Goal: Task Accomplishment & Management: Complete application form

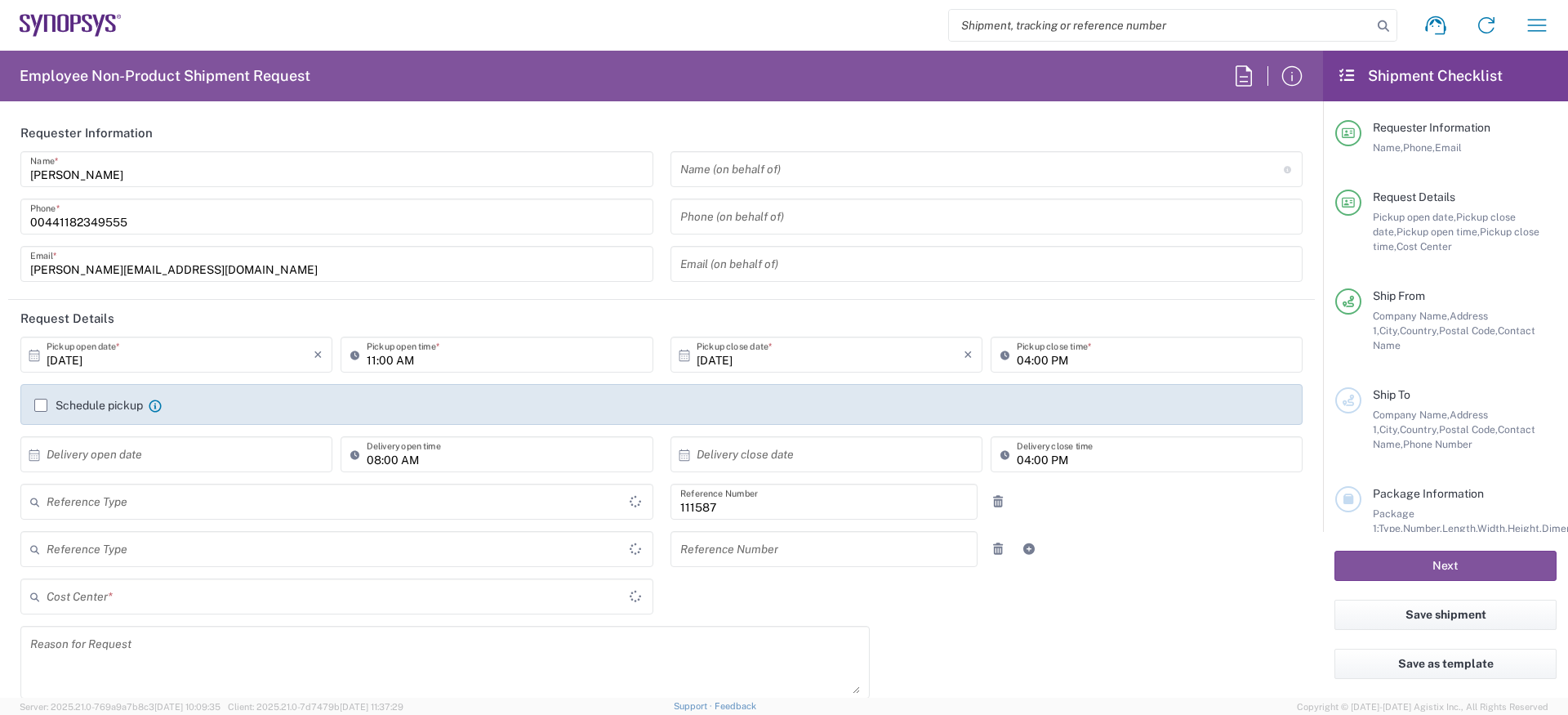
type input "Department"
type input "GB02, CIO, IT, ESS18 111587"
type input "Delivered at Place"
type input "[GEOGRAPHIC_DATA]"
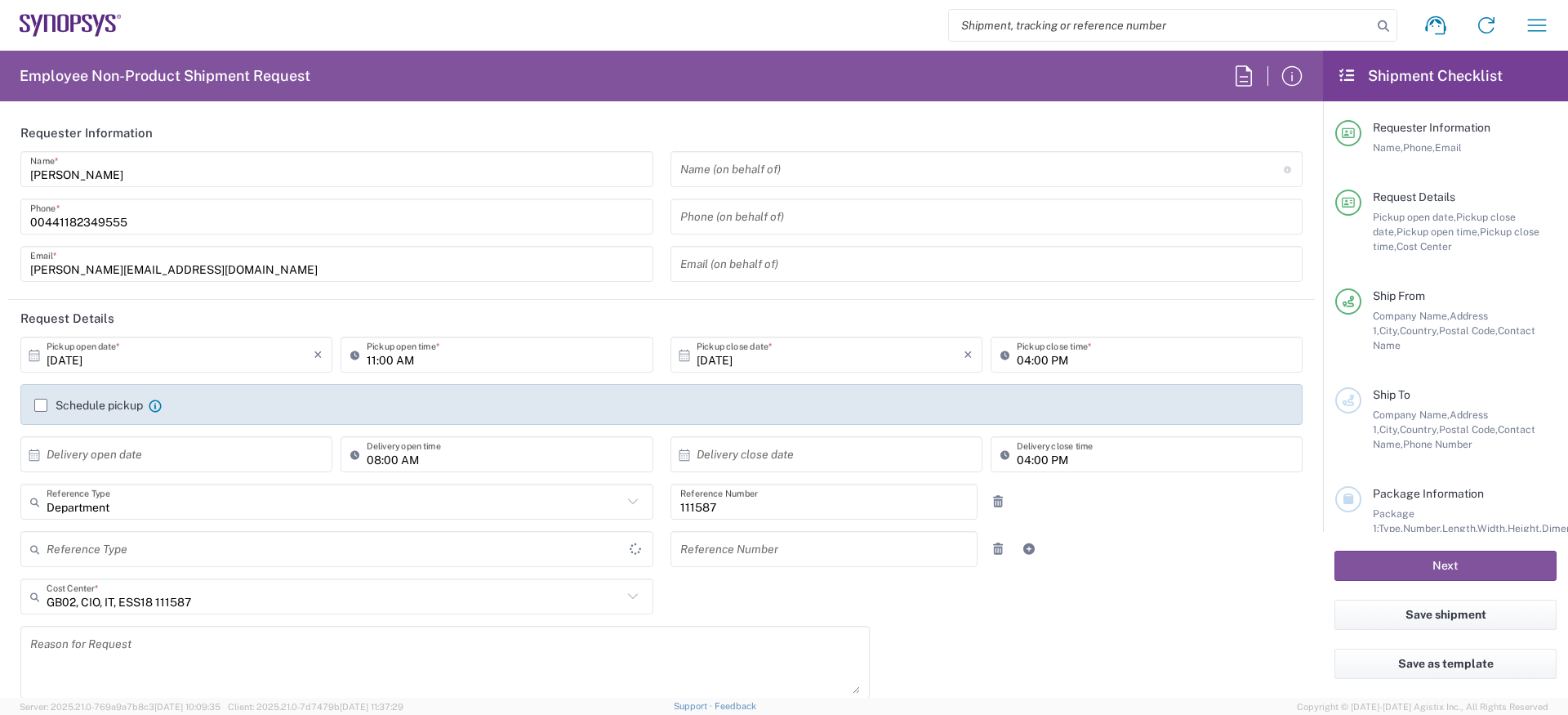
type input "[GEOGRAPHIC_DATA]"
type input "Theale GB33"
click at [39, 410] on label "Schedule pickup" at bounding box center [88, 405] width 108 height 13
click at [41, 405] on input "Schedule pickup" at bounding box center [41, 405] width 0 height 0
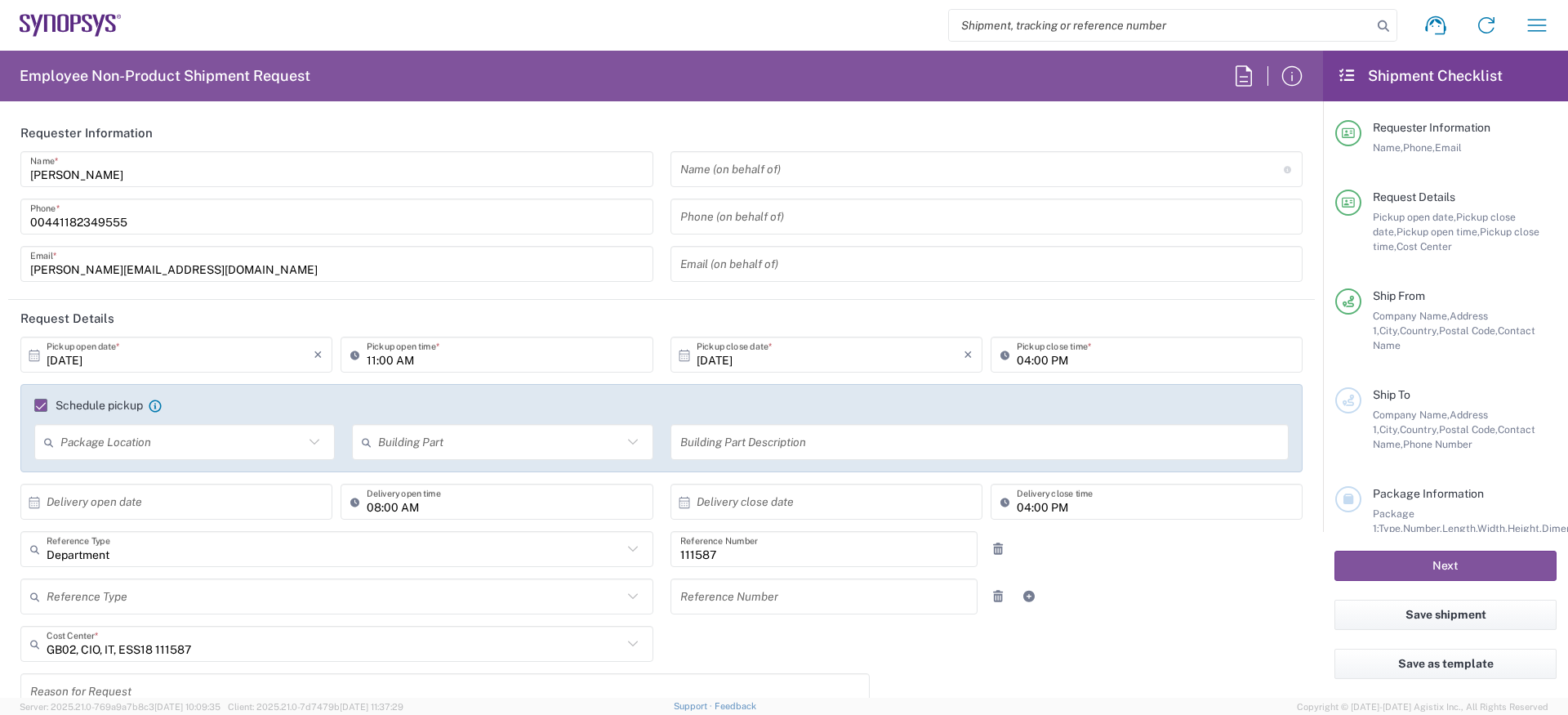
click at [850, 175] on input "text" at bounding box center [982, 170] width 603 height 29
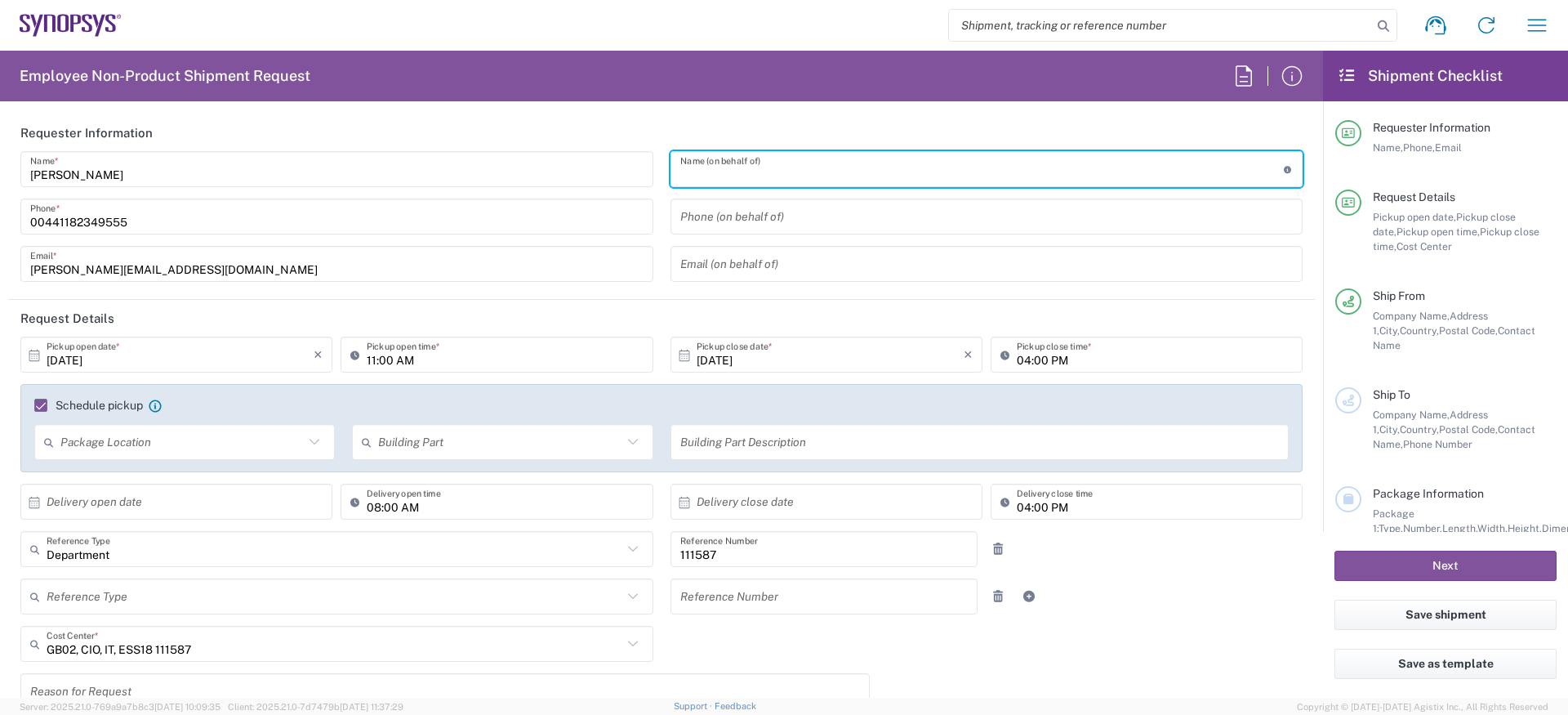
paste input "[PERSON_NAME]"
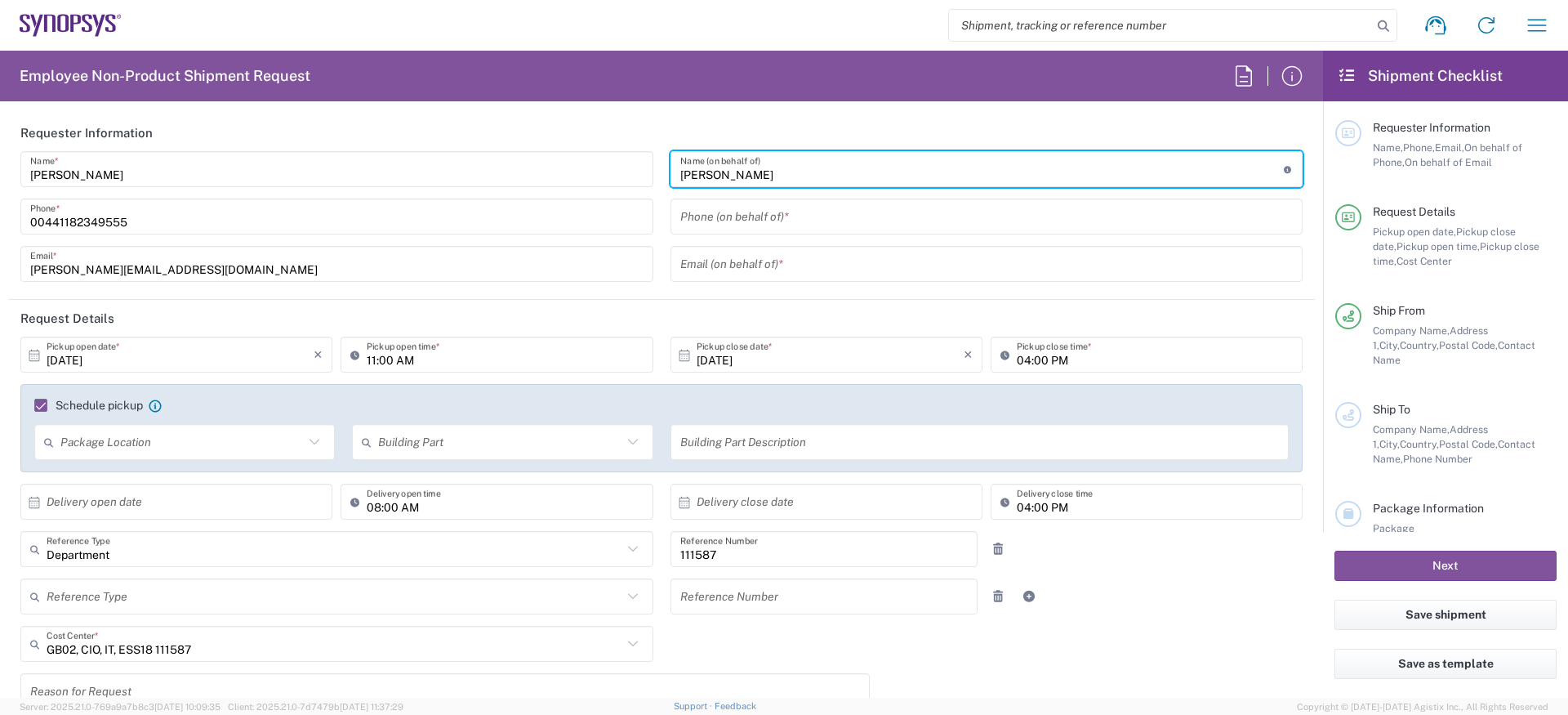
type input "[PERSON_NAME]"
click at [115, 217] on input "00441182349555" at bounding box center [336, 217] width 613 height 29
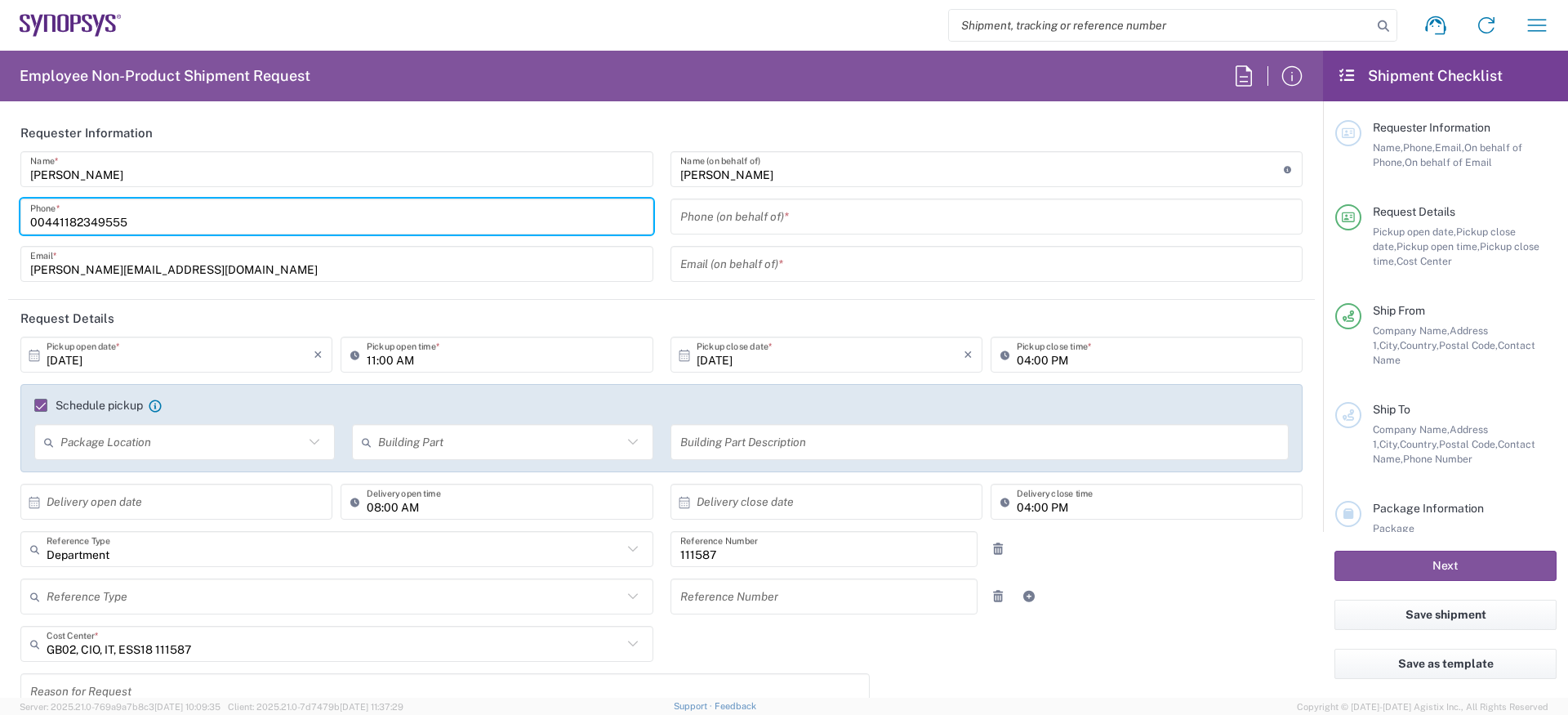
click at [115, 217] on input "00441182349555" at bounding box center [336, 217] width 613 height 29
click at [833, 218] on input "tel" at bounding box center [987, 217] width 613 height 29
paste input "00441182349555"
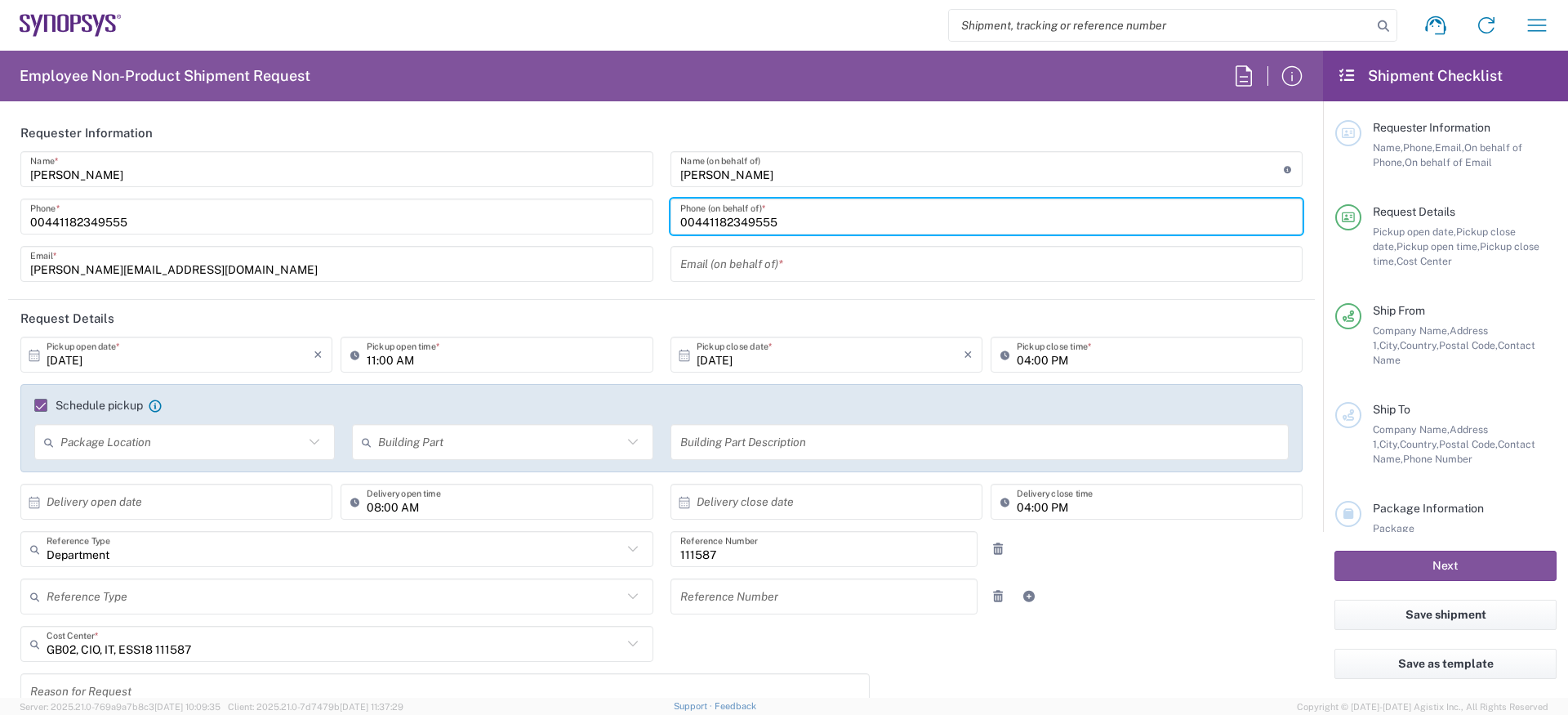
type input "00441182349555"
click at [757, 262] on input "text" at bounding box center [987, 264] width 613 height 29
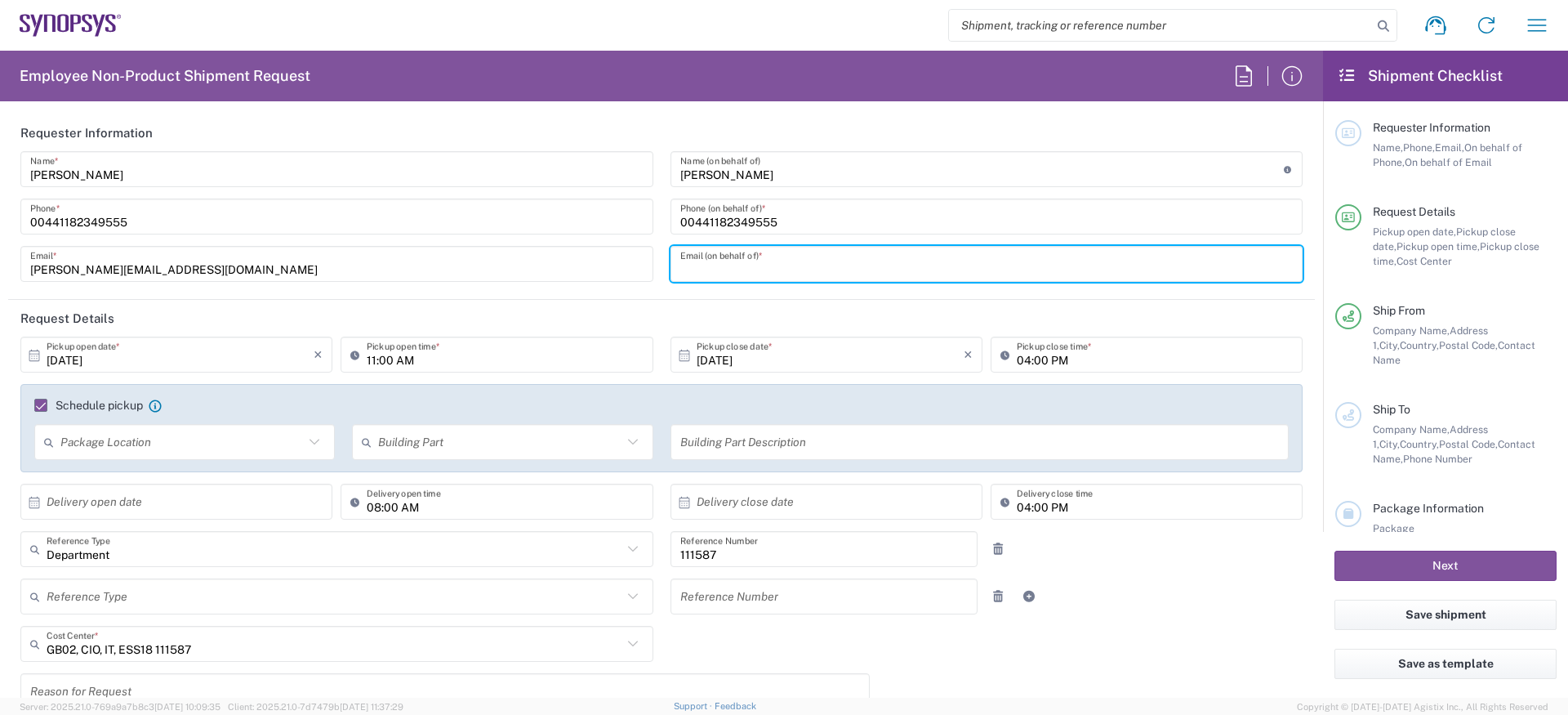
paste input "[PERSON_NAME][EMAIL_ADDRESS][DOMAIN_NAME]"
type input "[PERSON_NAME][EMAIL_ADDRESS][DOMAIN_NAME]"
click at [219, 352] on input "[DATE]" at bounding box center [180, 355] width 267 height 29
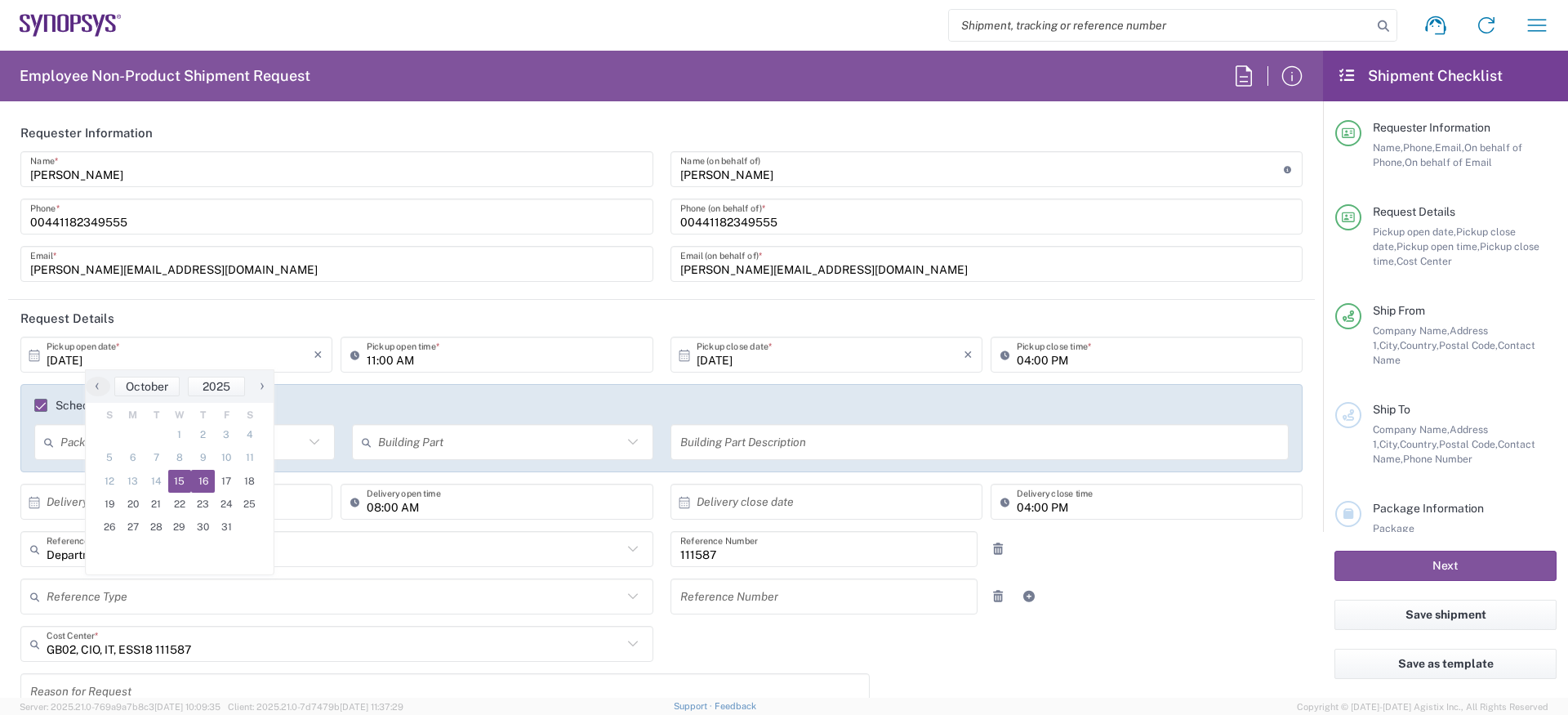
click at [205, 482] on span "16" at bounding box center [203, 481] width 23 height 23
type input "[DATE]"
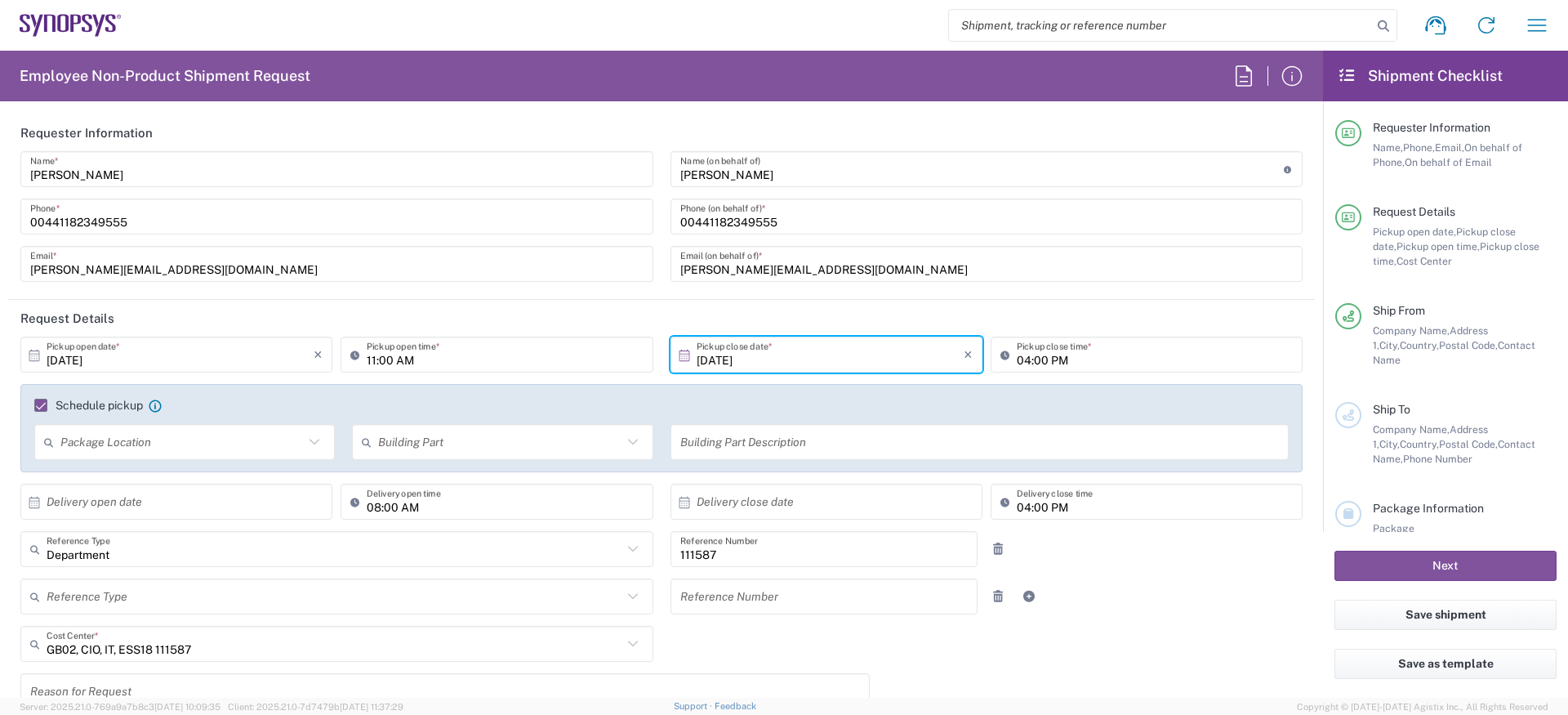
click at [201, 352] on input "[DATE]" at bounding box center [180, 355] width 267 height 29
click at [231, 472] on span "17" at bounding box center [227, 481] width 23 height 23
type input "[DATE]"
click at [706, 368] on input "[DATE]" at bounding box center [830, 355] width 267 height 29
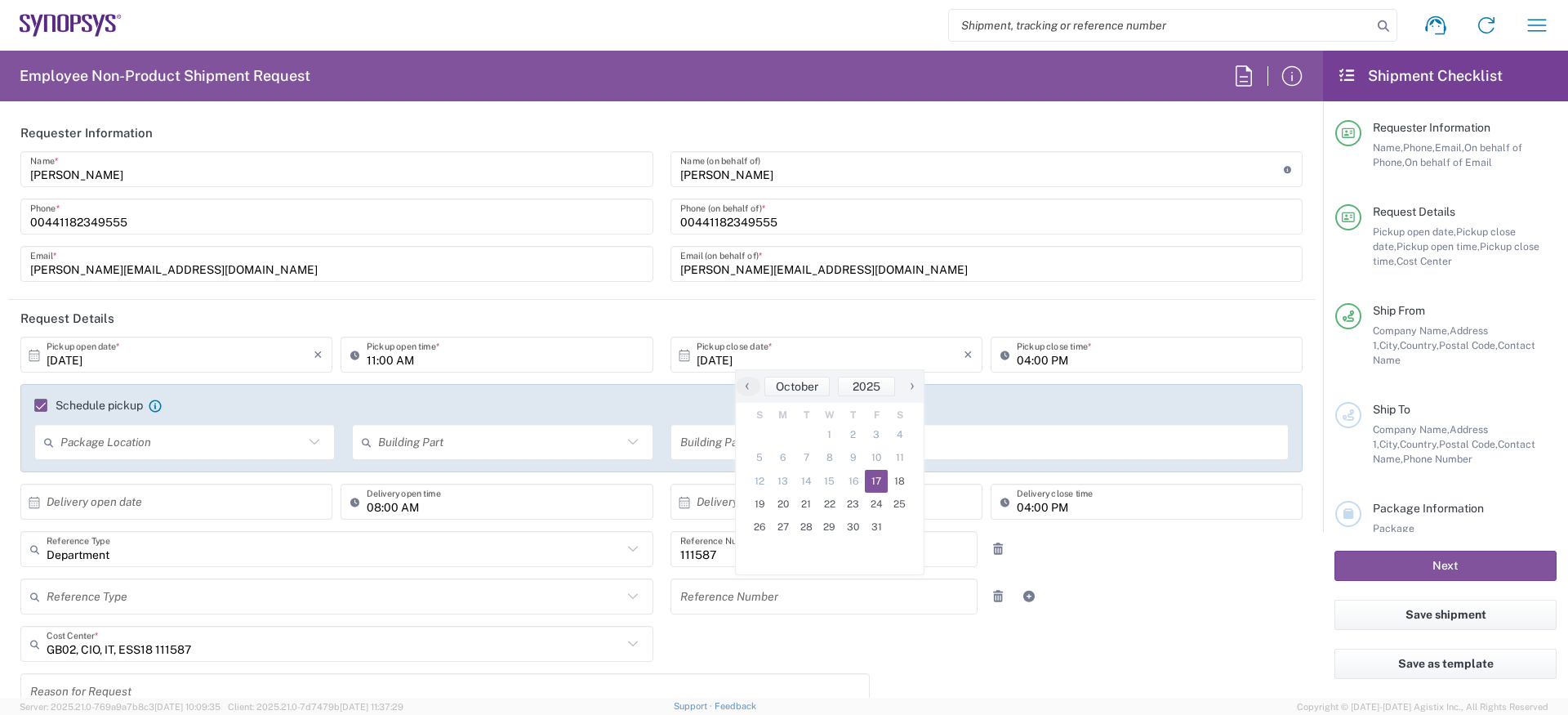
click at [874, 476] on span "17" at bounding box center [877, 481] width 23 height 23
click at [476, 341] on input "11:00 AM" at bounding box center [504, 355] width 276 height 29
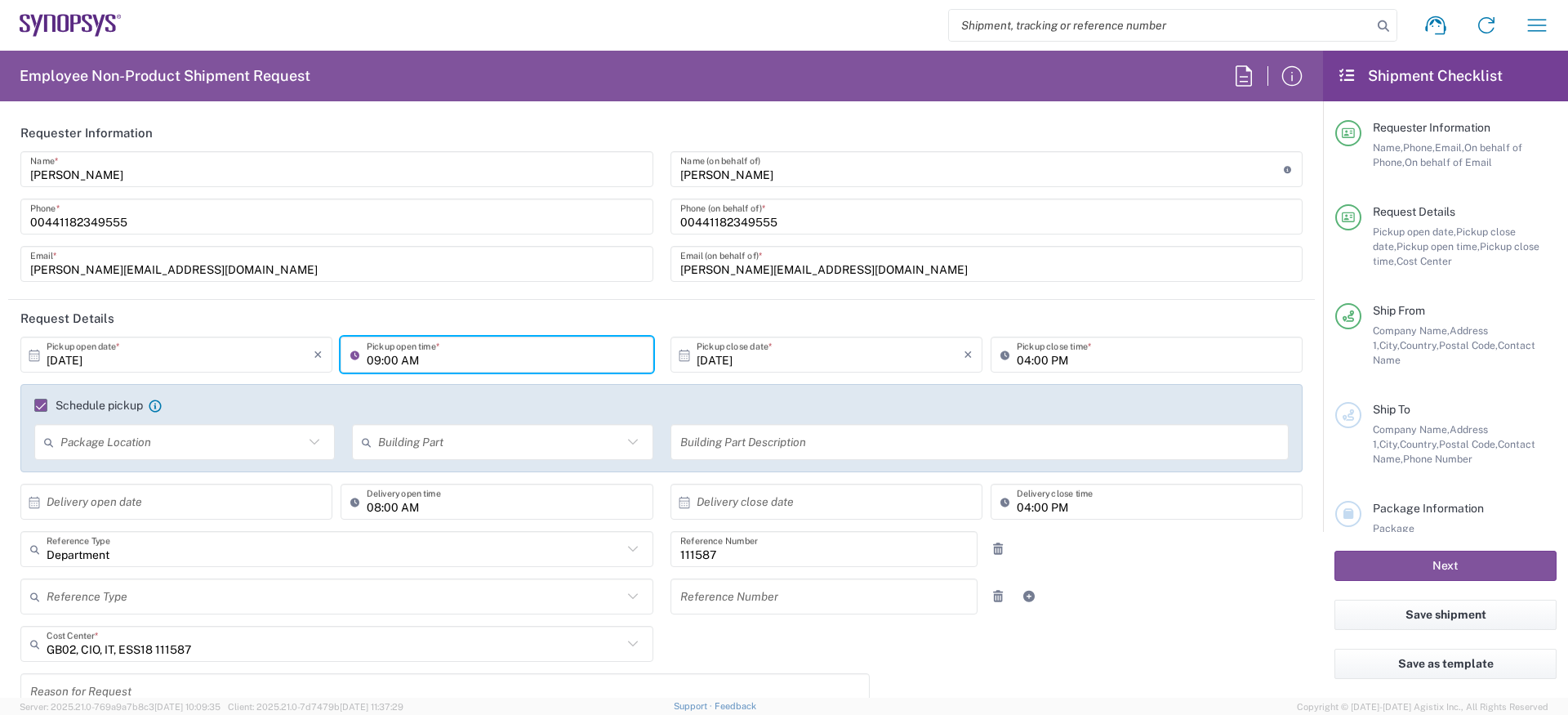
type input "09:00 AM"
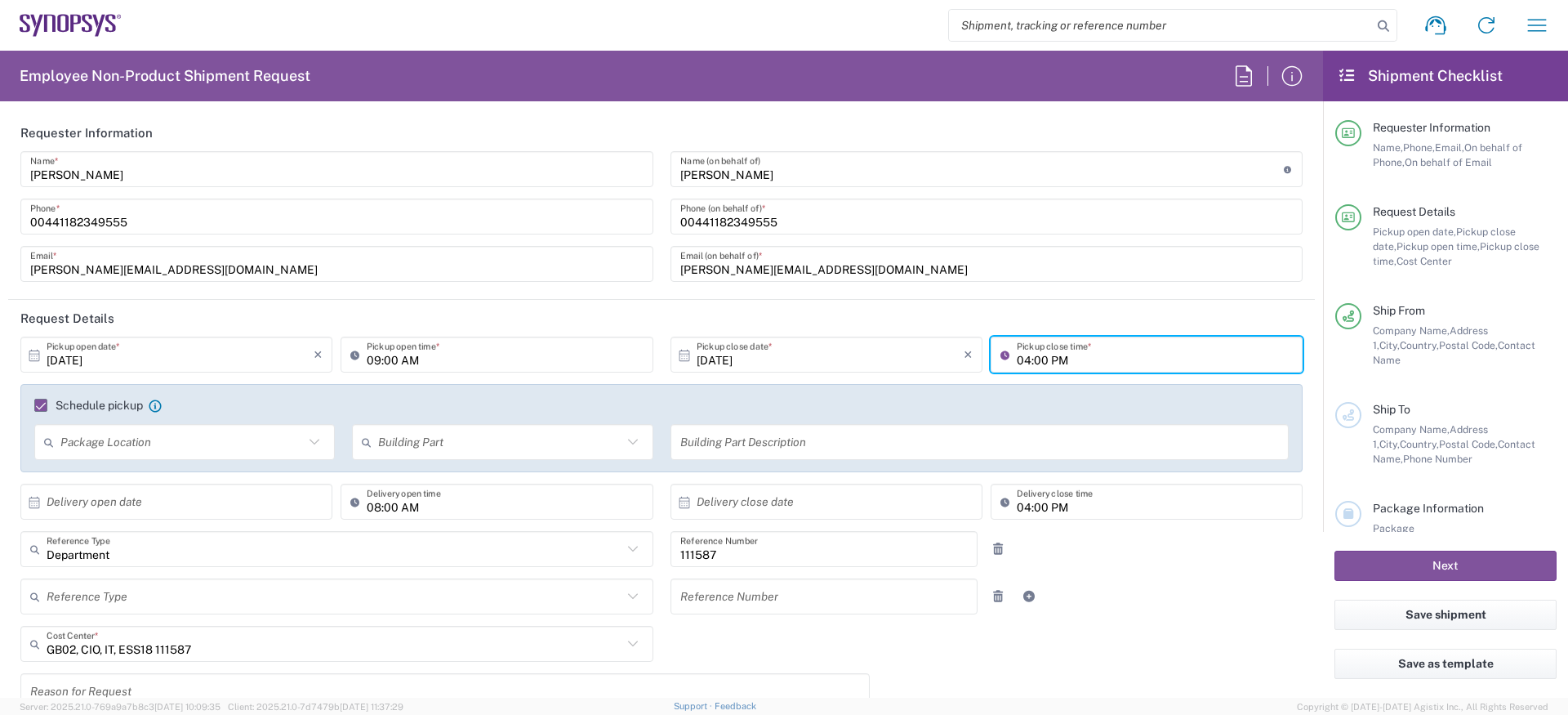
click at [1022, 356] on input "04:00 PM" at bounding box center [1154, 355] width 276 height 29
type input "05:00 PM"
click at [1018, 306] on header "Request Details" at bounding box center [662, 318] width 1307 height 37
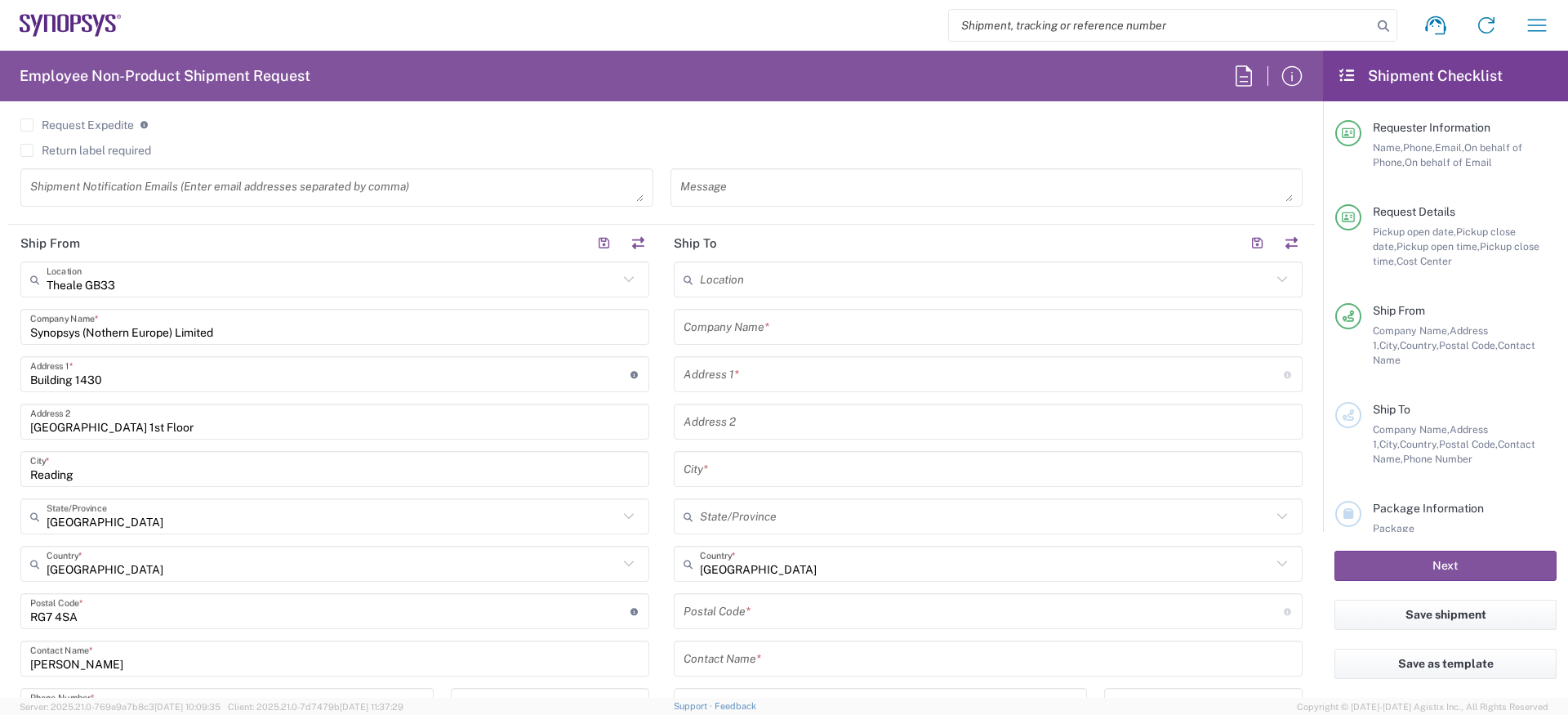
scroll to position [675, 0]
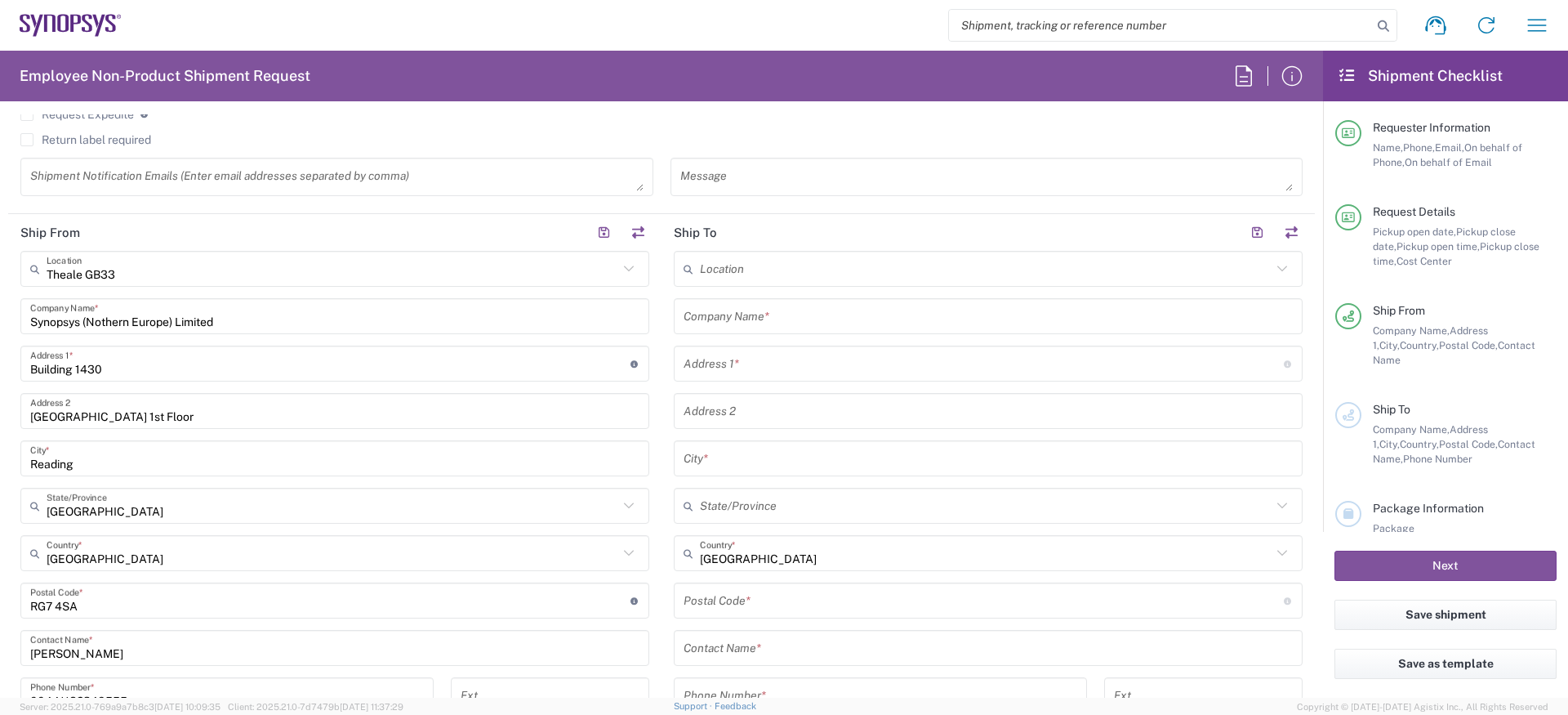
click at [185, 326] on input "Synopsys (Nothern Europe) Limited" at bounding box center [335, 316] width 609 height 29
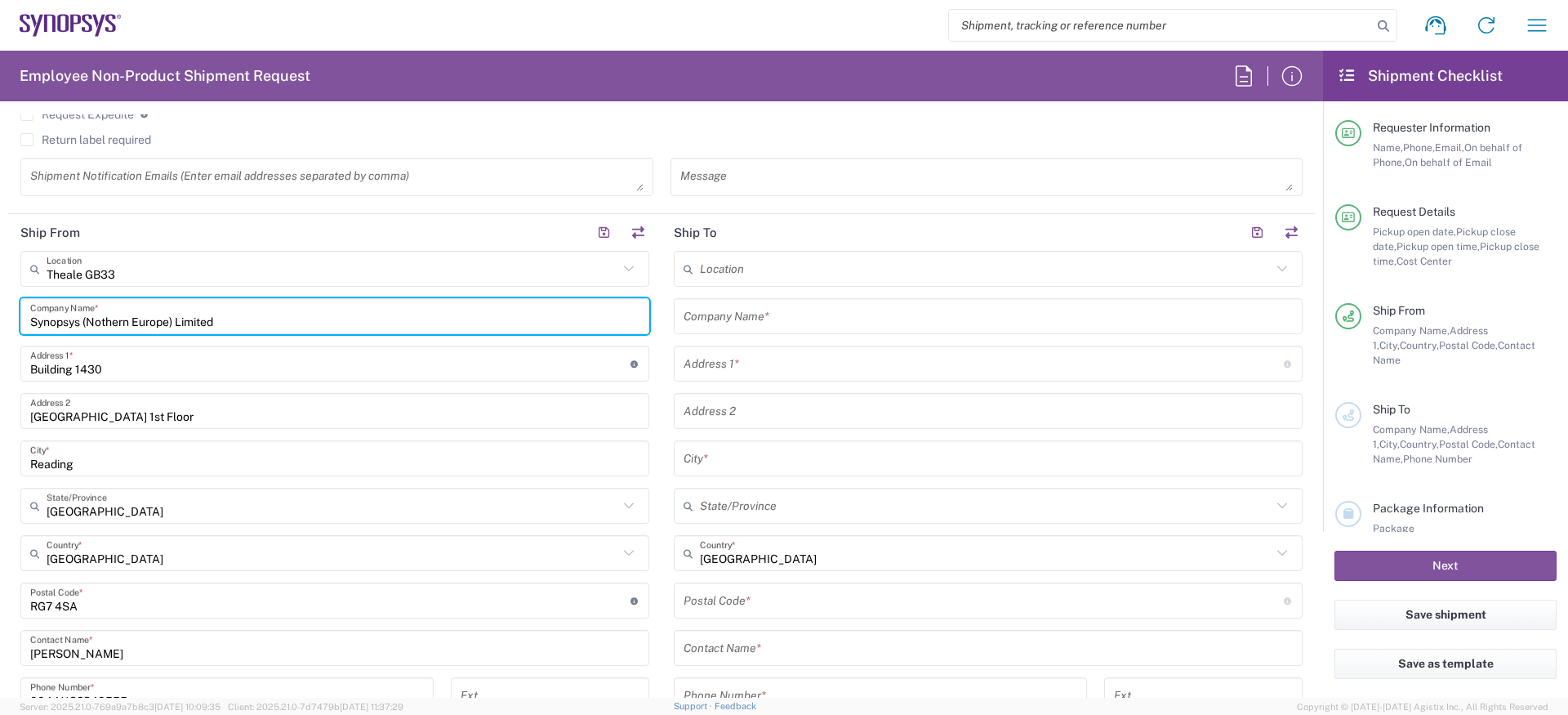
click at [304, 322] on input "Synopsys (Nothern Europe) Limited" at bounding box center [335, 316] width 609 height 29
paste input "[PERSON_NAME]"
type input "[PERSON_NAME]"
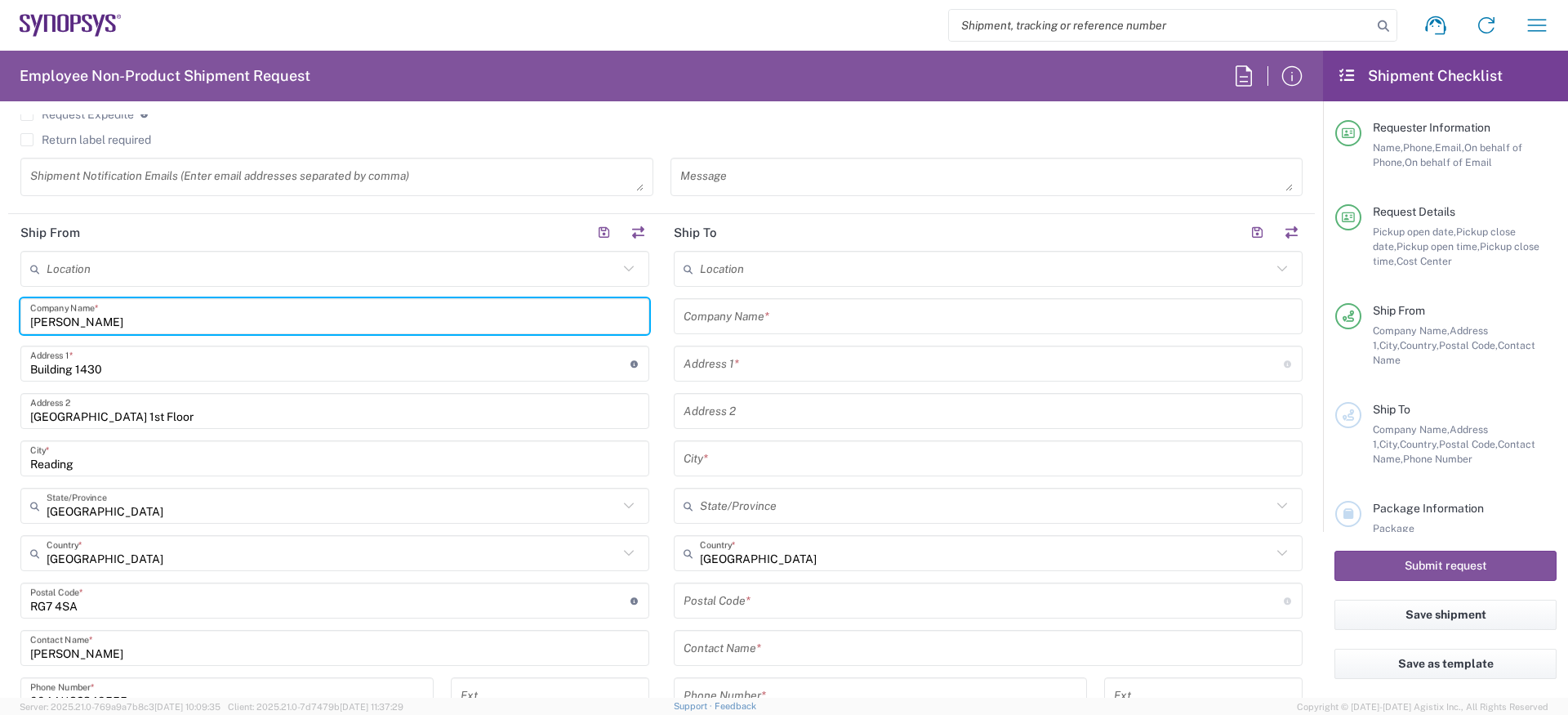
click at [170, 371] on input "Building 1430" at bounding box center [331, 364] width 601 height 29
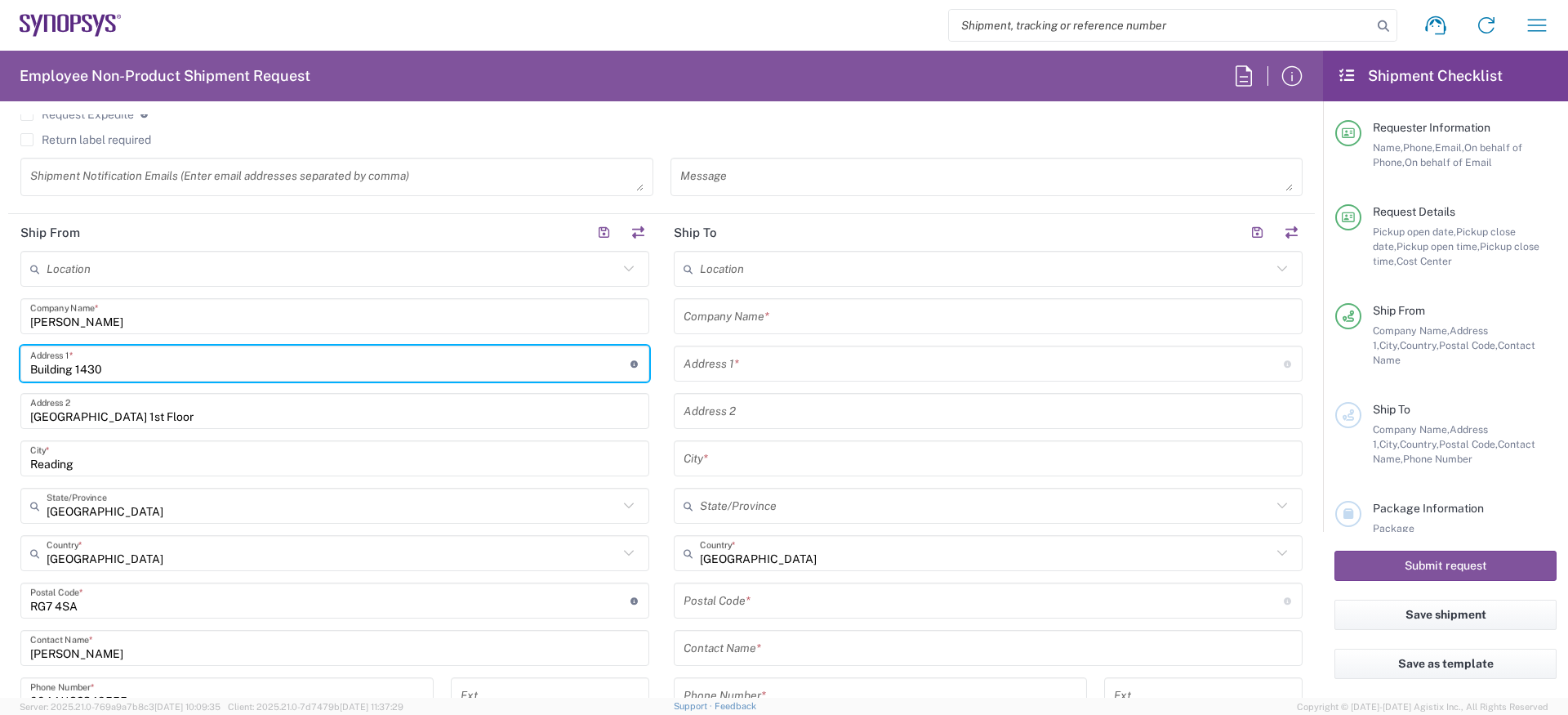
click at [170, 371] on input "Building 1430" at bounding box center [331, 364] width 601 height 29
paste input "[STREET_ADDRESS]"
type input "[STREET_ADDRESS]"
click at [122, 415] on input "[GEOGRAPHIC_DATA] 1st Floor" at bounding box center [335, 411] width 609 height 29
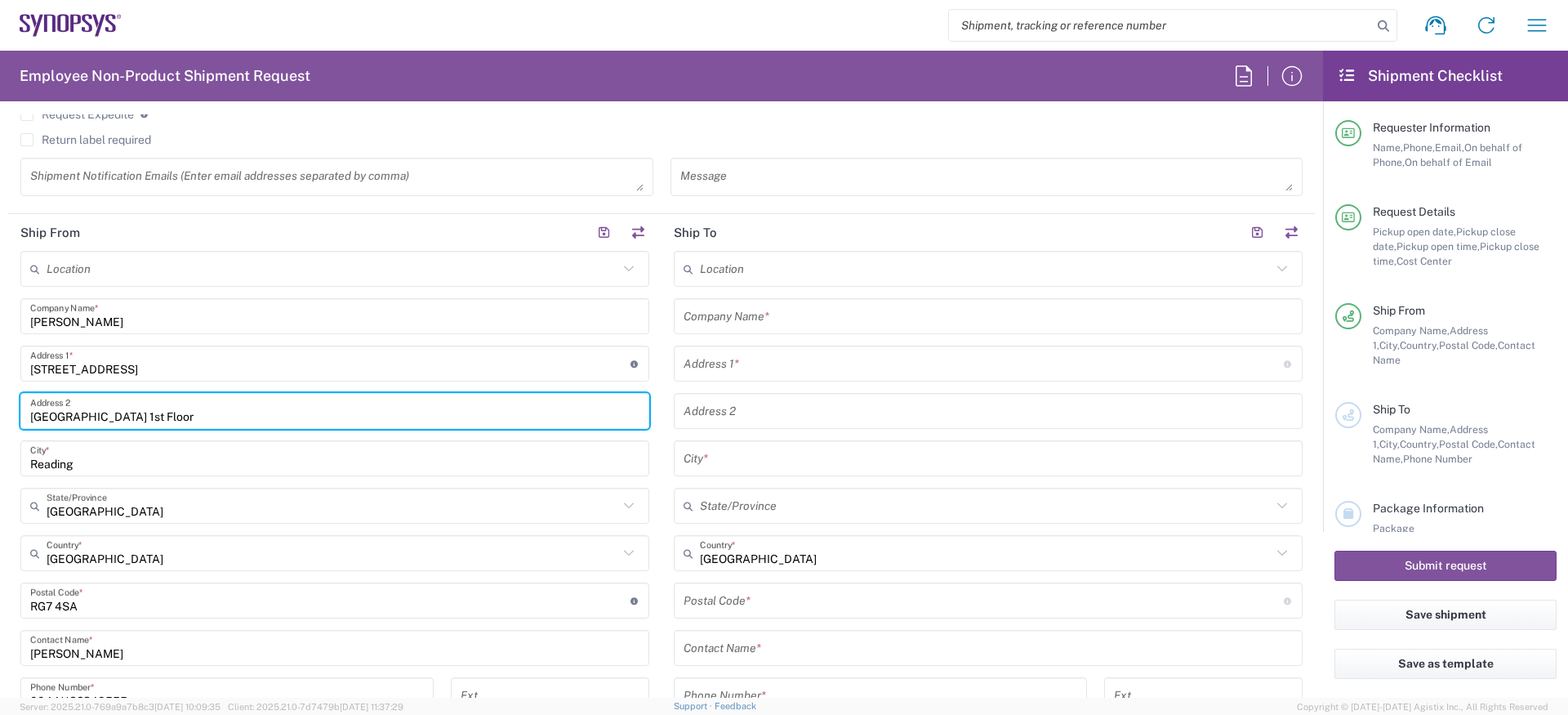
click at [122, 415] on input "[GEOGRAPHIC_DATA] 1st Floor" at bounding box center [335, 411] width 609 height 29
paste input "North Anston"
type input "North Anston"
click at [138, 472] on input "Reading" at bounding box center [335, 459] width 609 height 29
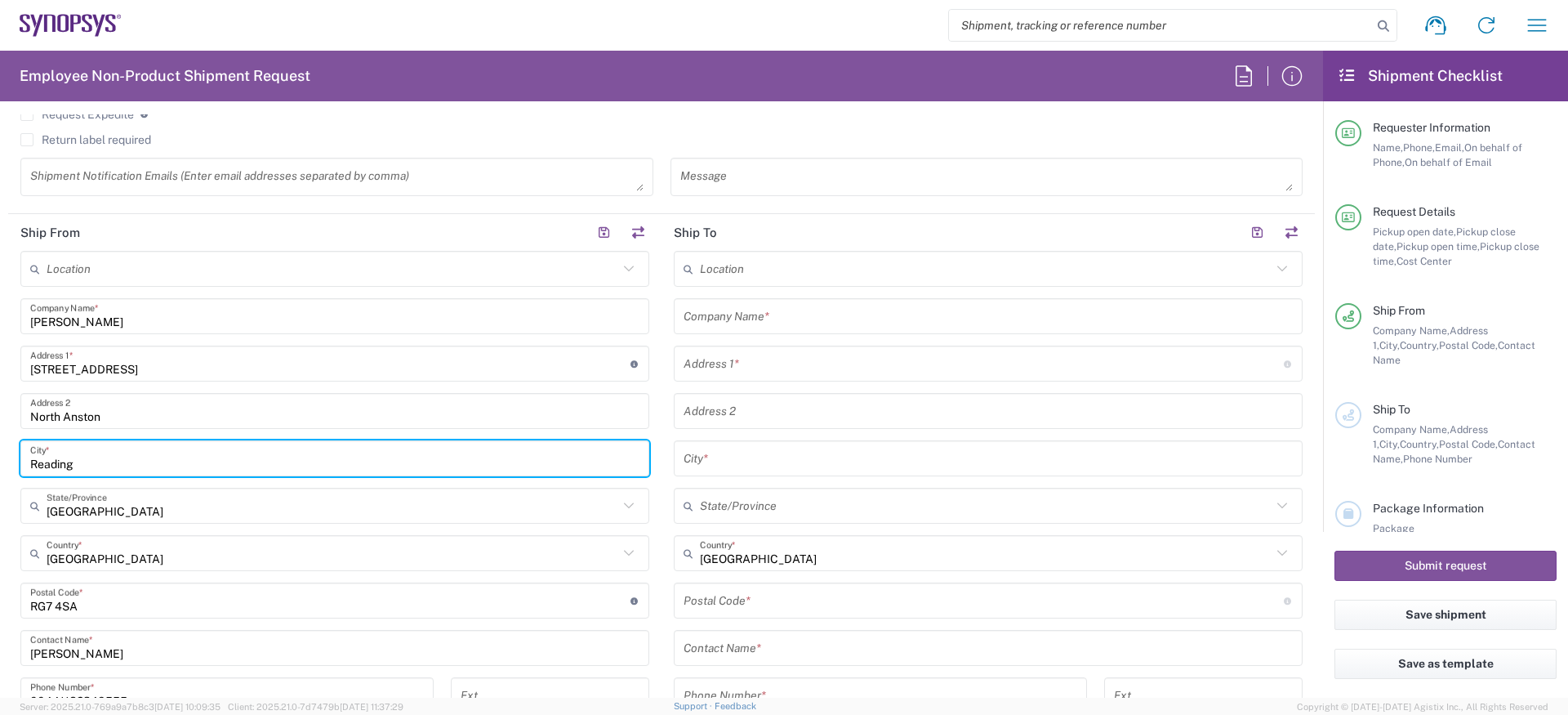
click at [138, 472] on input "Reading" at bounding box center [335, 459] width 609 height 29
paste input "[GEOGRAPHIC_DATA]"
type input "[GEOGRAPHIC_DATA]"
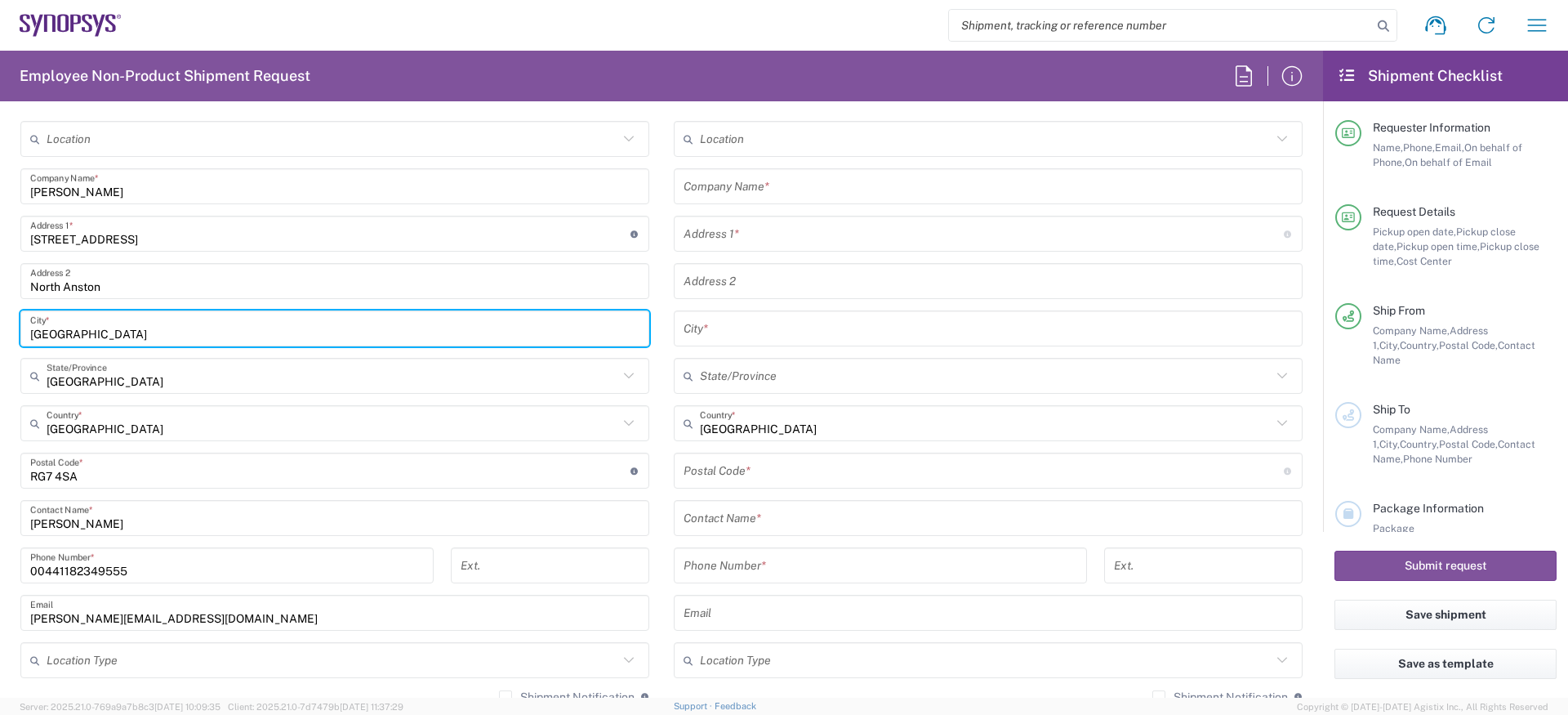
scroll to position [806, 0]
click at [105, 466] on input "undefined" at bounding box center [331, 470] width 601 height 29
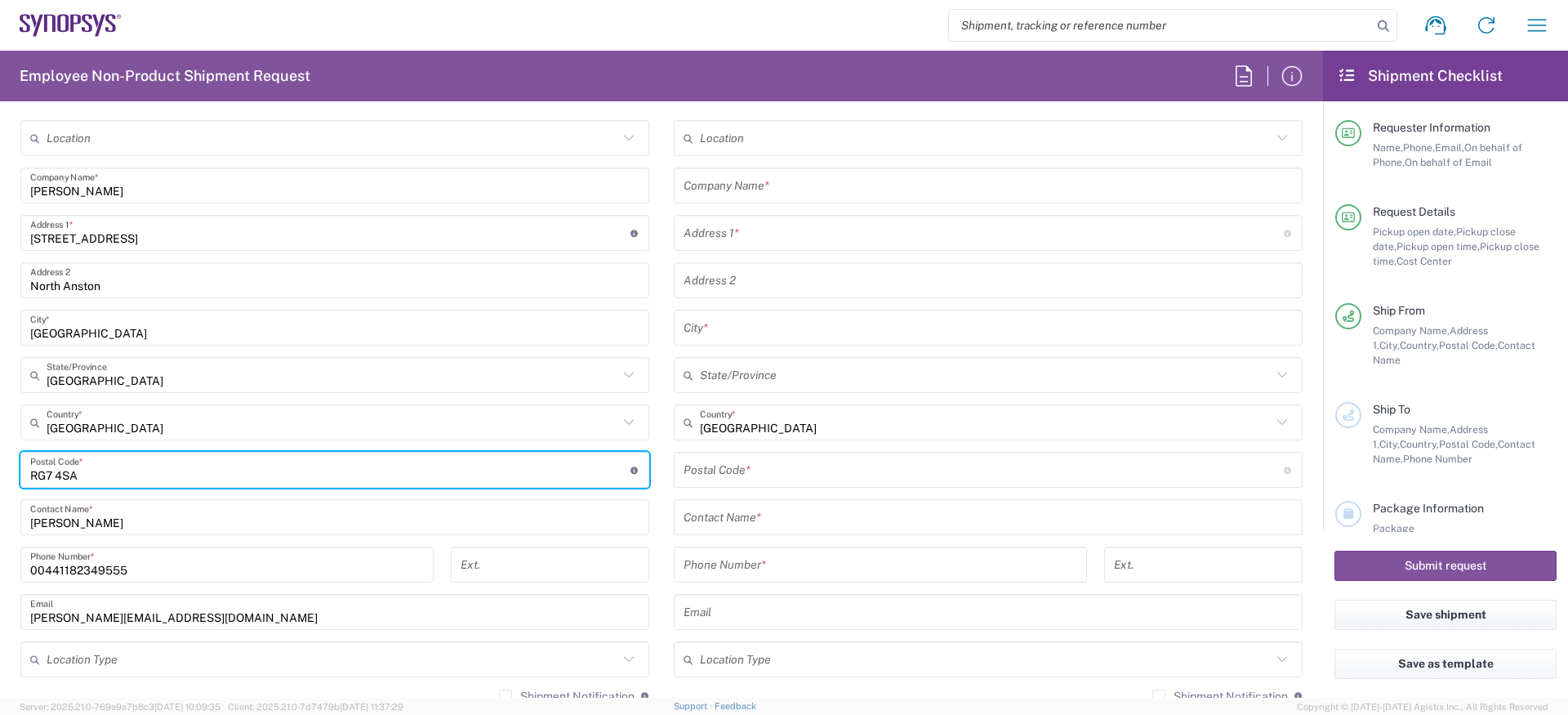
click at [105, 466] on input "undefined" at bounding box center [331, 470] width 601 height 29
paste input "S25 4BS"
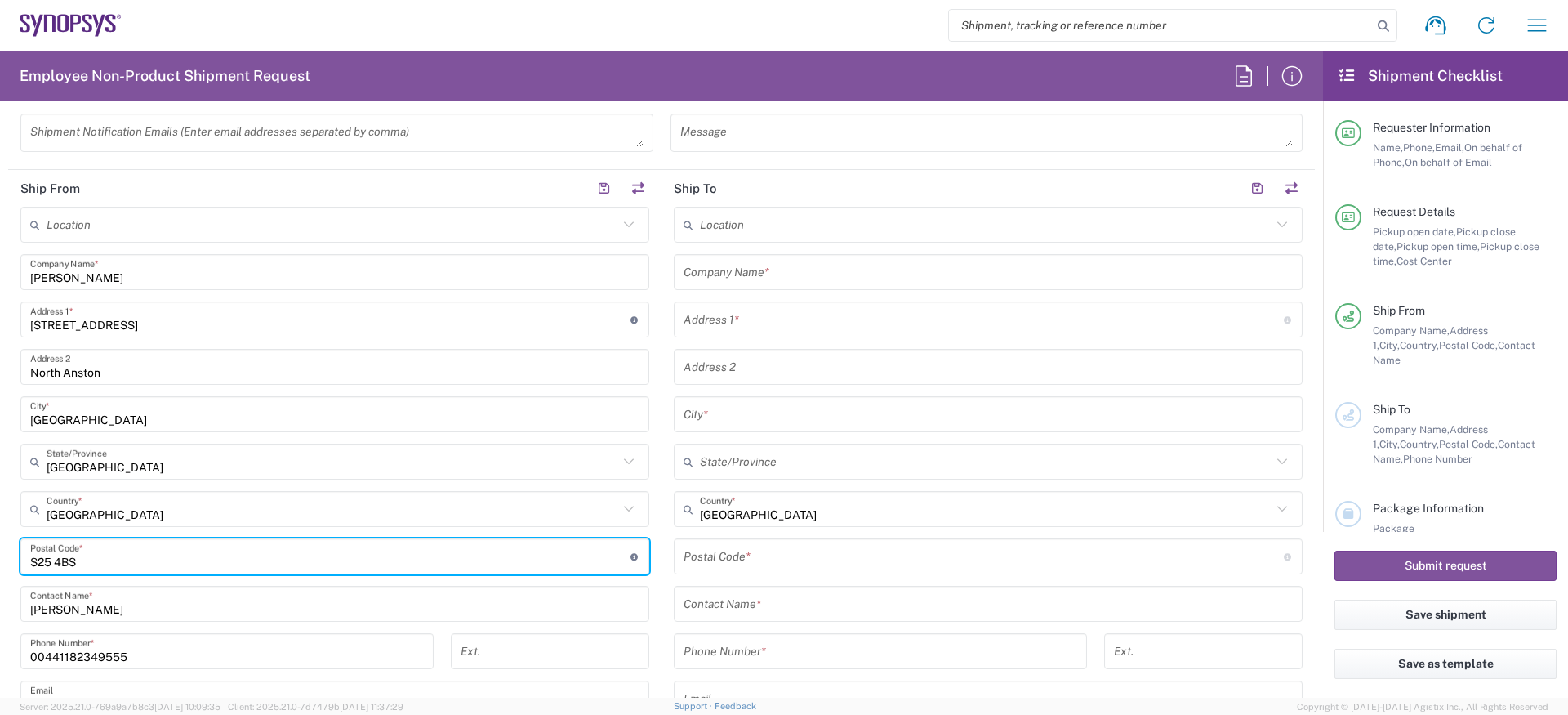
scroll to position [728, 0]
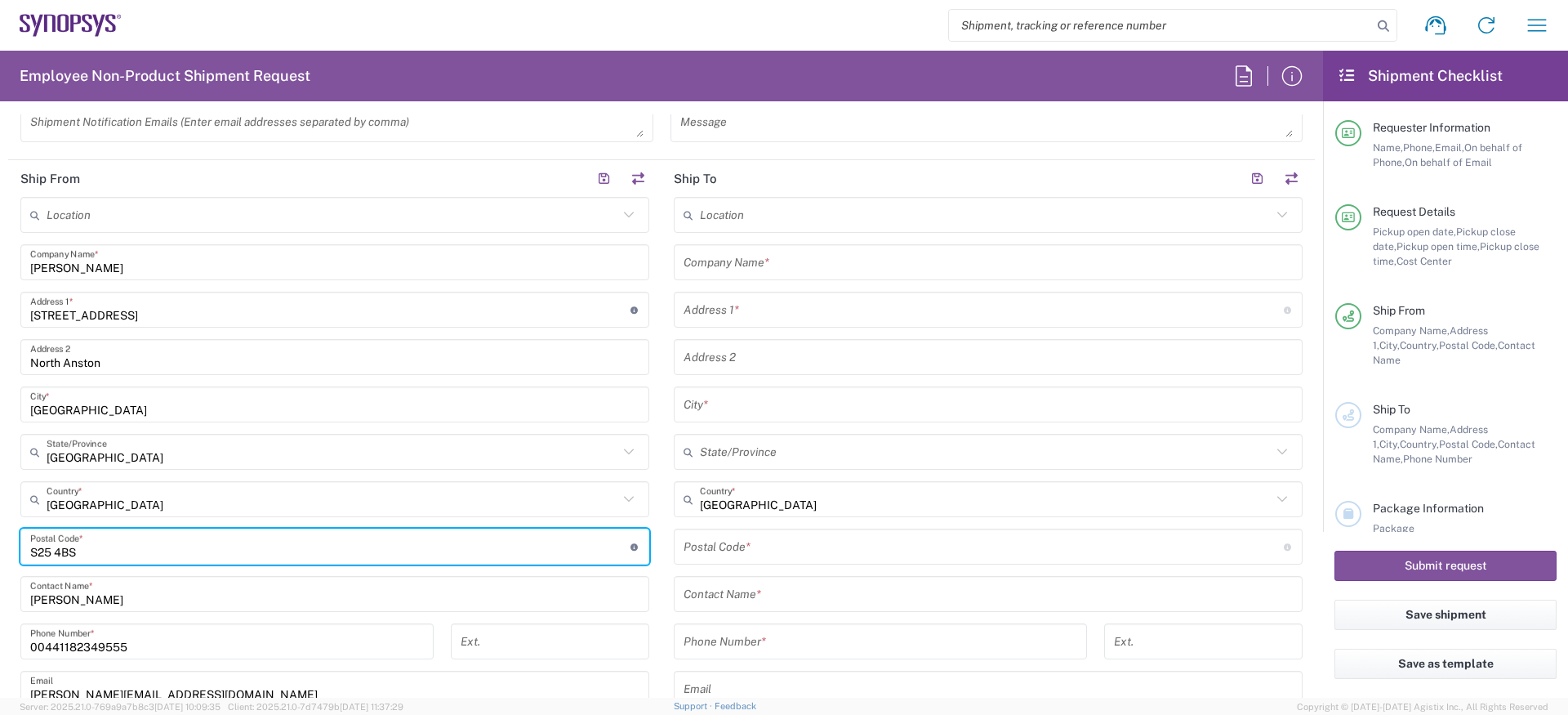
type input "S25 4BS"
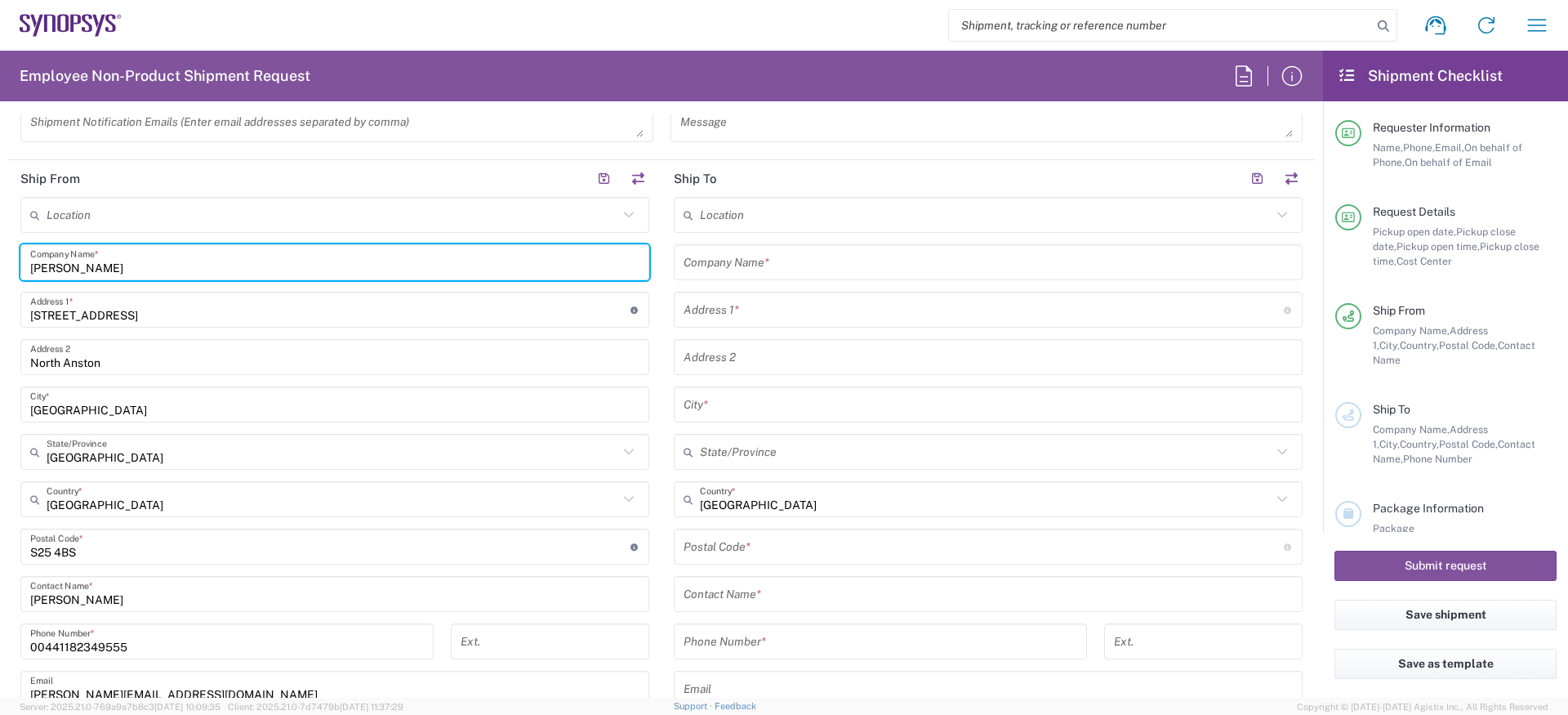
click at [103, 262] on input "[PERSON_NAME]" at bounding box center [335, 263] width 609 height 29
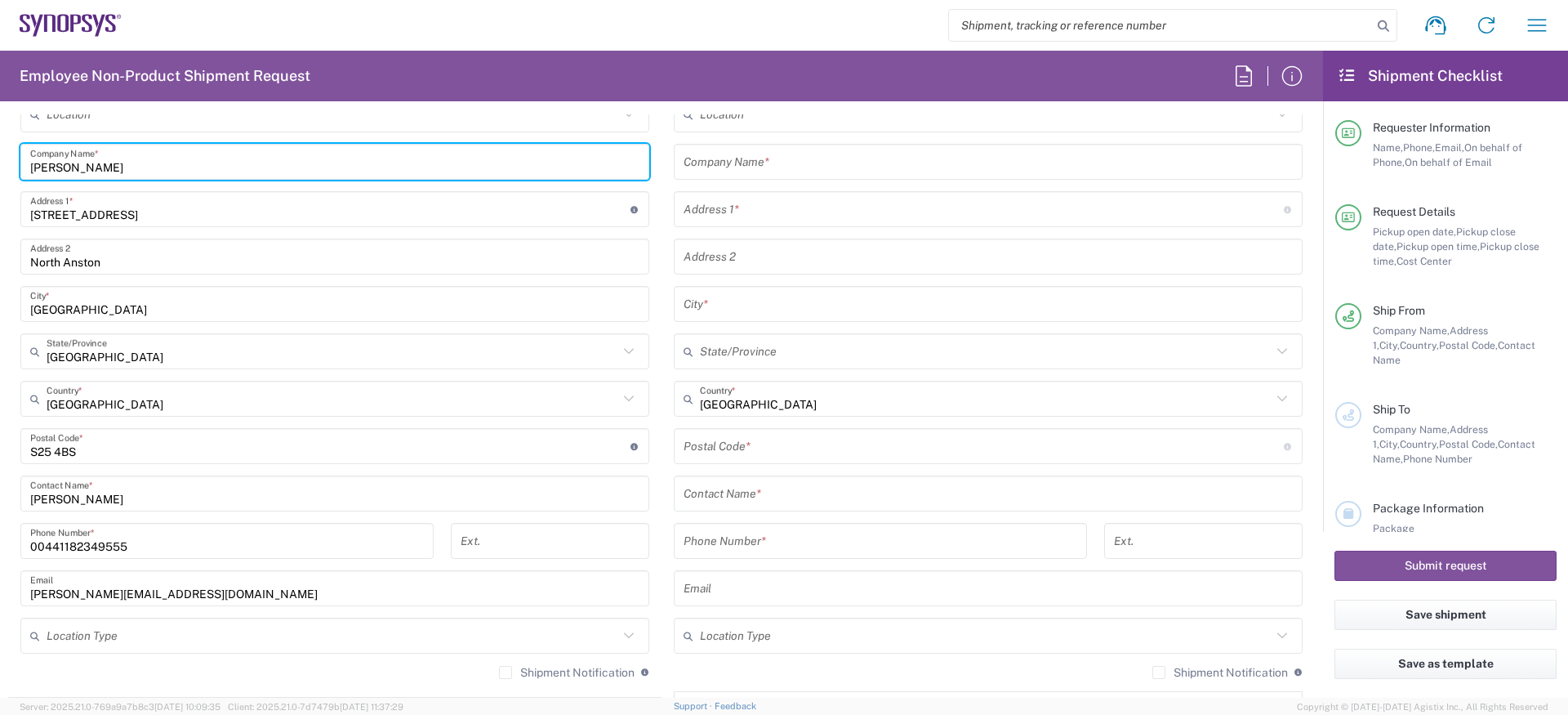
scroll to position [836, 0]
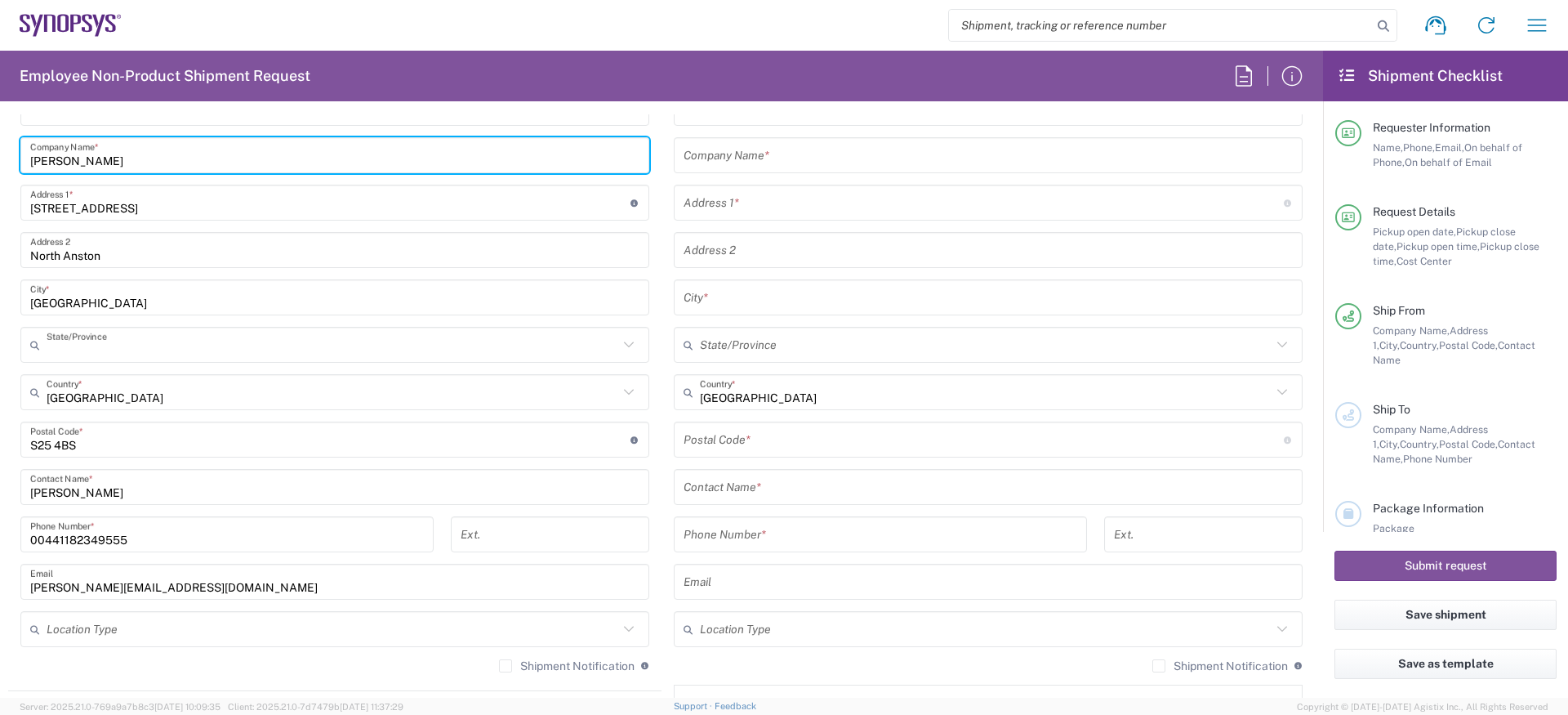
click at [49, 339] on input "text" at bounding box center [331, 345] width 571 height 29
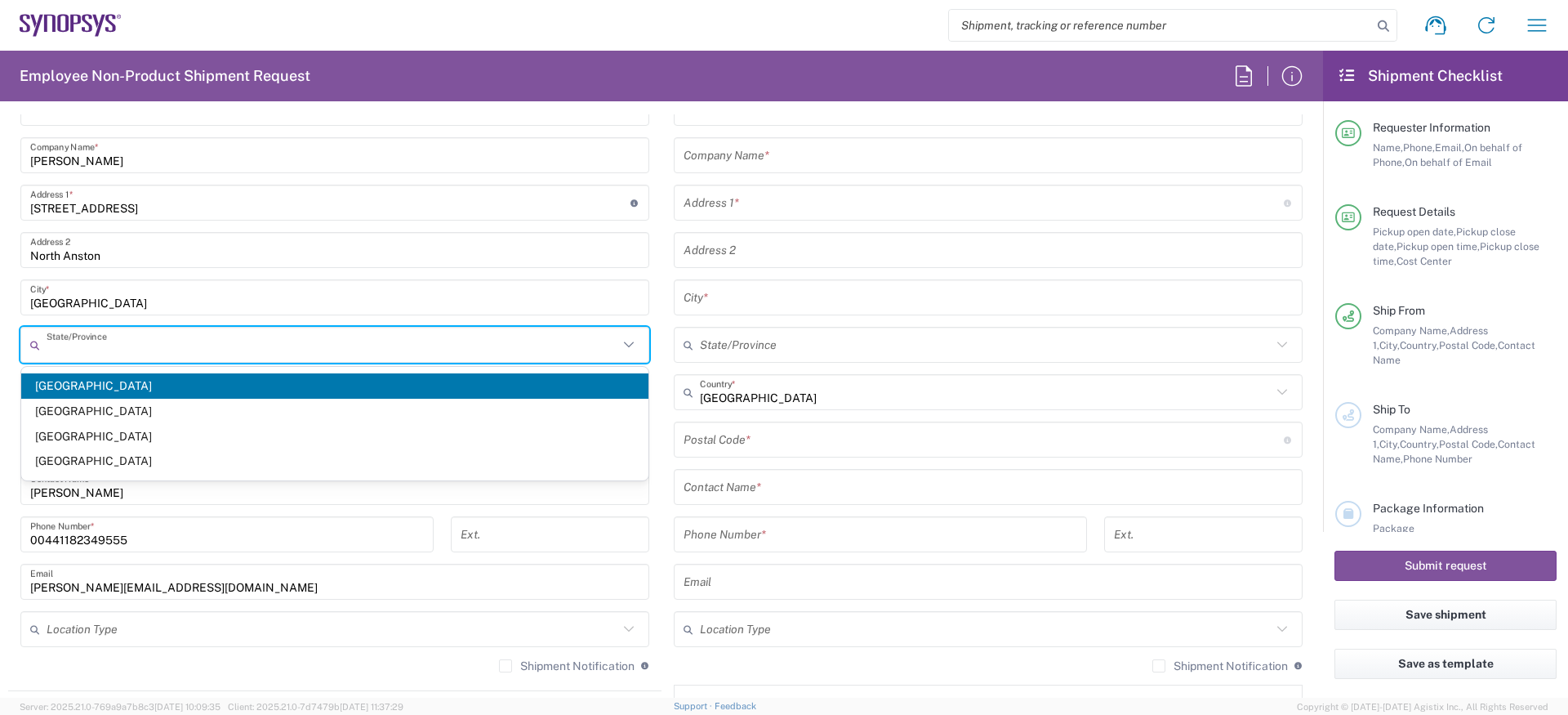
click at [65, 389] on span "[GEOGRAPHIC_DATA]" at bounding box center [335, 386] width 628 height 25
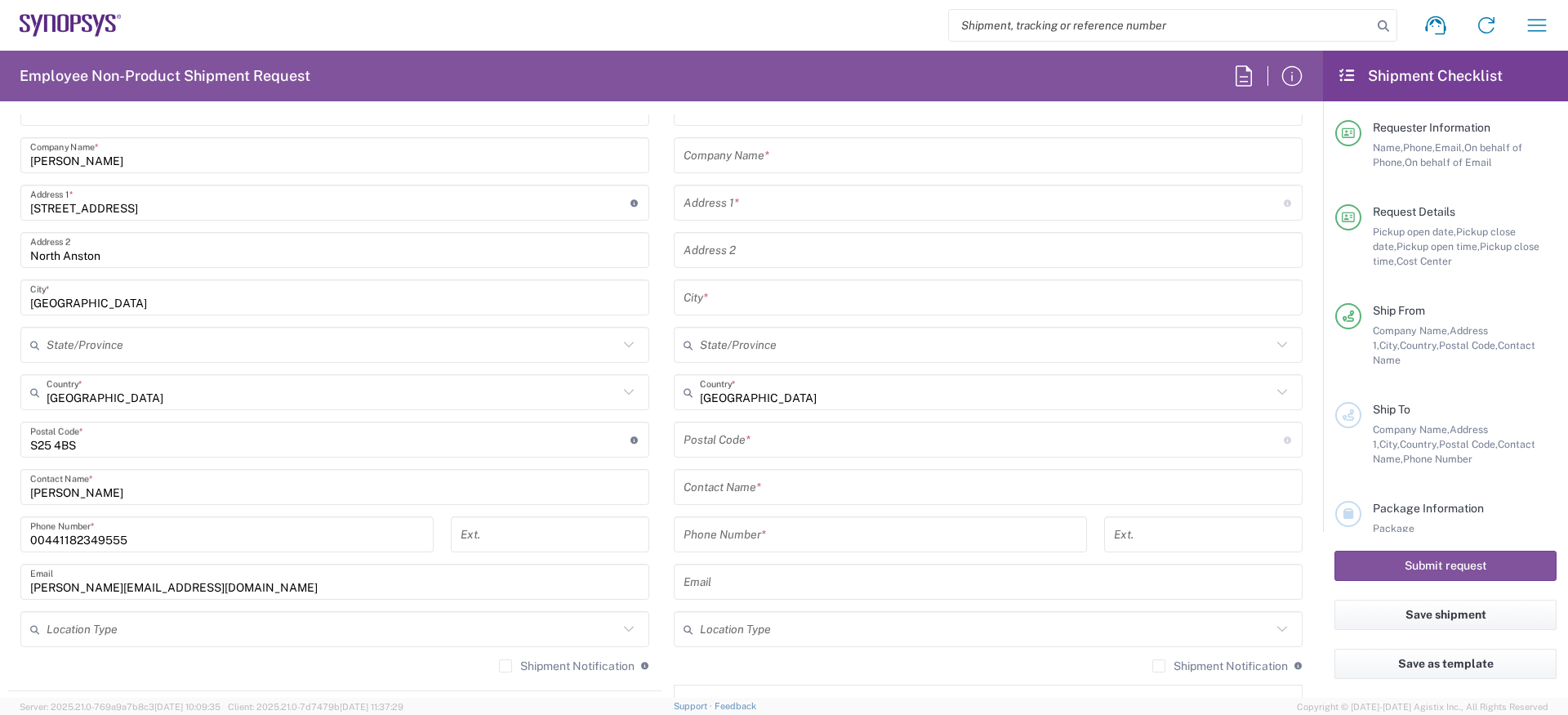
click at [110, 340] on input "text" at bounding box center [331, 345] width 571 height 29
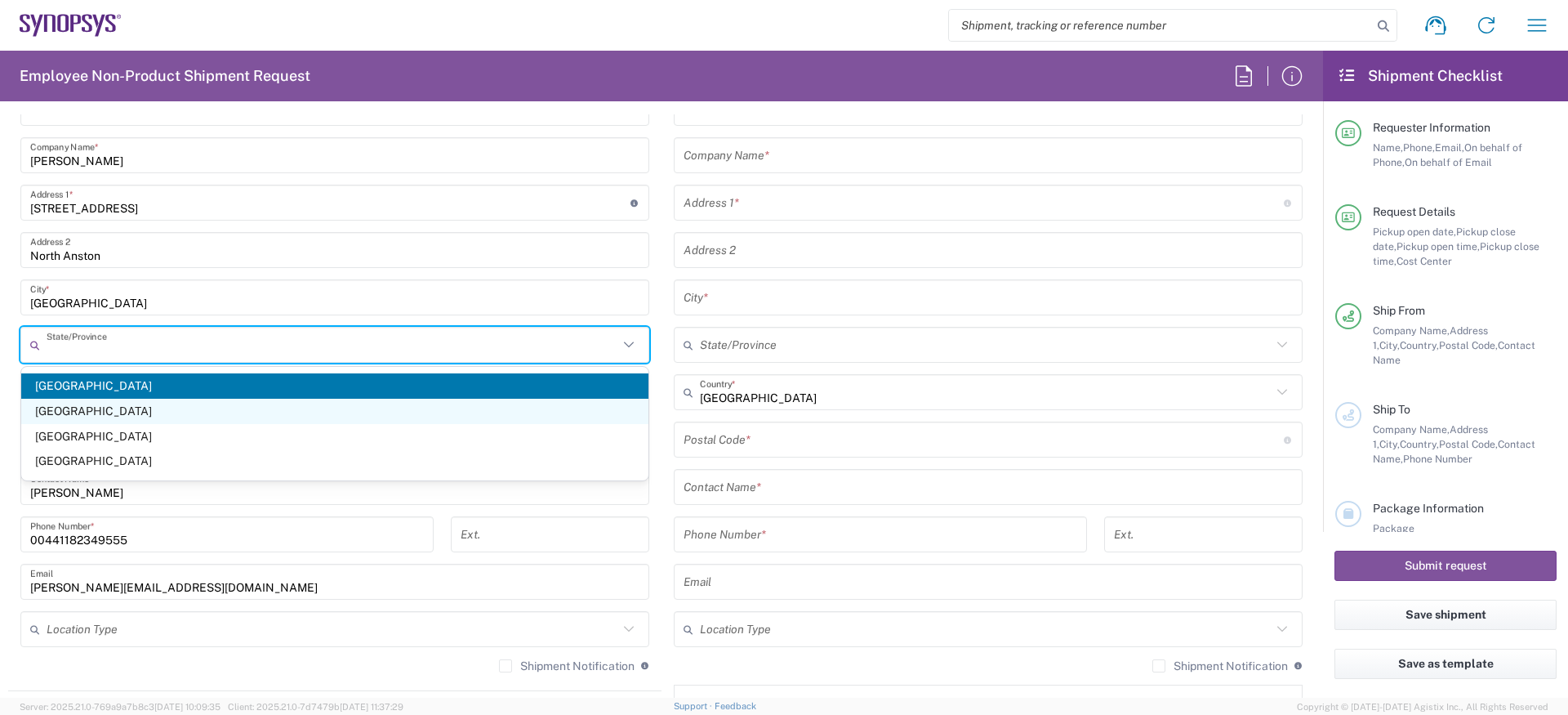
click at [95, 399] on span "[GEOGRAPHIC_DATA]" at bounding box center [335, 411] width 628 height 25
type input "[GEOGRAPHIC_DATA]"
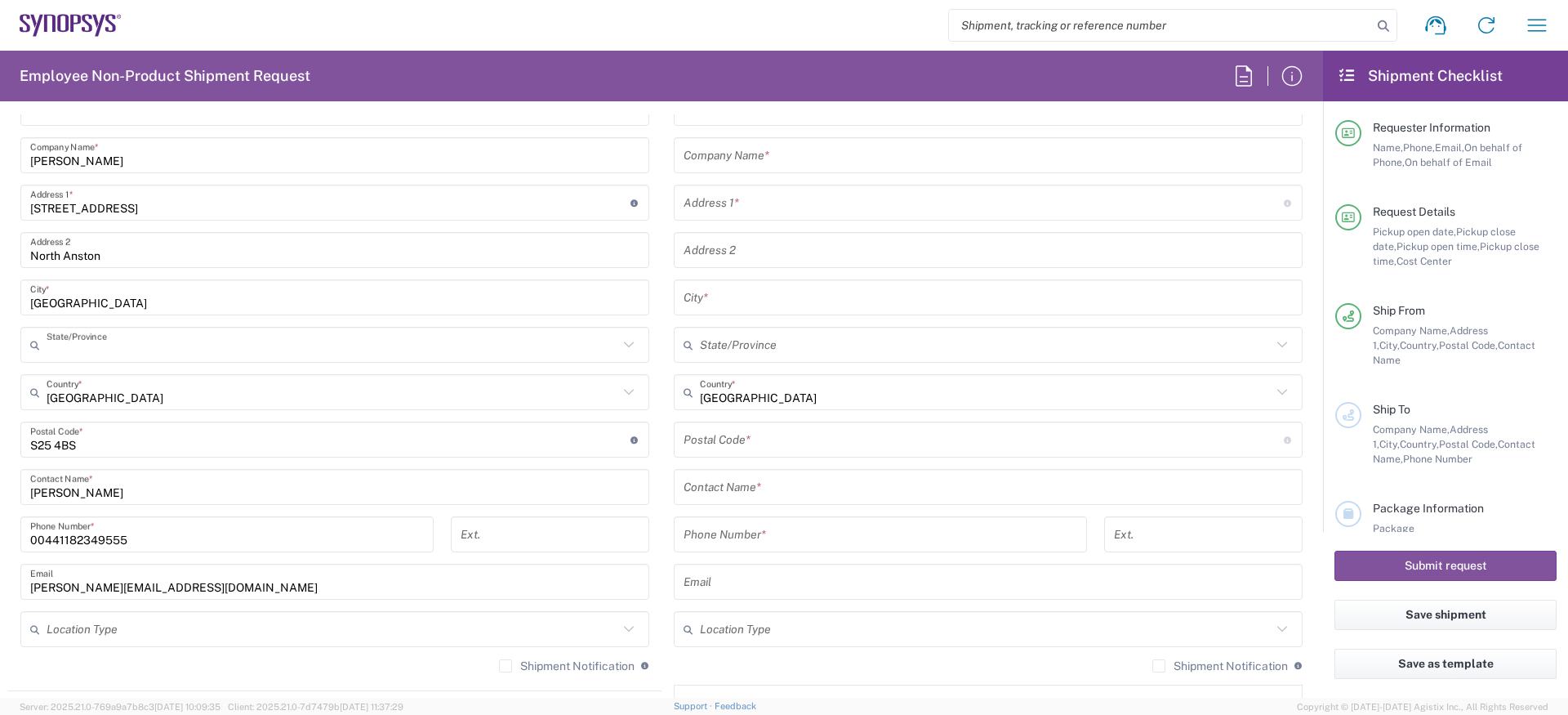
click at [107, 340] on input "text" at bounding box center [331, 345] width 571 height 29
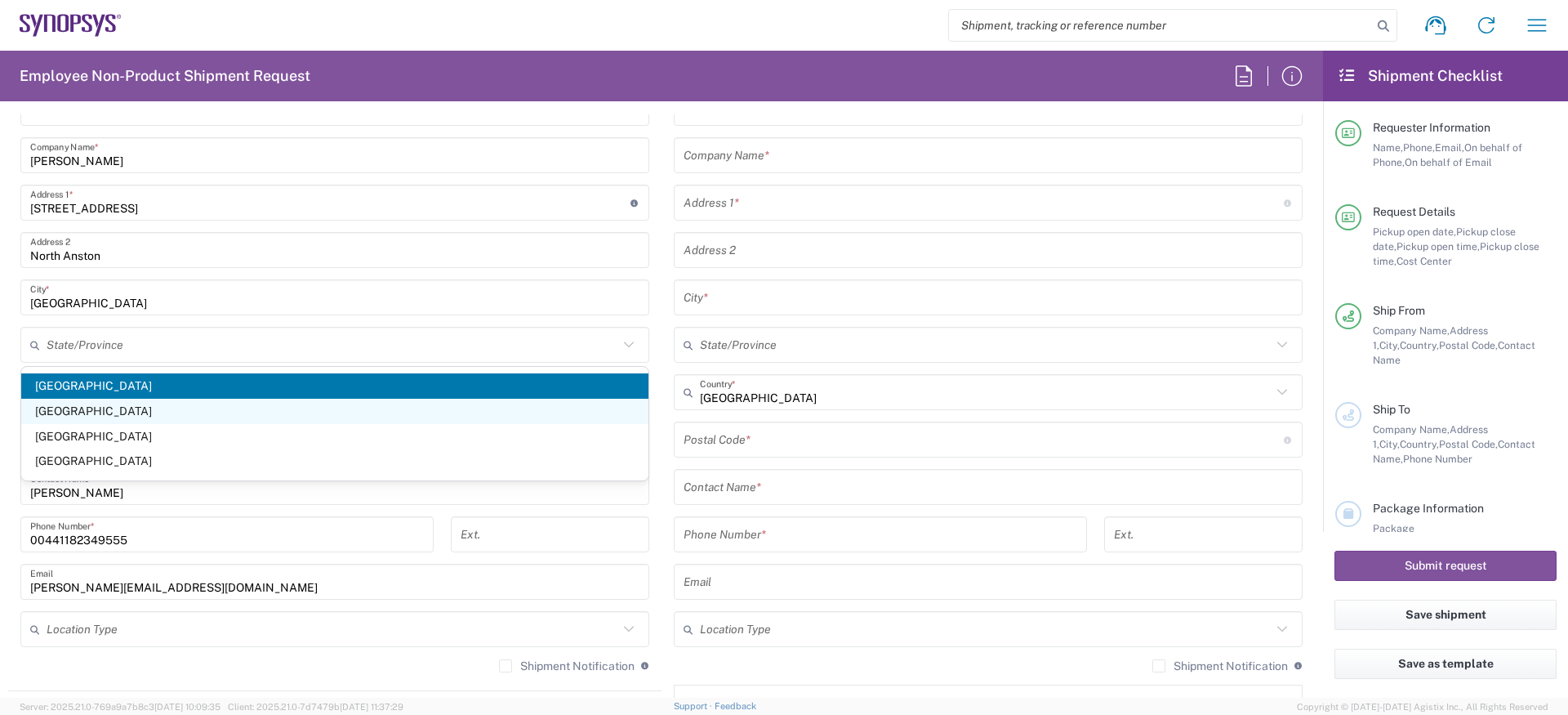
click at [80, 404] on span "[GEOGRAPHIC_DATA]" at bounding box center [335, 411] width 628 height 25
type input "[GEOGRAPHIC_DATA]"
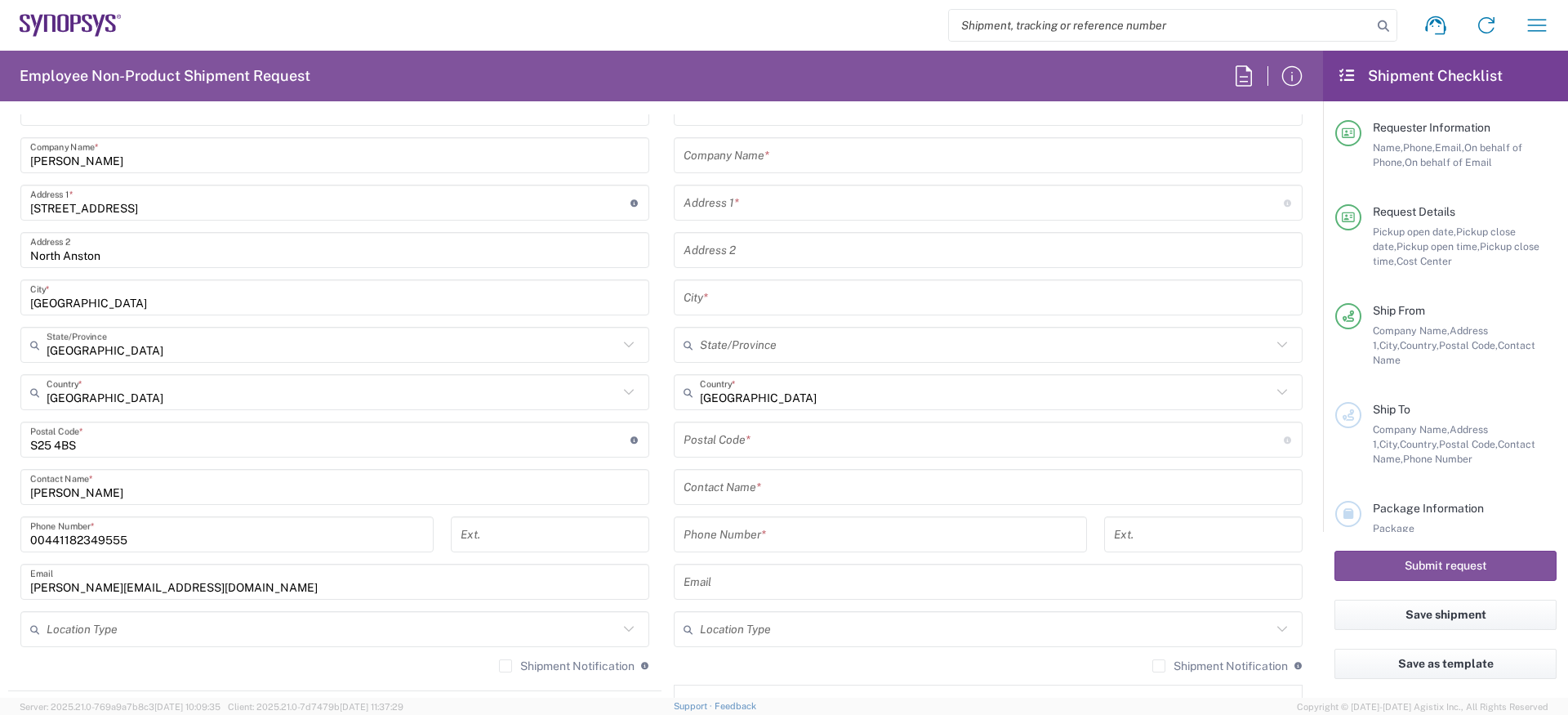
click at [98, 480] on input "[PERSON_NAME]" at bounding box center [335, 488] width 609 height 29
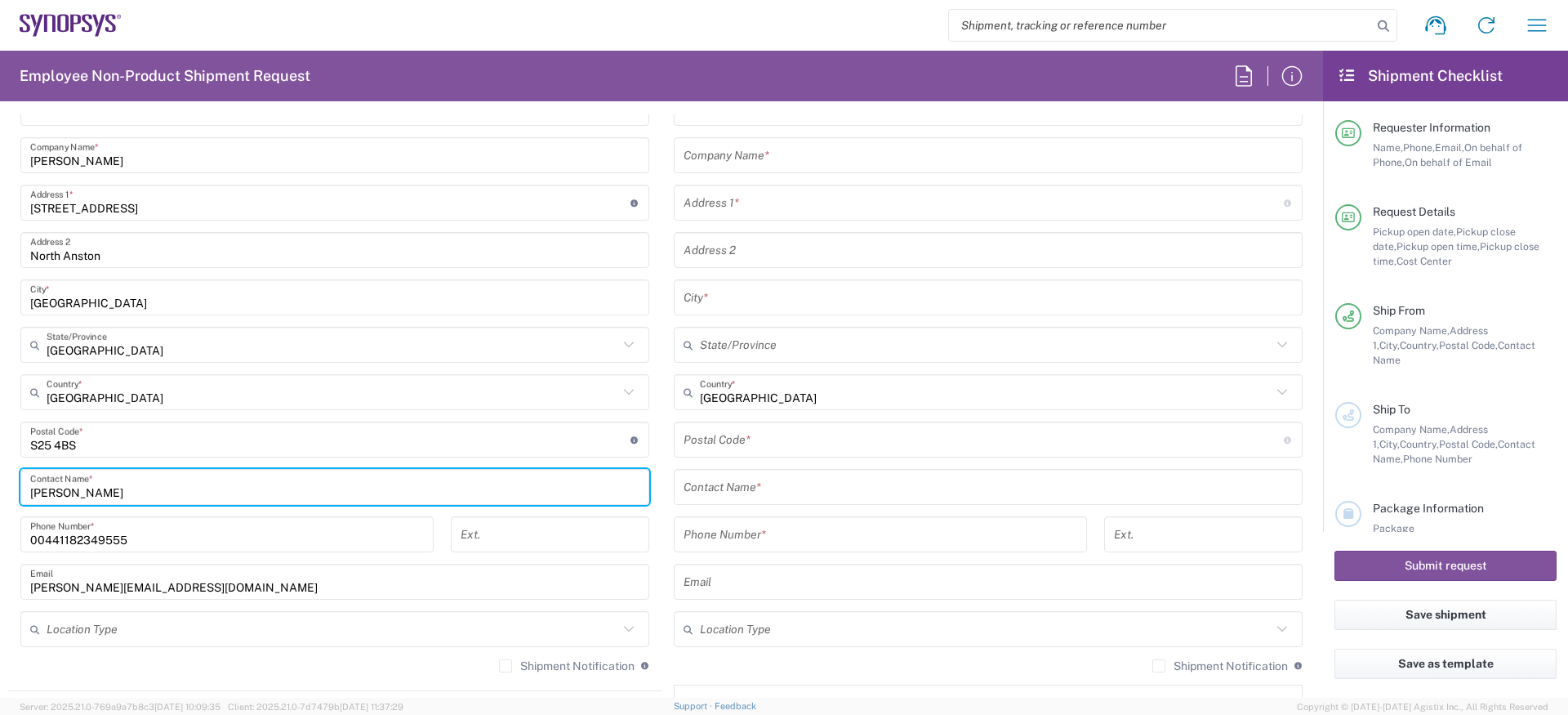
click at [98, 480] on input "[PERSON_NAME]" at bounding box center [335, 488] width 609 height 29
paste input "[PERSON_NAME]"
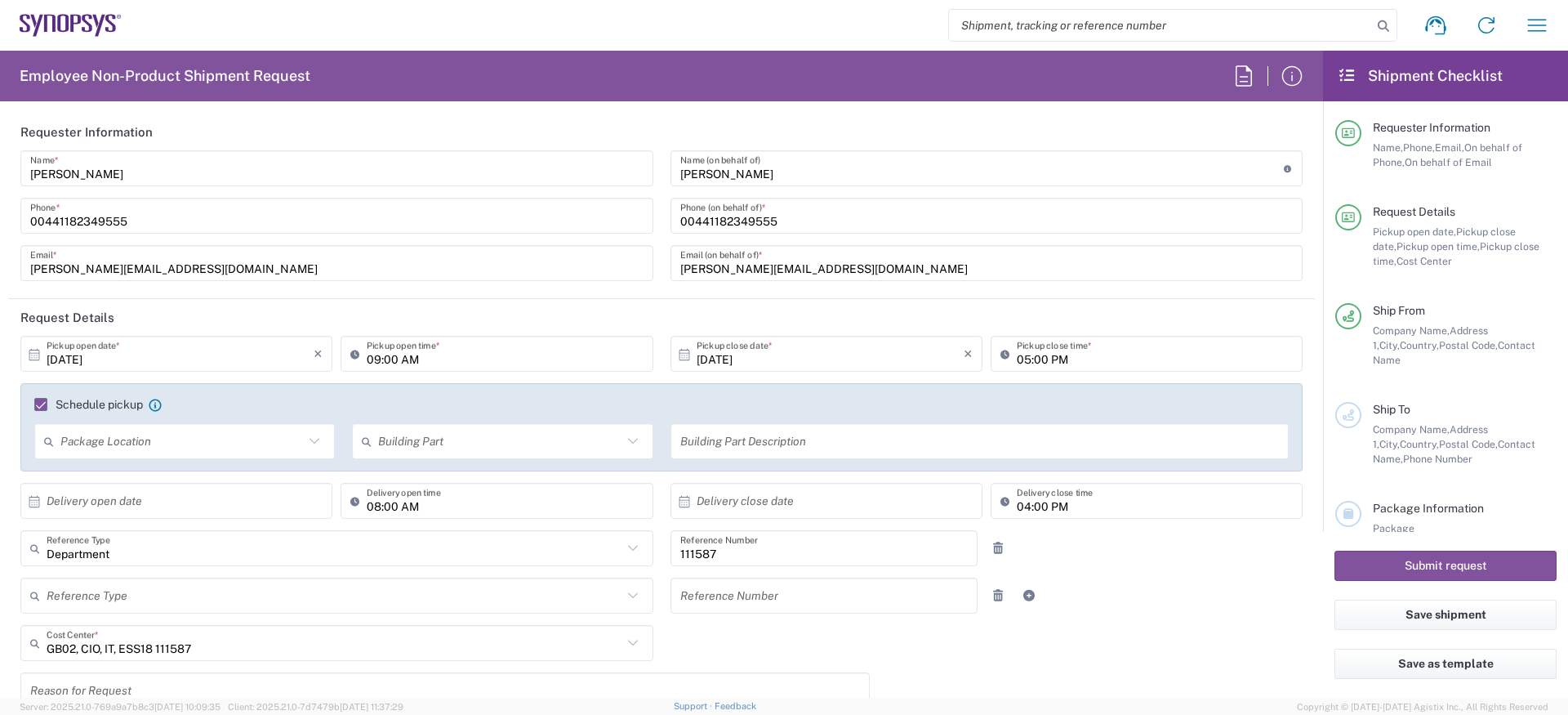
scroll to position [0, 0]
type input "[PERSON_NAME]"
click at [724, 269] on input "[PERSON_NAME][EMAIL_ADDRESS][DOMAIN_NAME]" at bounding box center [987, 264] width 613 height 29
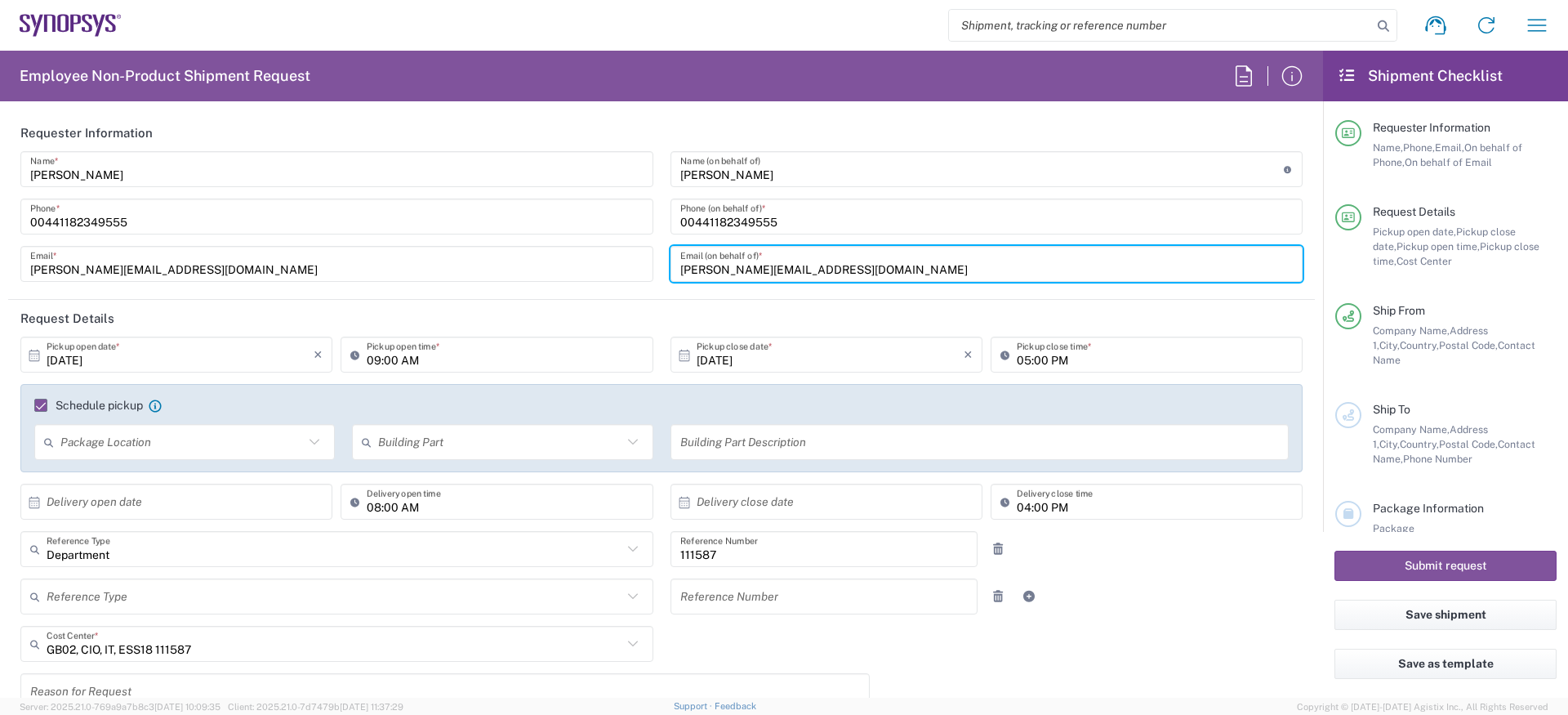
click at [724, 269] on input "[PERSON_NAME][EMAIL_ADDRESS][DOMAIN_NAME]" at bounding box center [987, 264] width 613 height 29
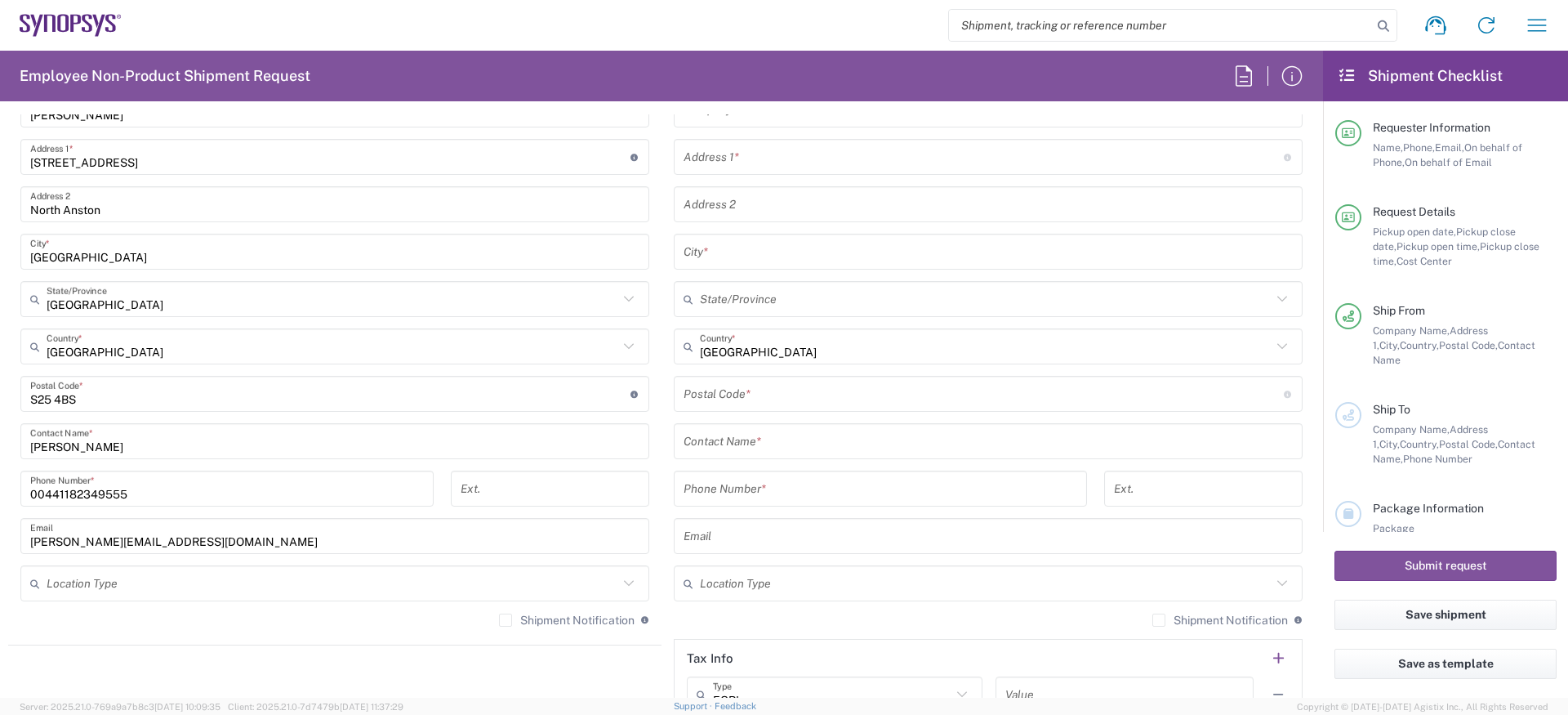
scroll to position [1046, 0]
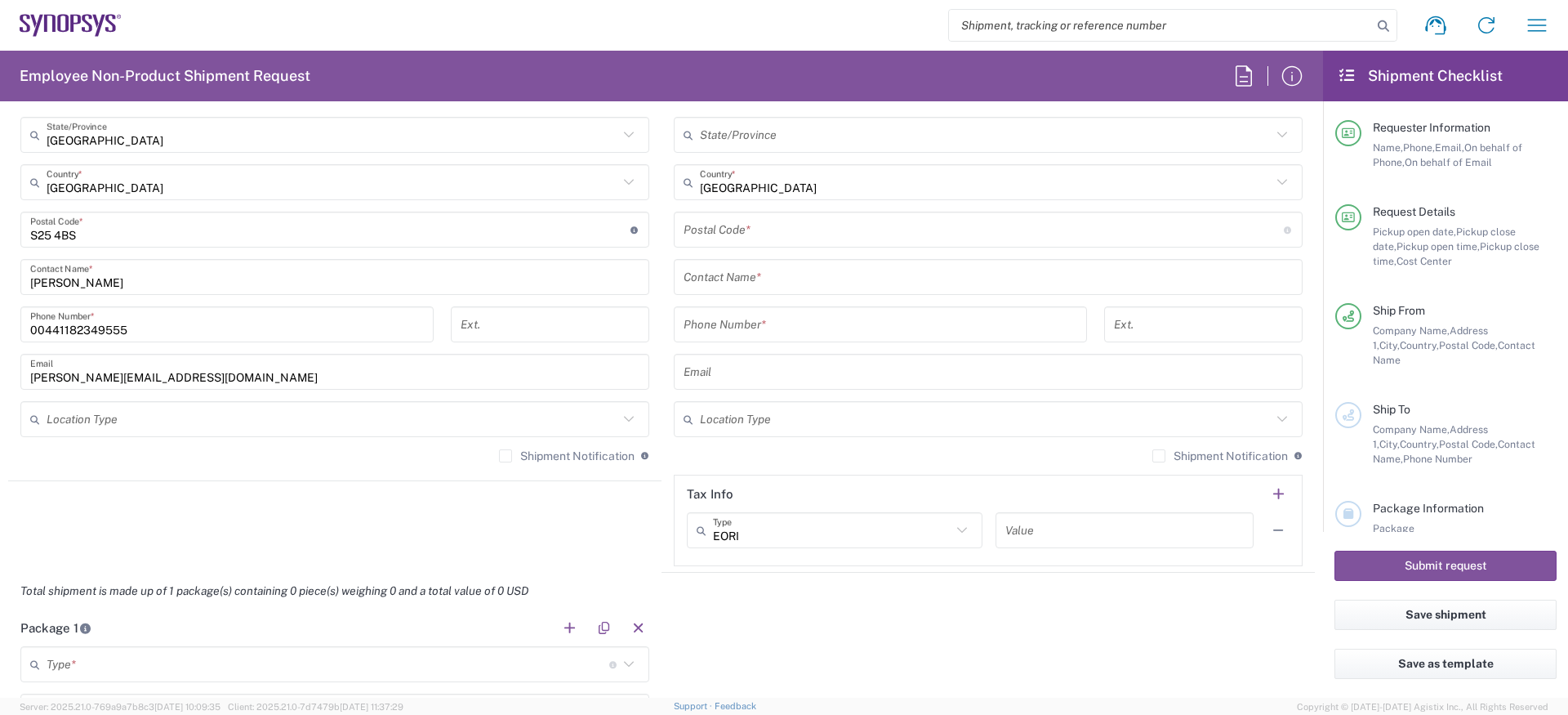
click at [120, 354] on div "[PERSON_NAME][EMAIL_ADDRESS][DOMAIN_NAME] Email" at bounding box center [335, 372] width 629 height 36
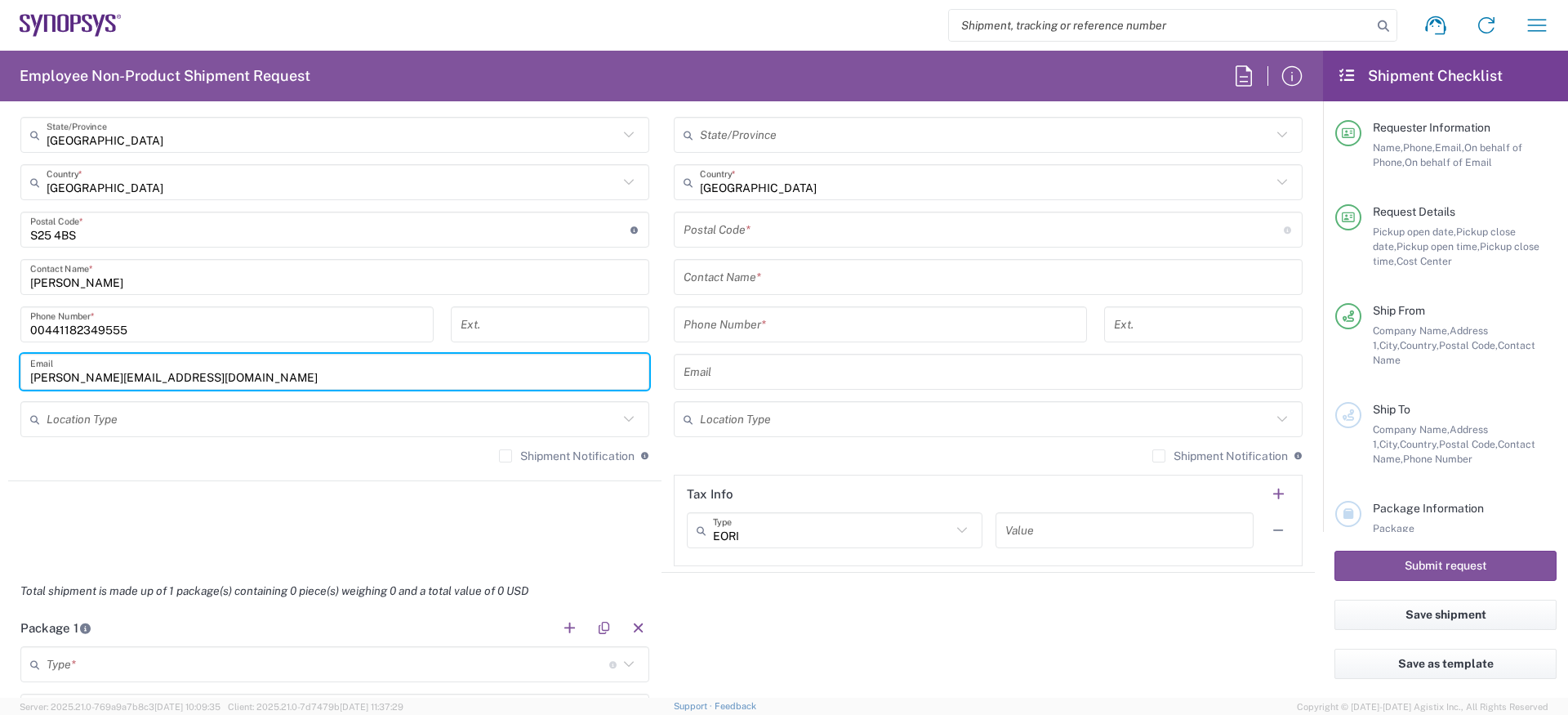
click at [114, 361] on input "[PERSON_NAME][EMAIL_ADDRESS][DOMAIN_NAME]" at bounding box center [335, 372] width 609 height 29
paste input "[PERSON_NAME]"
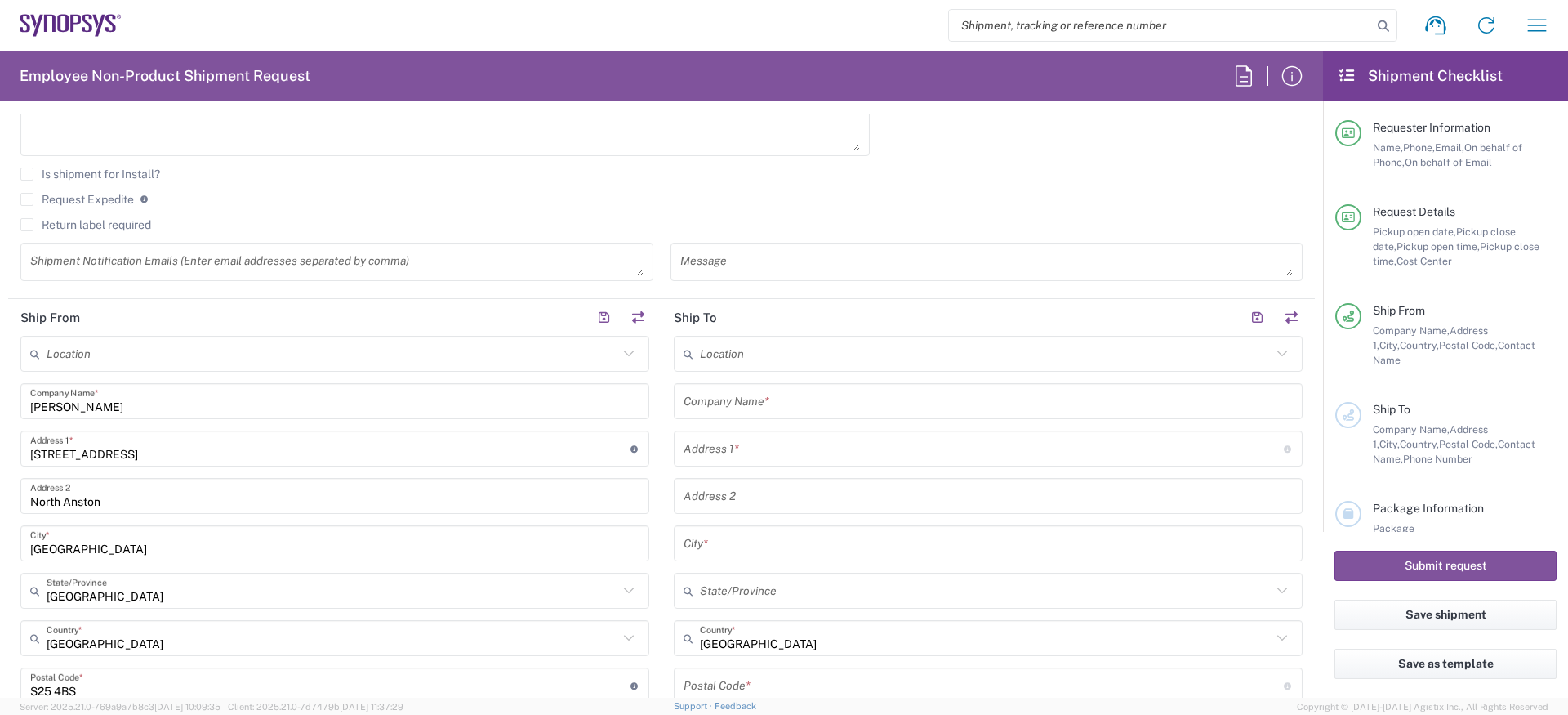
scroll to position [582, 0]
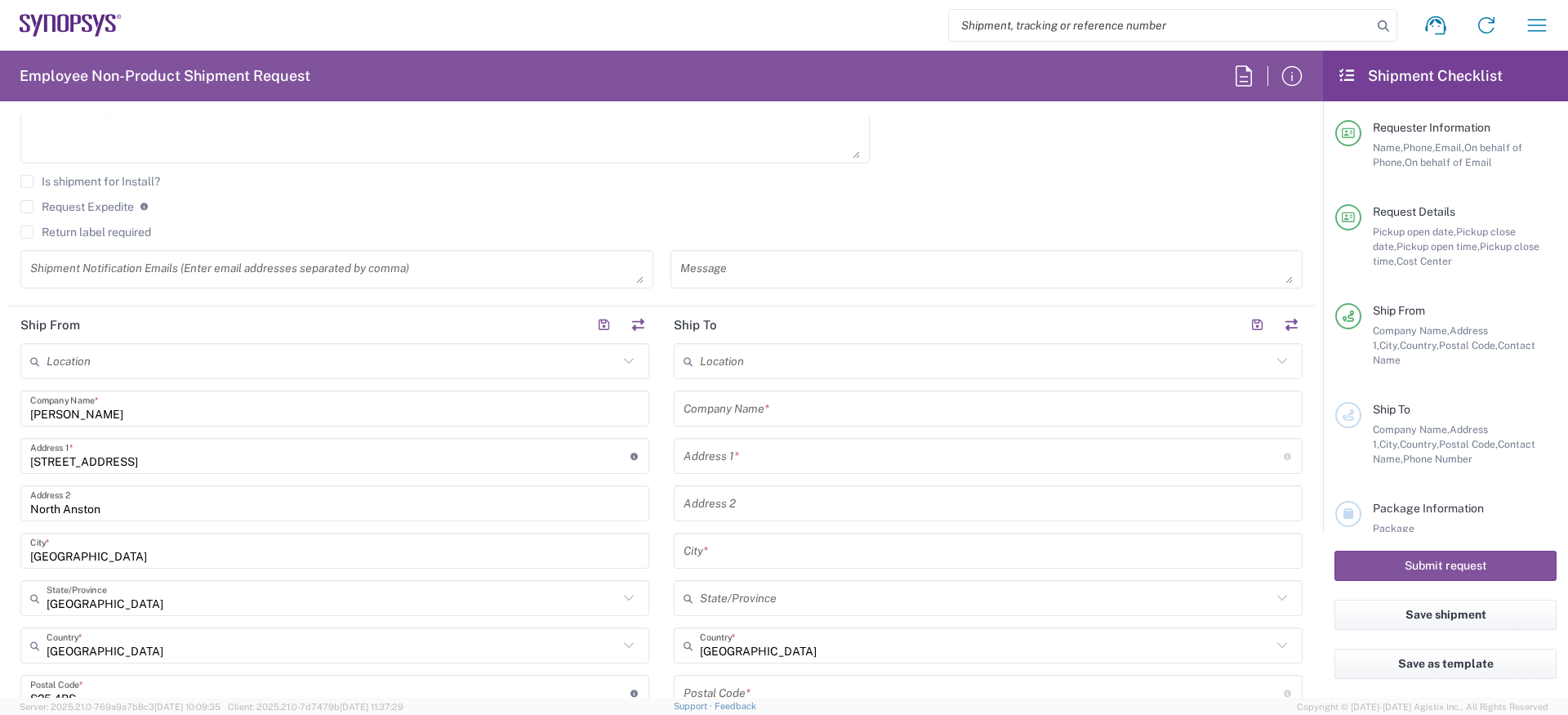
type input "[PERSON_NAME][EMAIL_ADDRESS][DOMAIN_NAME]"
click at [711, 360] on input "text" at bounding box center [985, 362] width 571 height 29
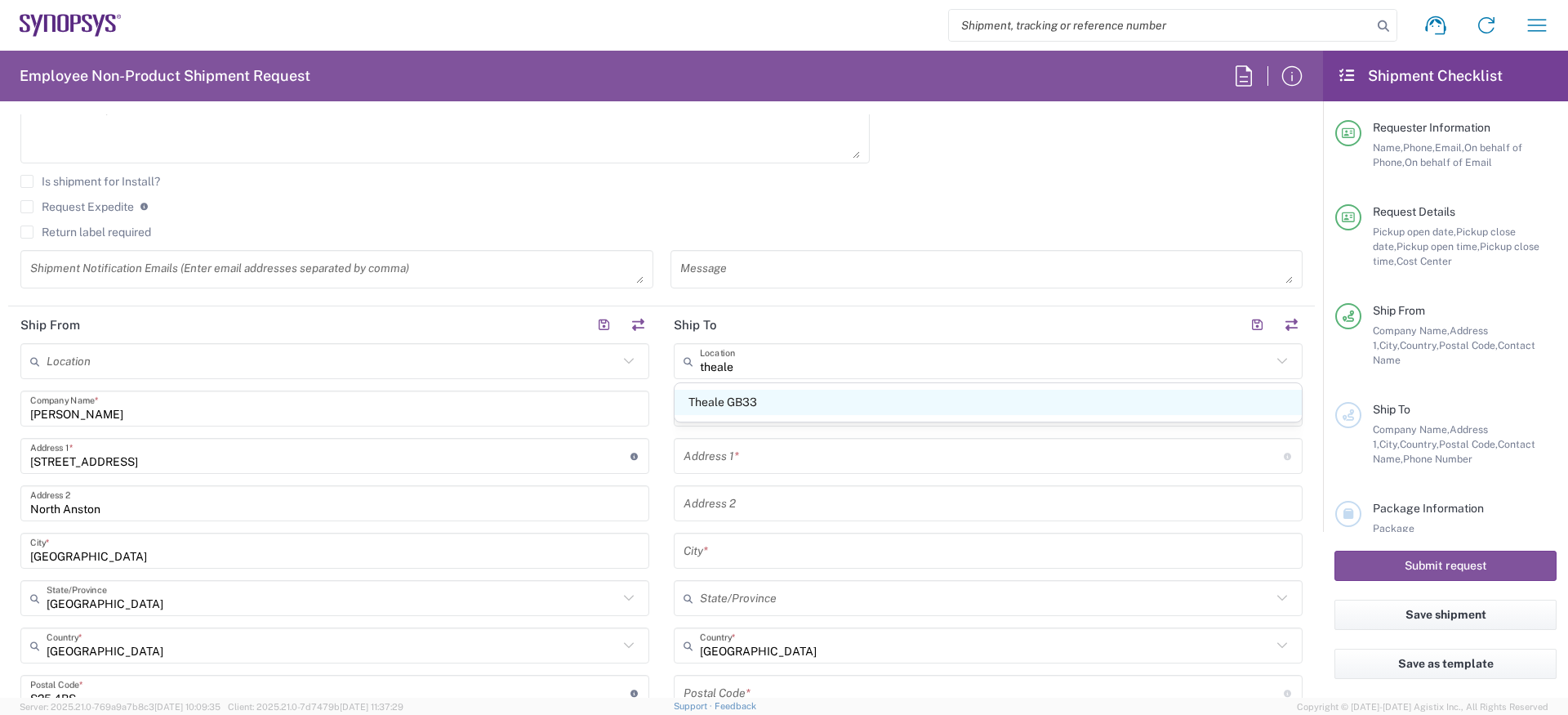
click at [694, 394] on span "Theale GB33" at bounding box center [988, 402] width 628 height 25
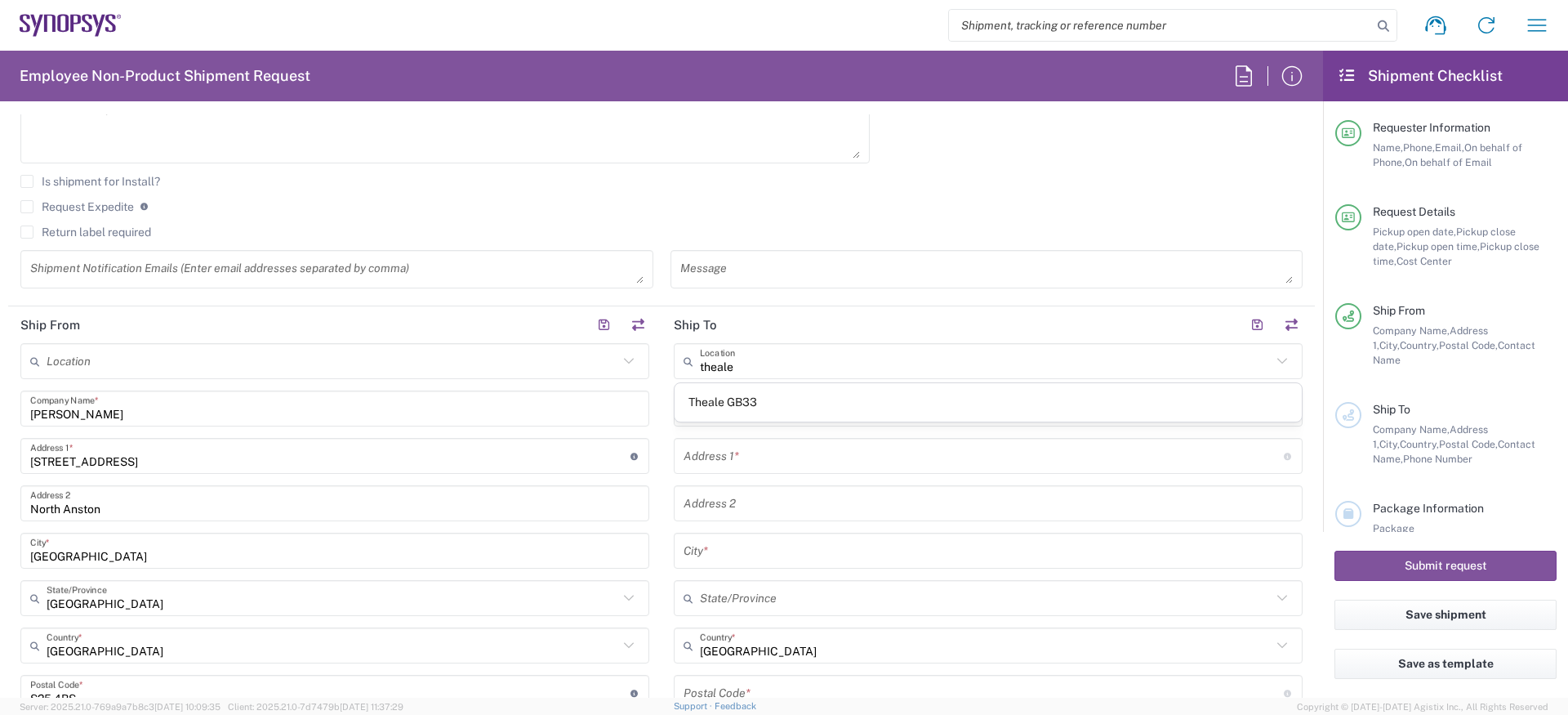
type input "Theale GB33"
type input "Synopsys (Nothern Europe) Limited"
type input "Building 1430"
type input "[GEOGRAPHIC_DATA] 1st Floor"
type input "Reading"
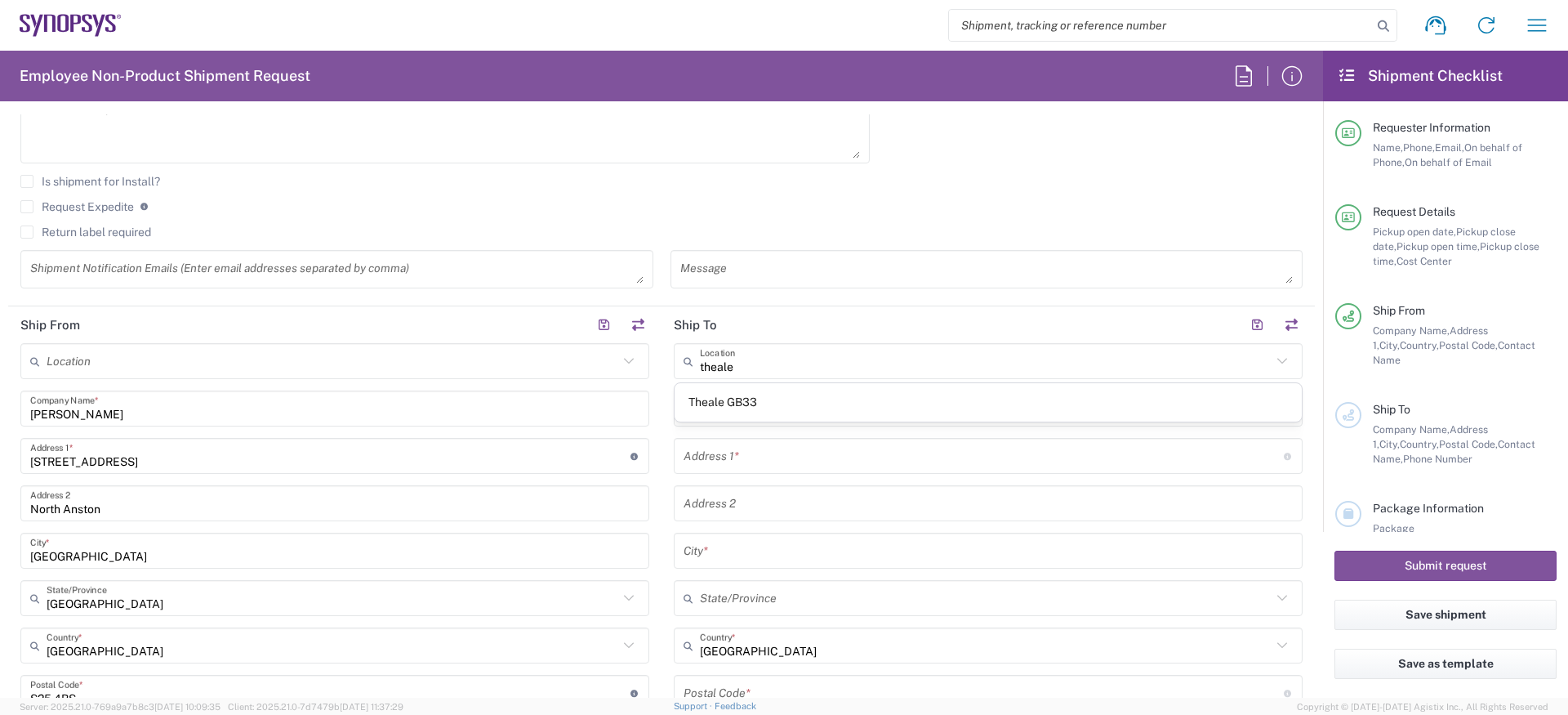
type input "[GEOGRAPHIC_DATA]"
type input "RG7 4SA"
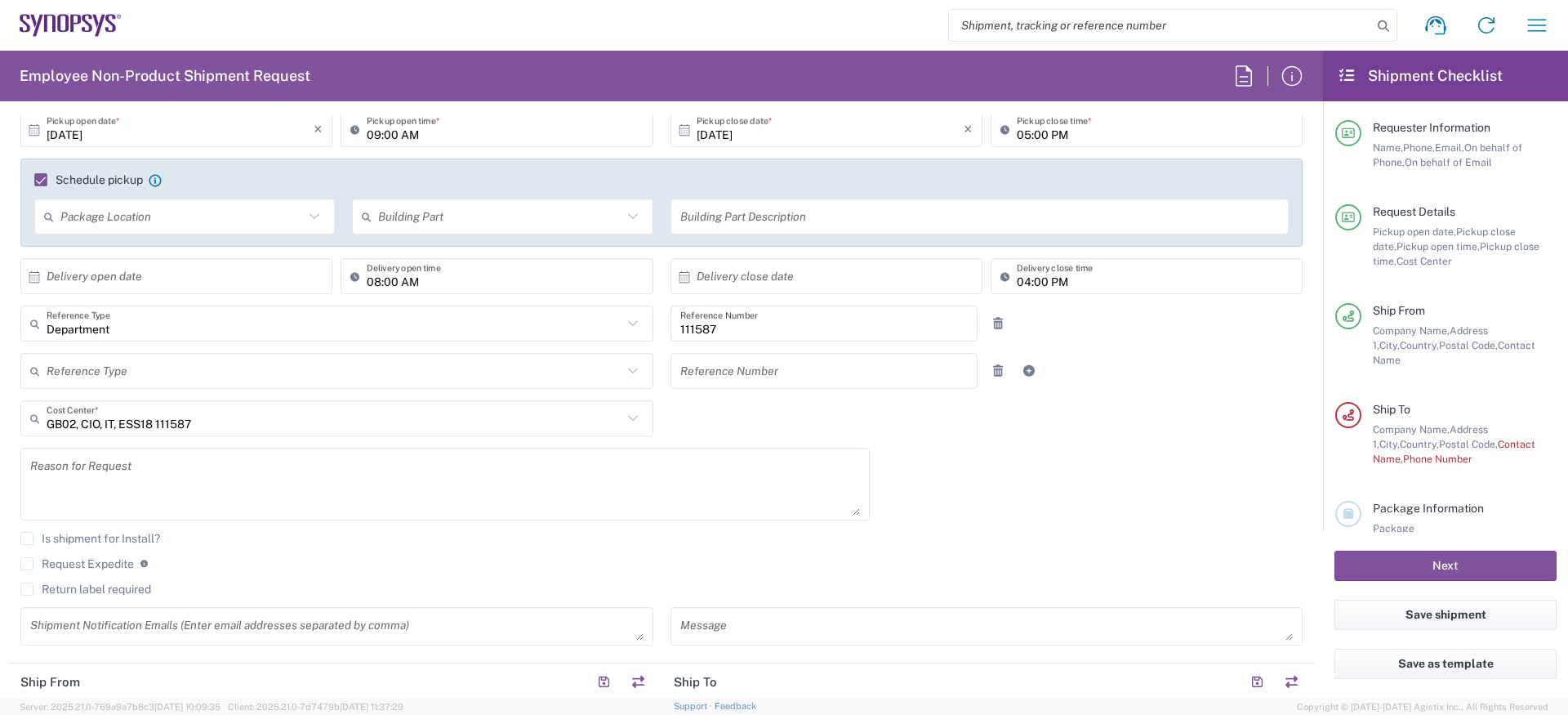
scroll to position [0, 0]
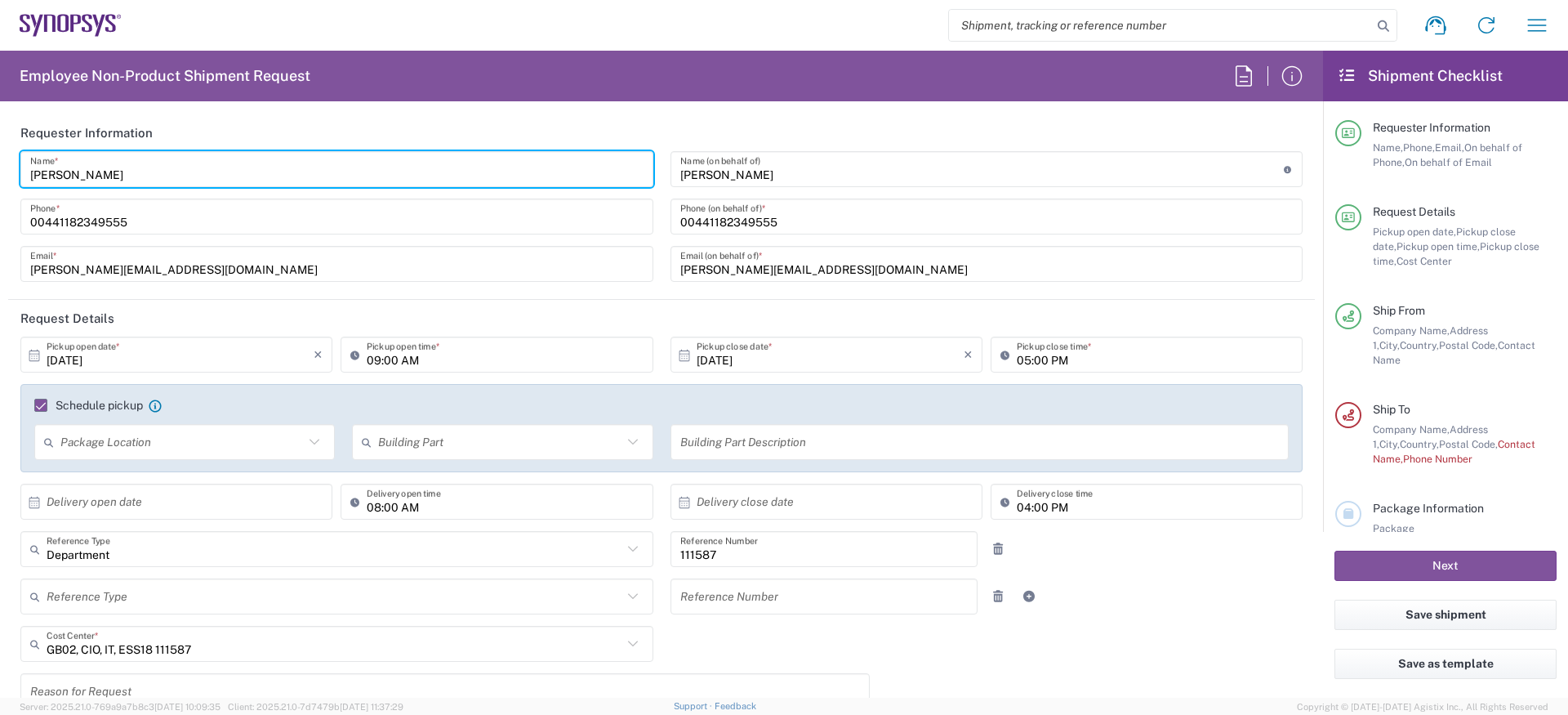
click at [164, 177] on input "[PERSON_NAME]" at bounding box center [336, 170] width 613 height 29
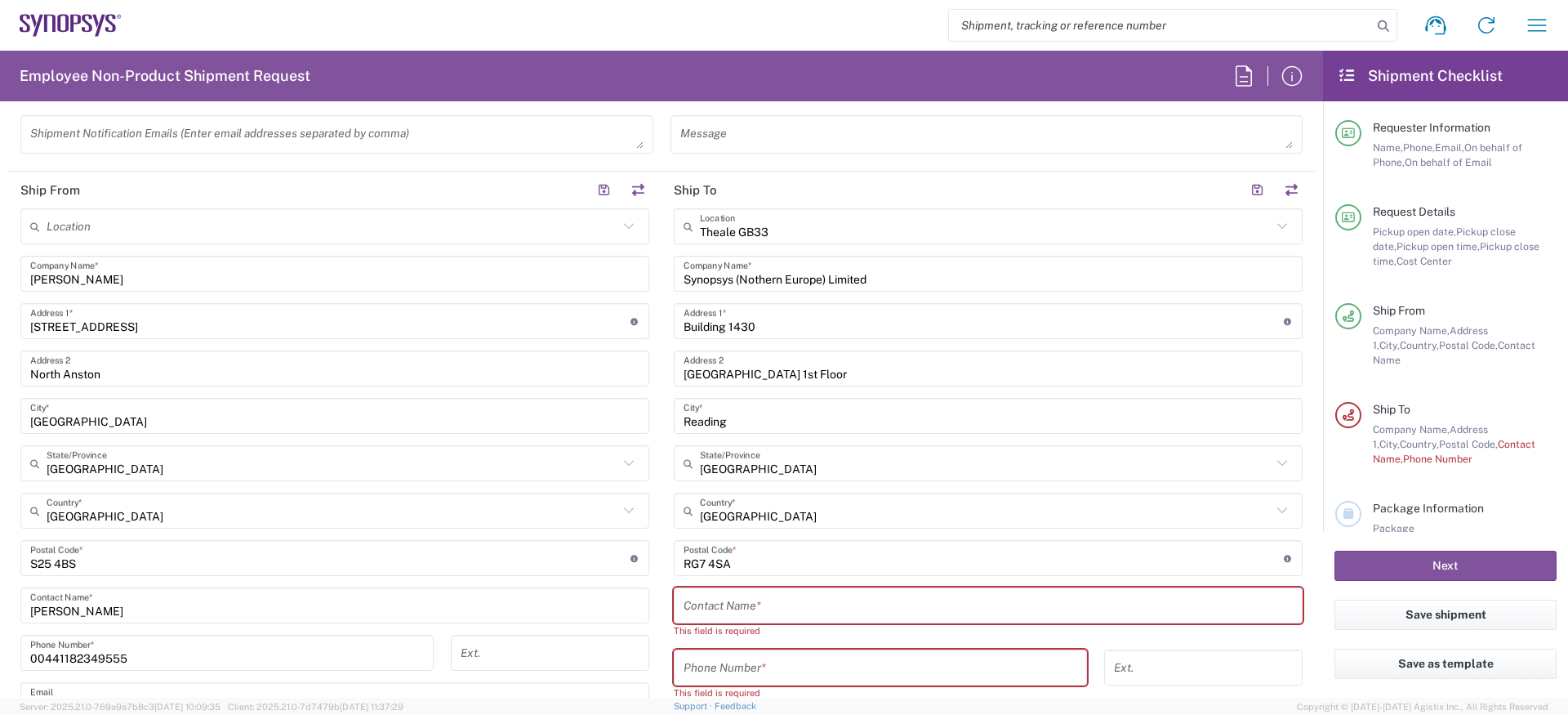
scroll to position [730, 0]
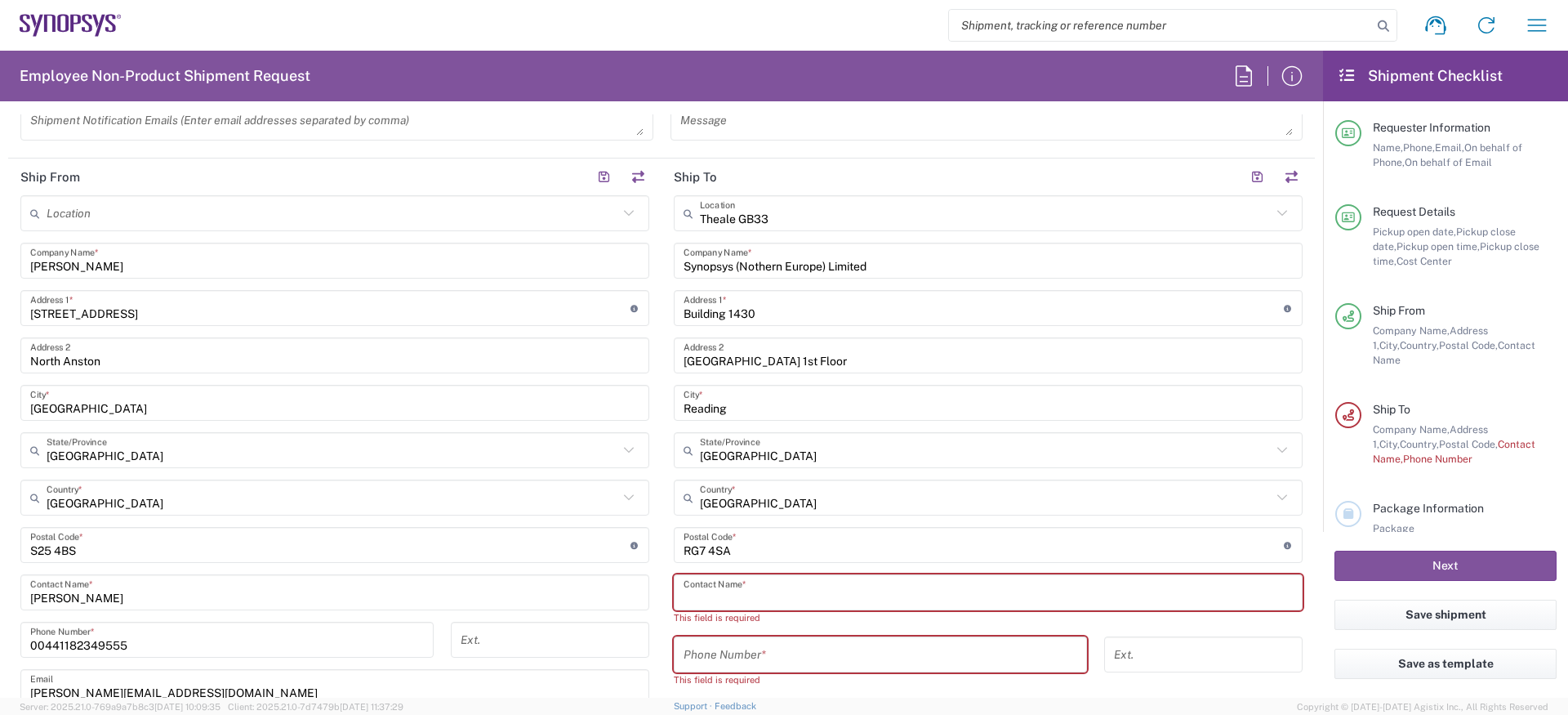
click at [742, 582] on input "text" at bounding box center [988, 592] width 609 height 29
paste input "[PERSON_NAME]"
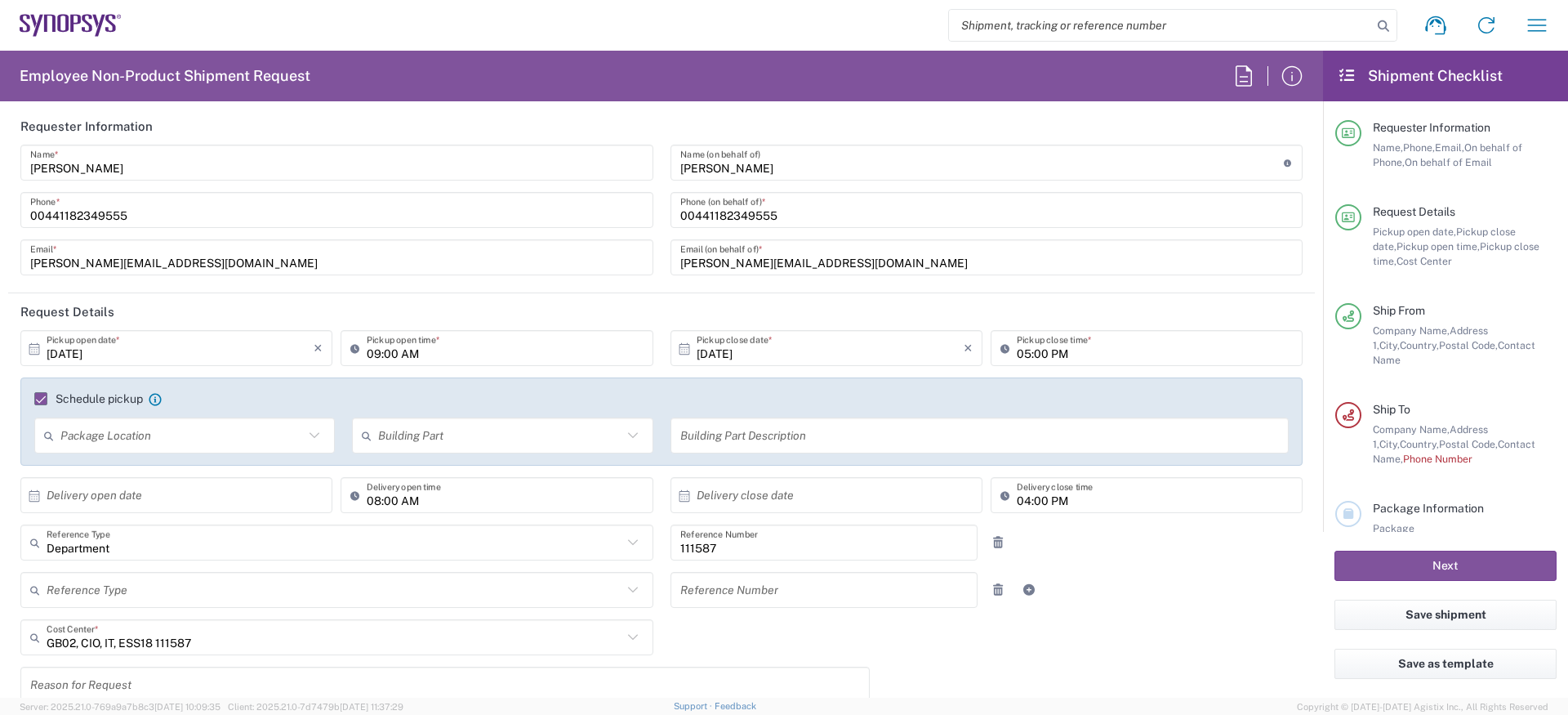
scroll to position [0, 0]
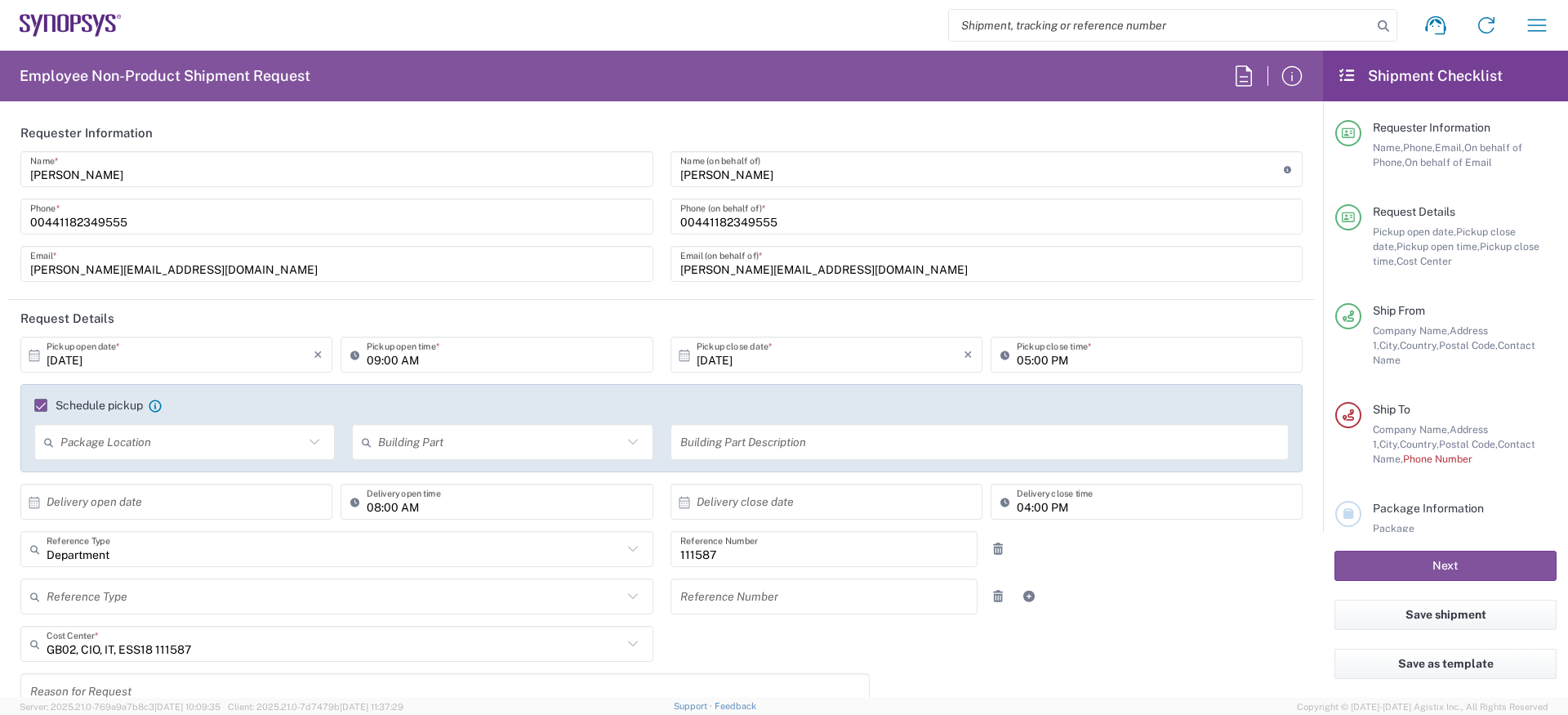
type input "[PERSON_NAME]"
click at [135, 231] on div "[PHONE_NUMBER] Phone *" at bounding box center [336, 217] width 633 height 36
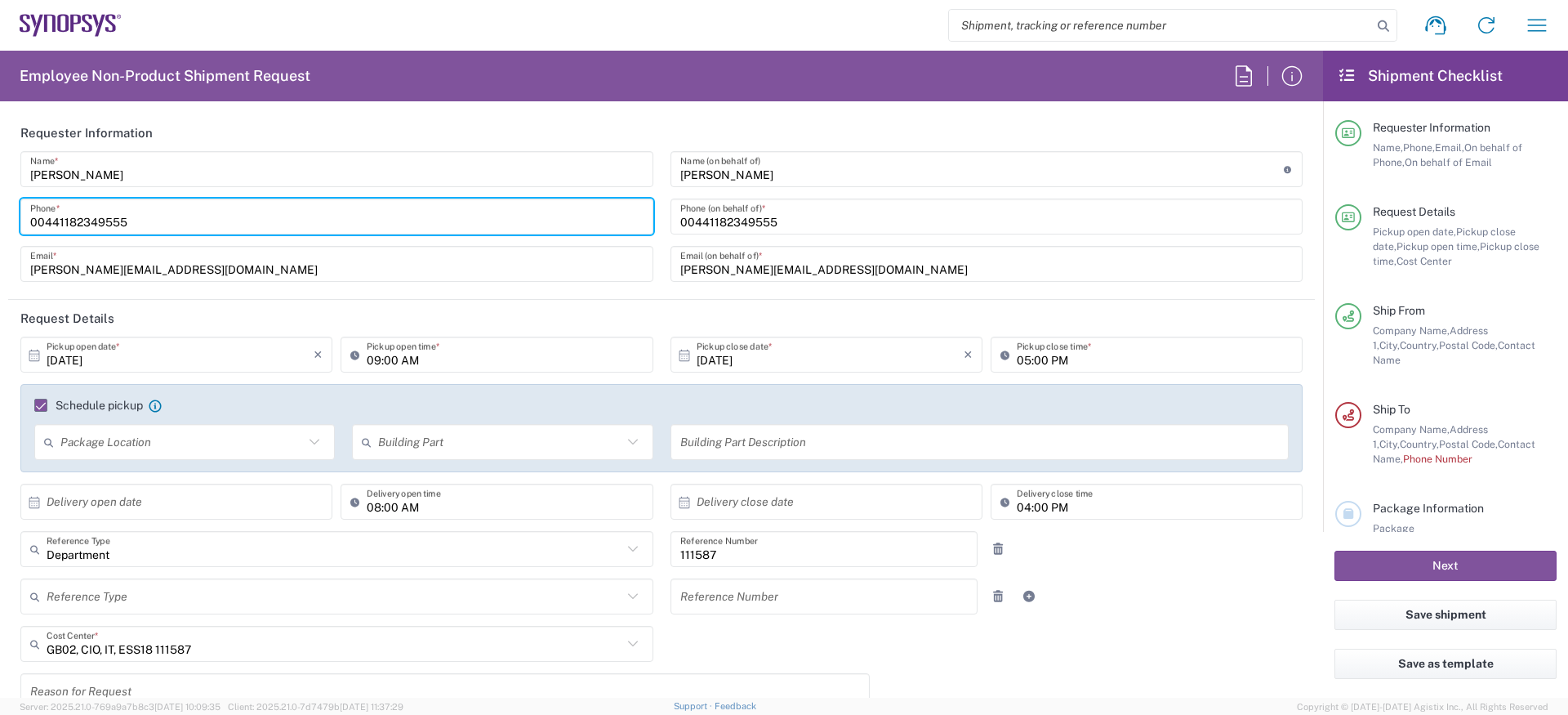
click at [133, 224] on input "00441182349555" at bounding box center [336, 217] width 613 height 29
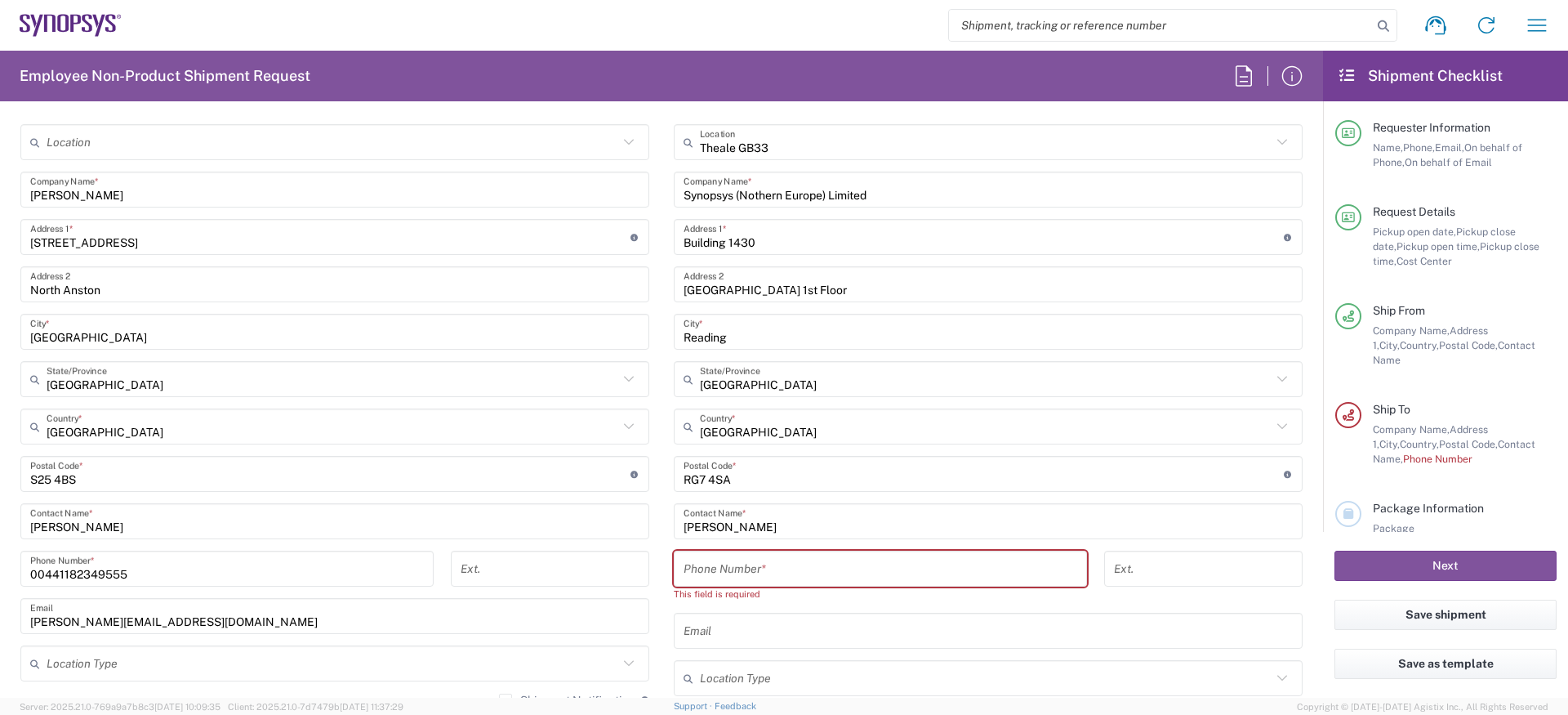
scroll to position [808, 0]
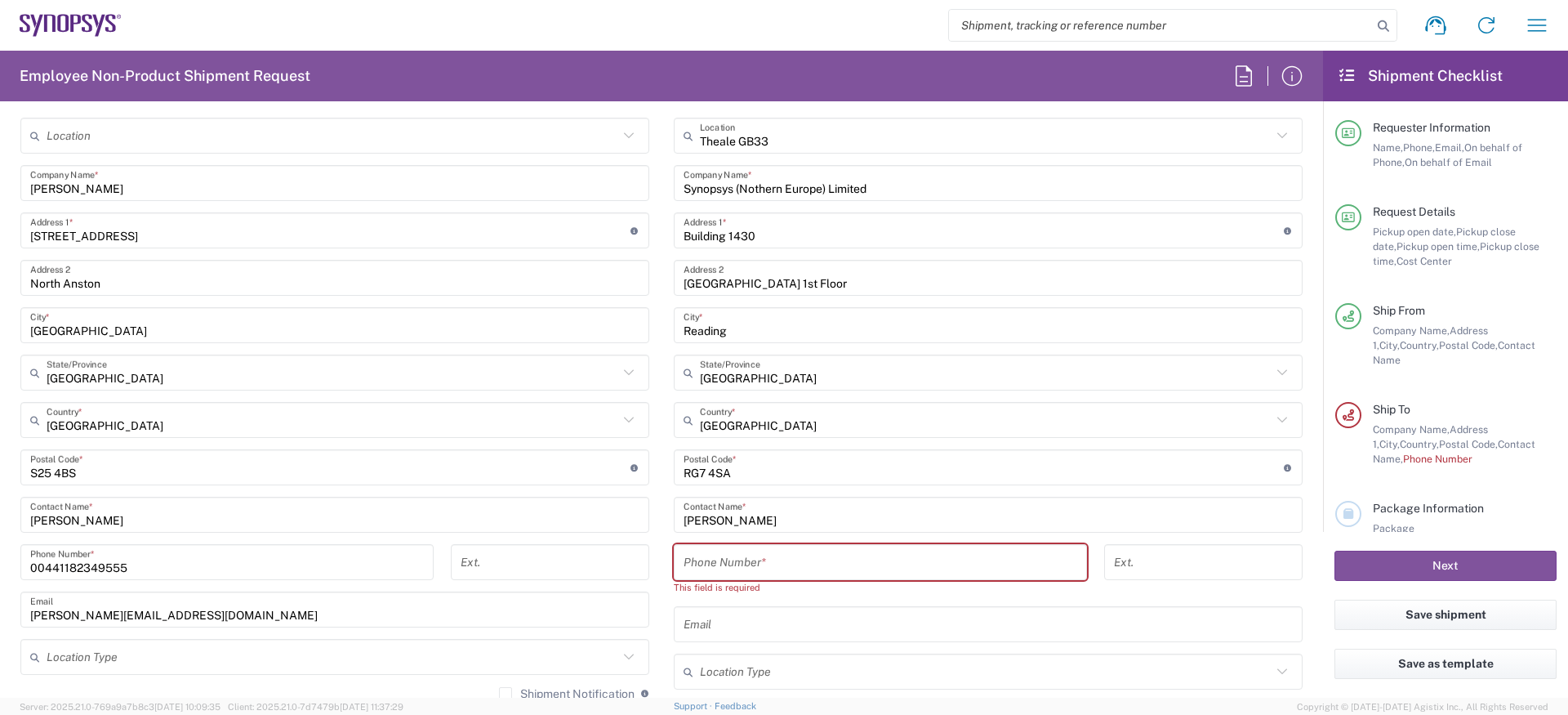
click at [761, 566] on input "tel" at bounding box center [880, 562] width 393 height 29
paste input "00441182349555"
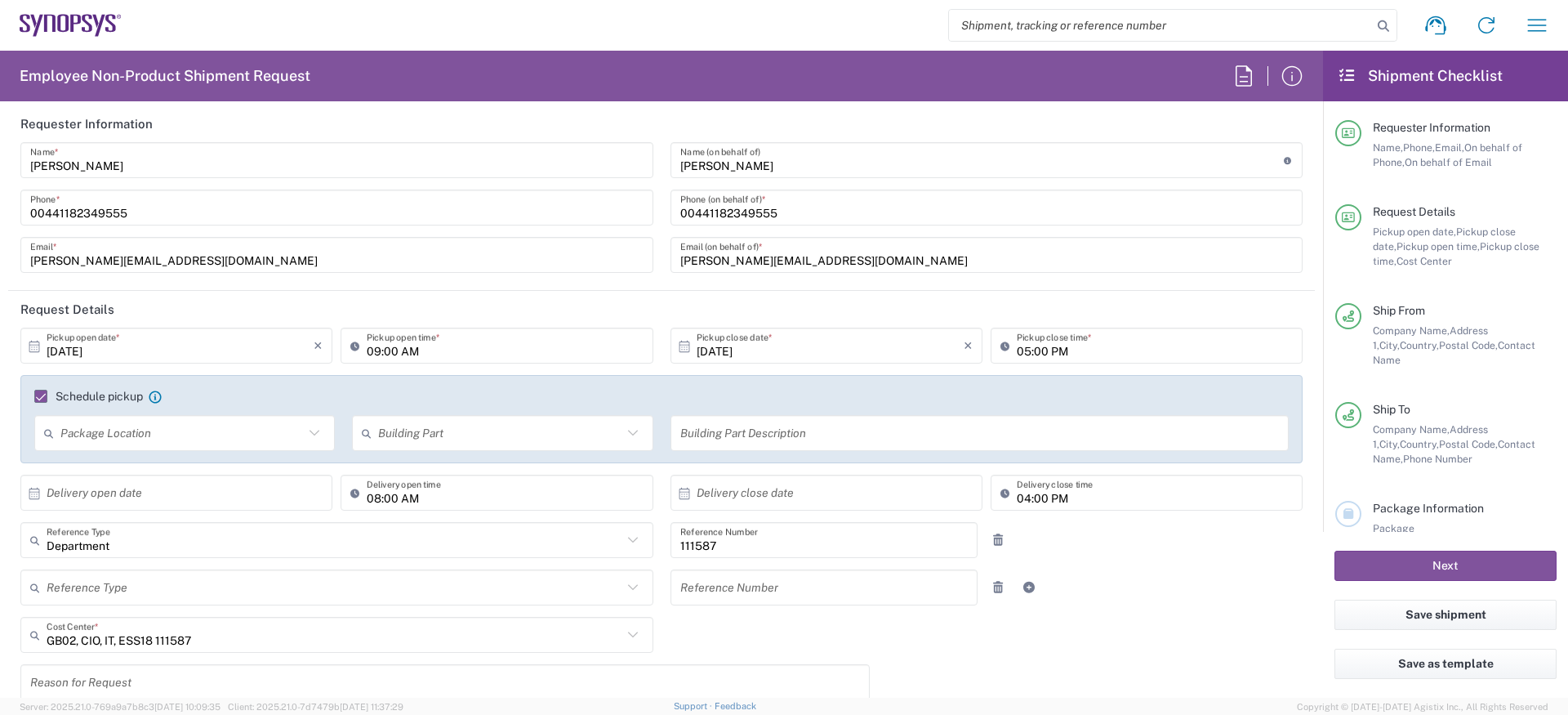
scroll to position [0, 0]
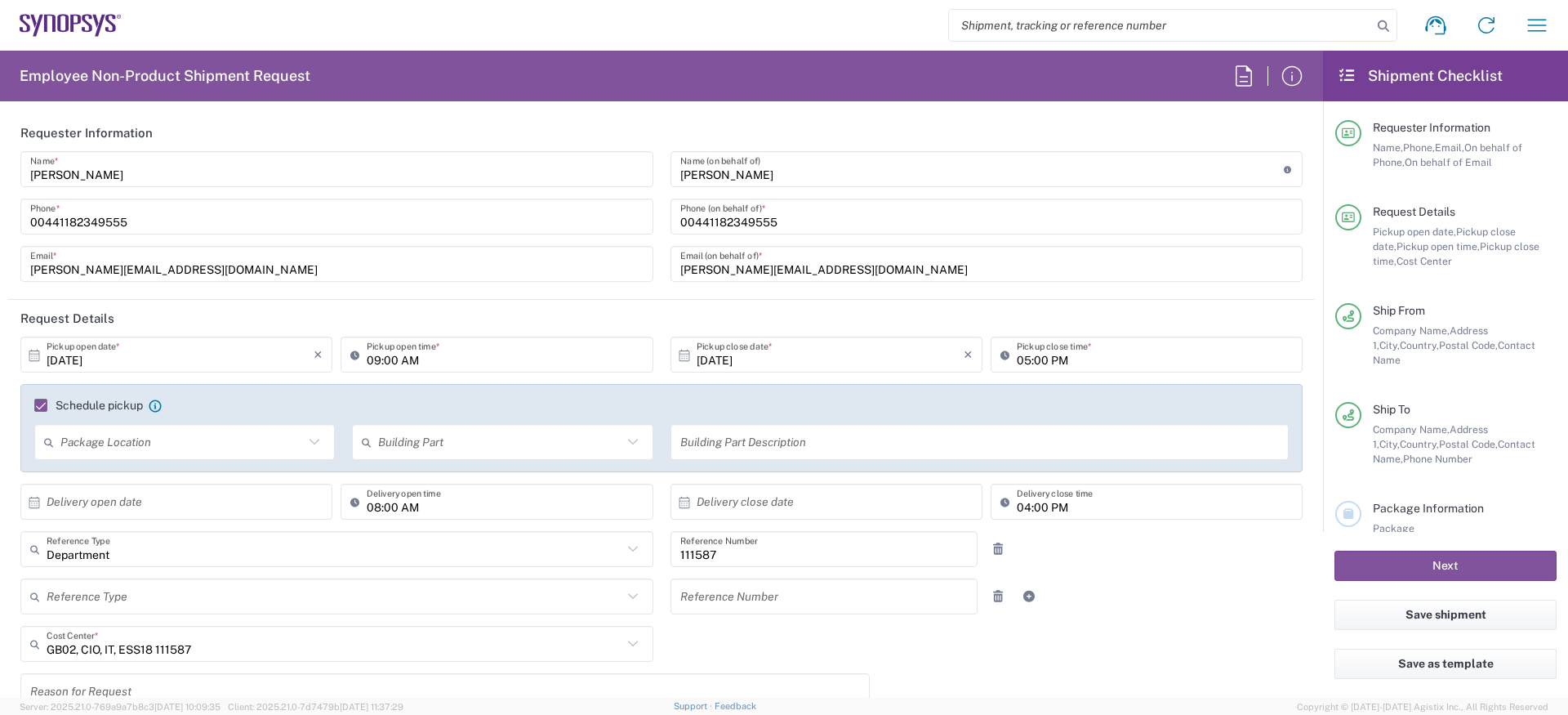
type input "00441182349555"
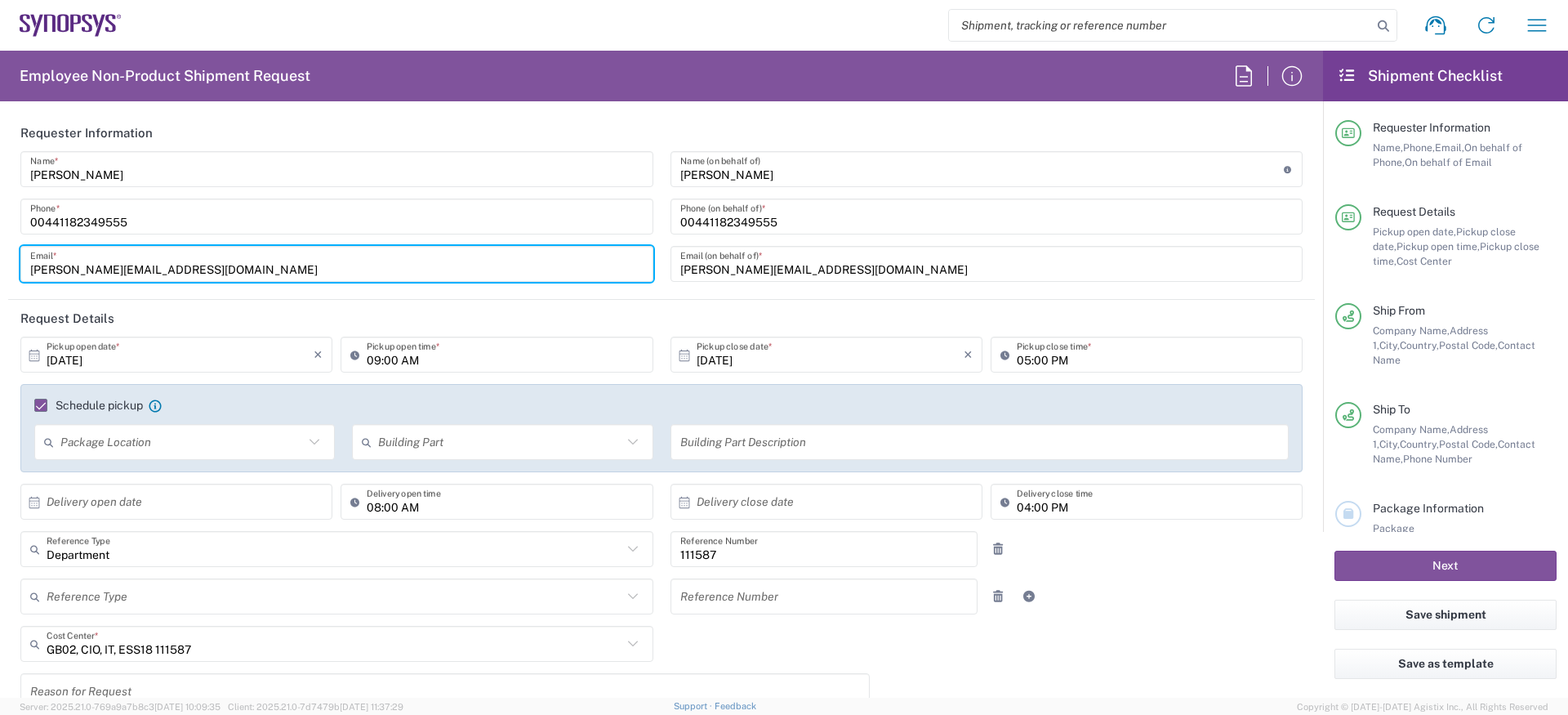
click at [167, 264] on input "[PERSON_NAME][EMAIL_ADDRESS][DOMAIN_NAME]" at bounding box center [336, 264] width 613 height 29
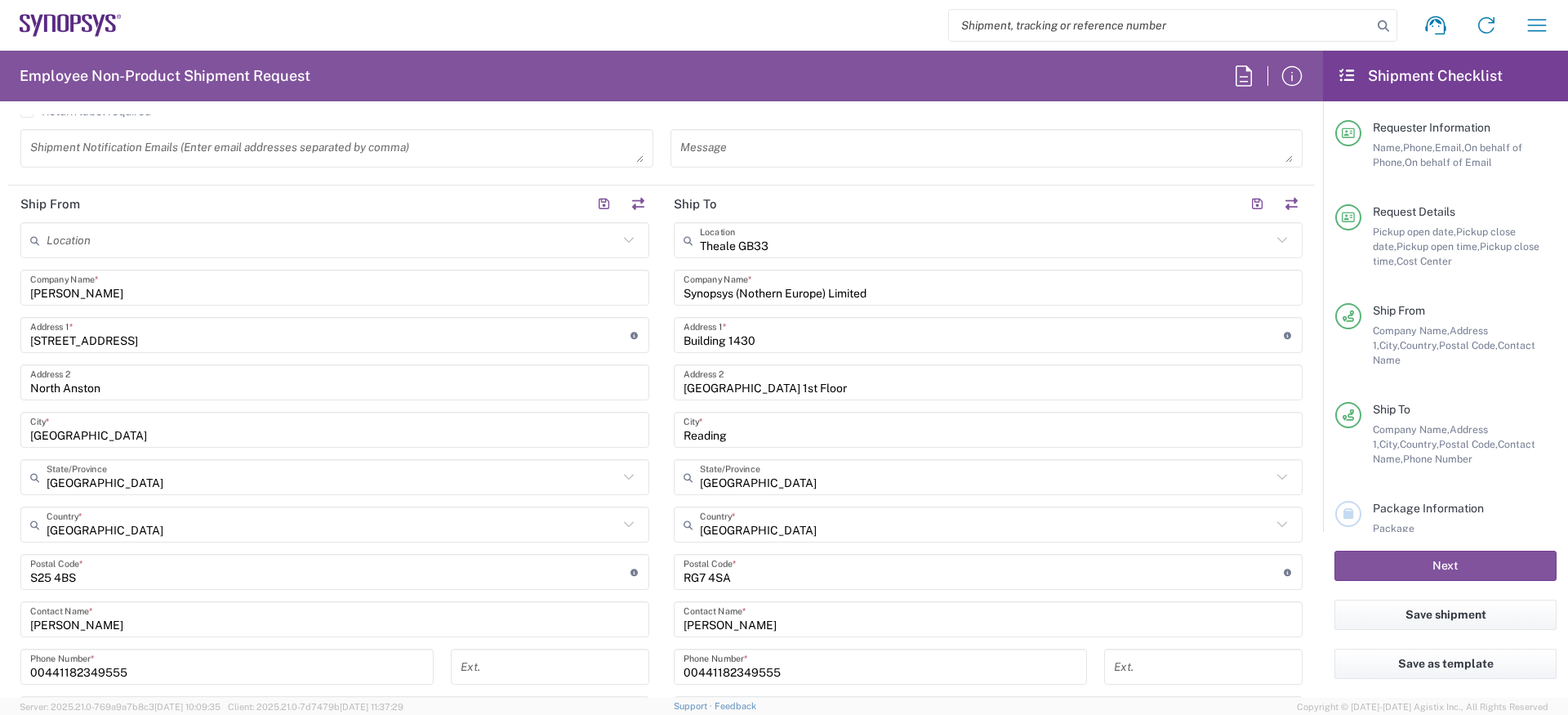
scroll to position [1215, 0]
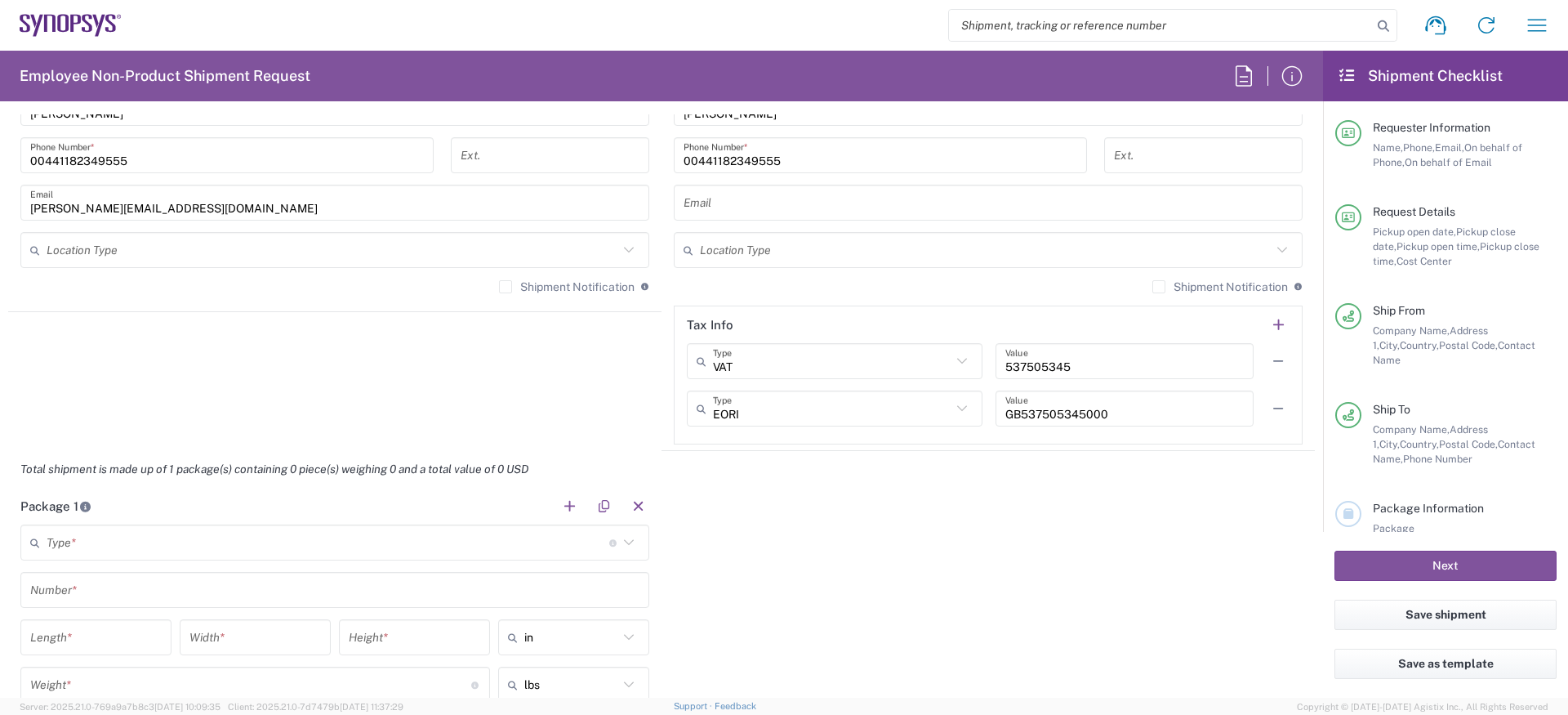
click at [754, 192] on input "text" at bounding box center [988, 203] width 609 height 29
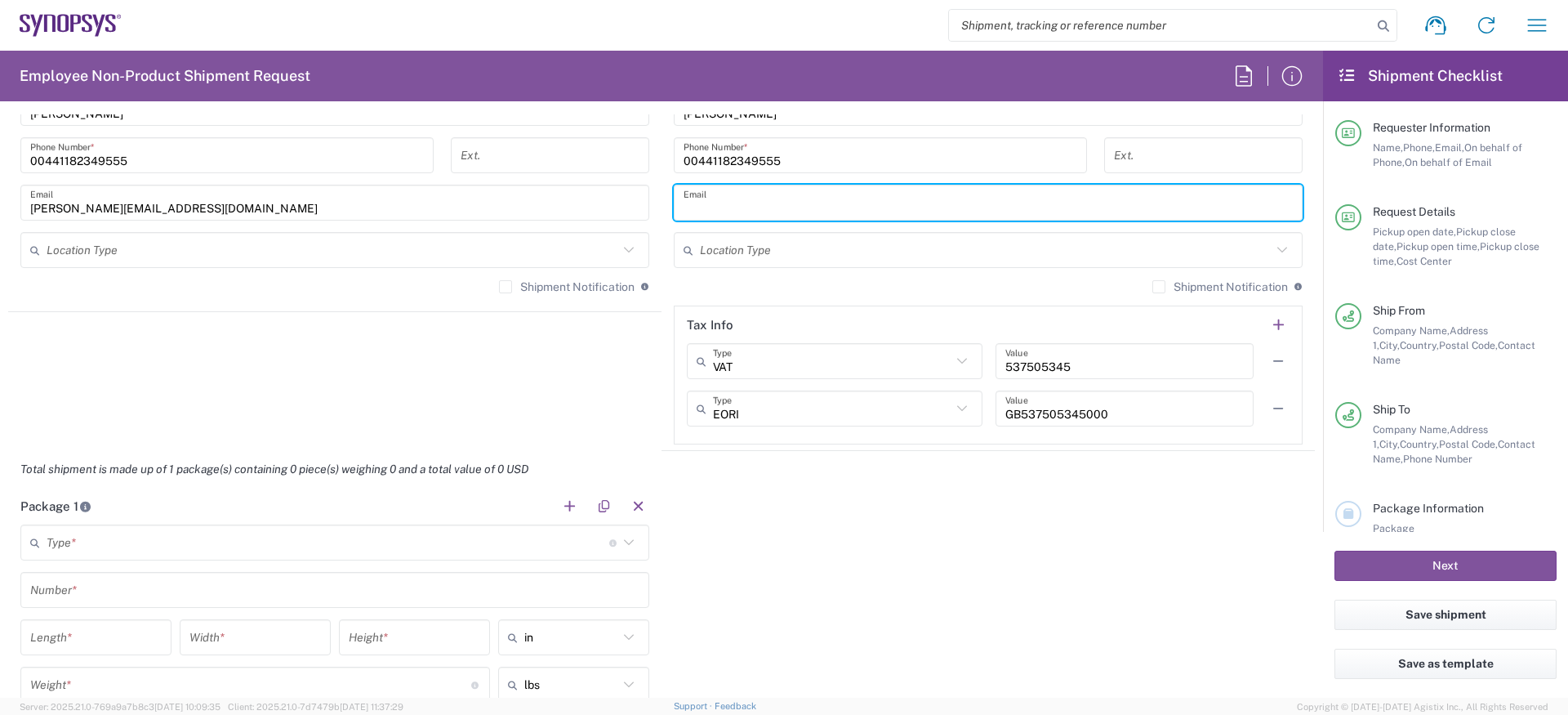
paste input "[PERSON_NAME][EMAIL_ADDRESS][DOMAIN_NAME]"
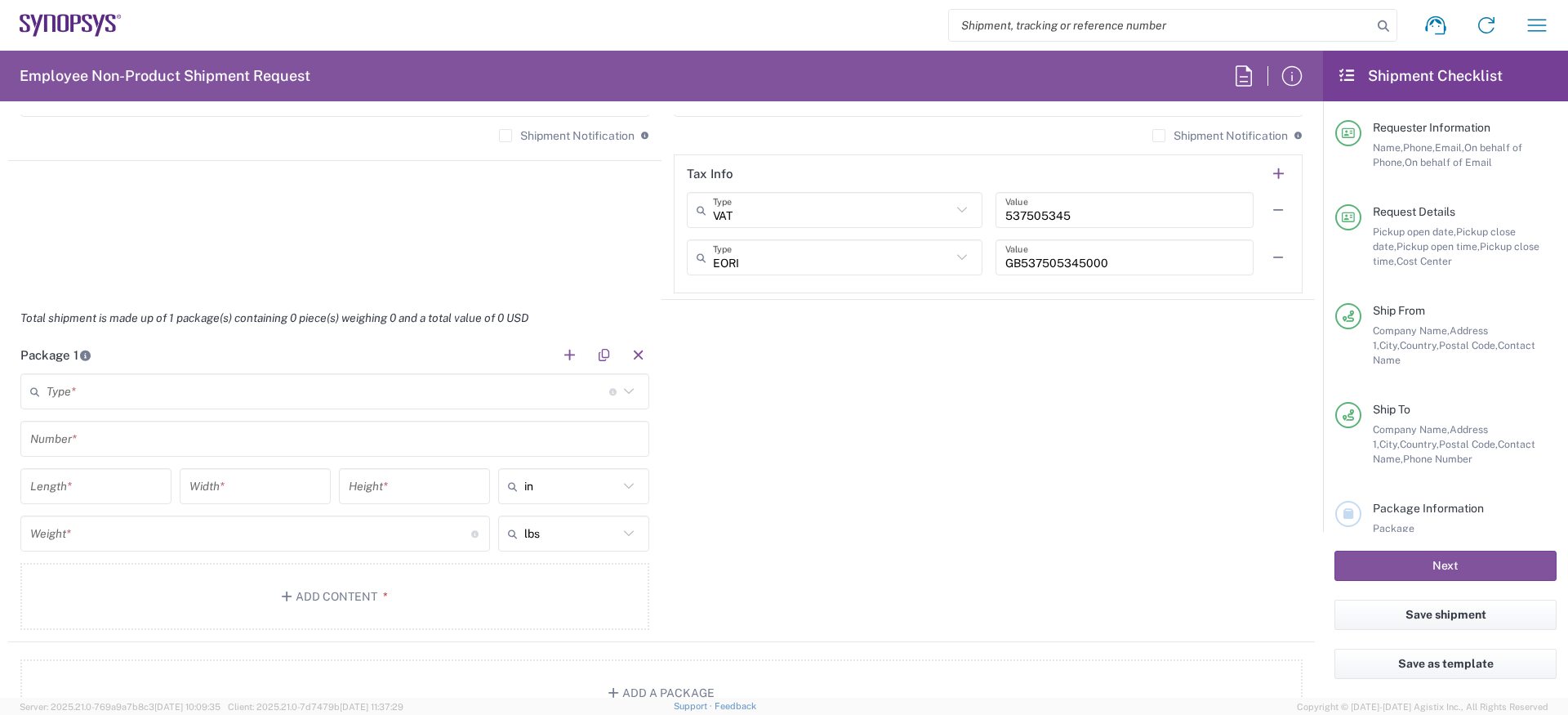
scroll to position [1367, 0]
type input "[PERSON_NAME][EMAIL_ADDRESS][DOMAIN_NAME]"
click at [317, 389] on input "text" at bounding box center [327, 391] width 563 height 29
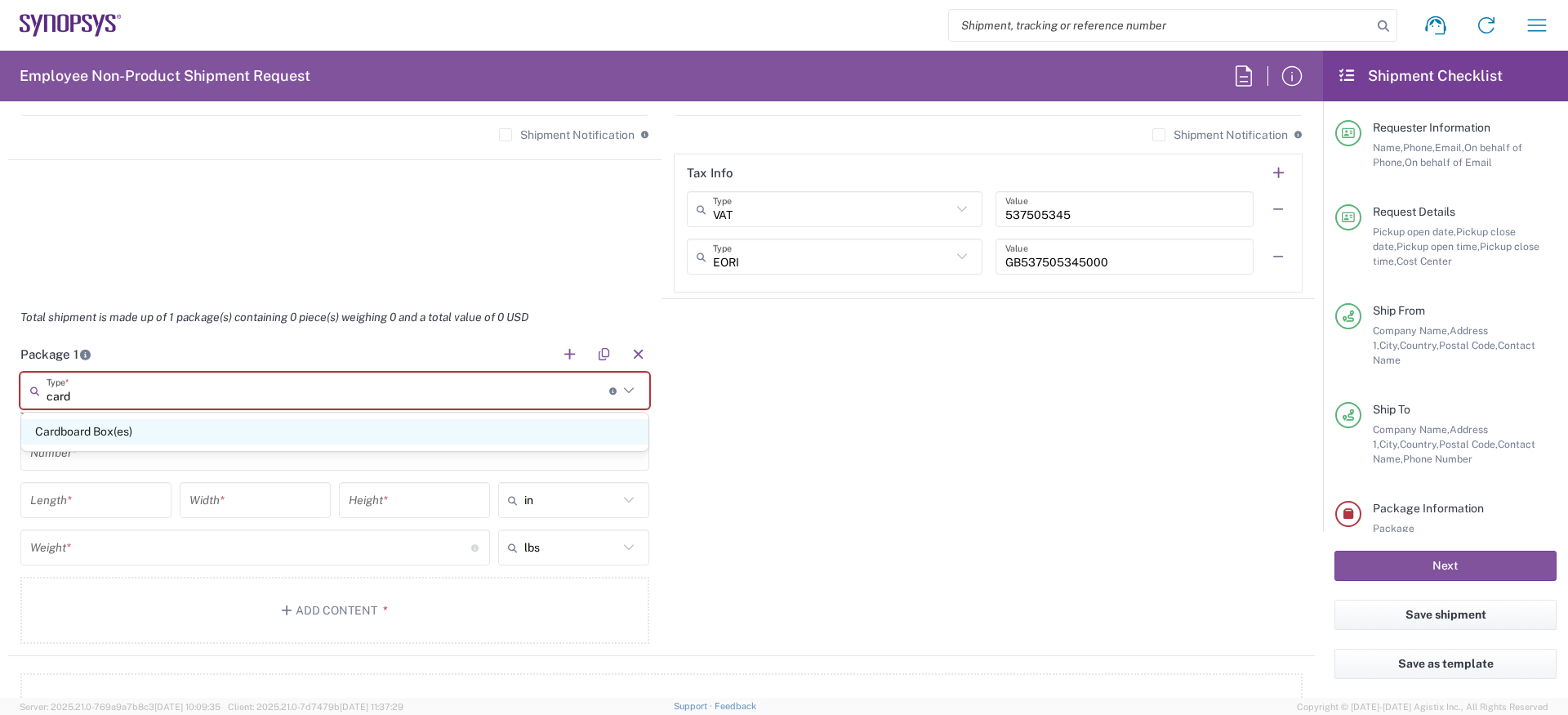
click at [223, 436] on span "Cardboard Box(es)" at bounding box center [335, 431] width 628 height 25
type input "Cardboard Box(es)"
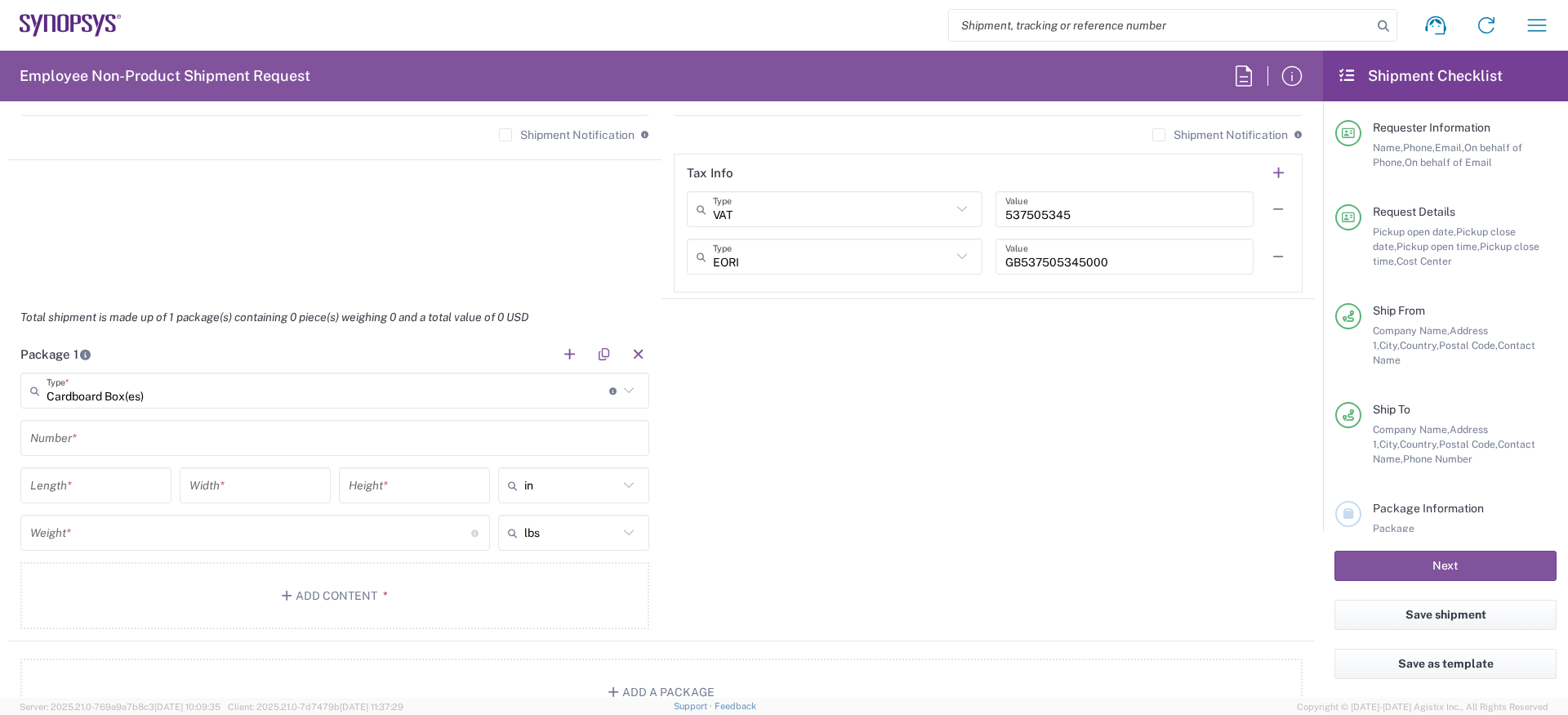
click at [124, 441] on input "text" at bounding box center [335, 438] width 609 height 29
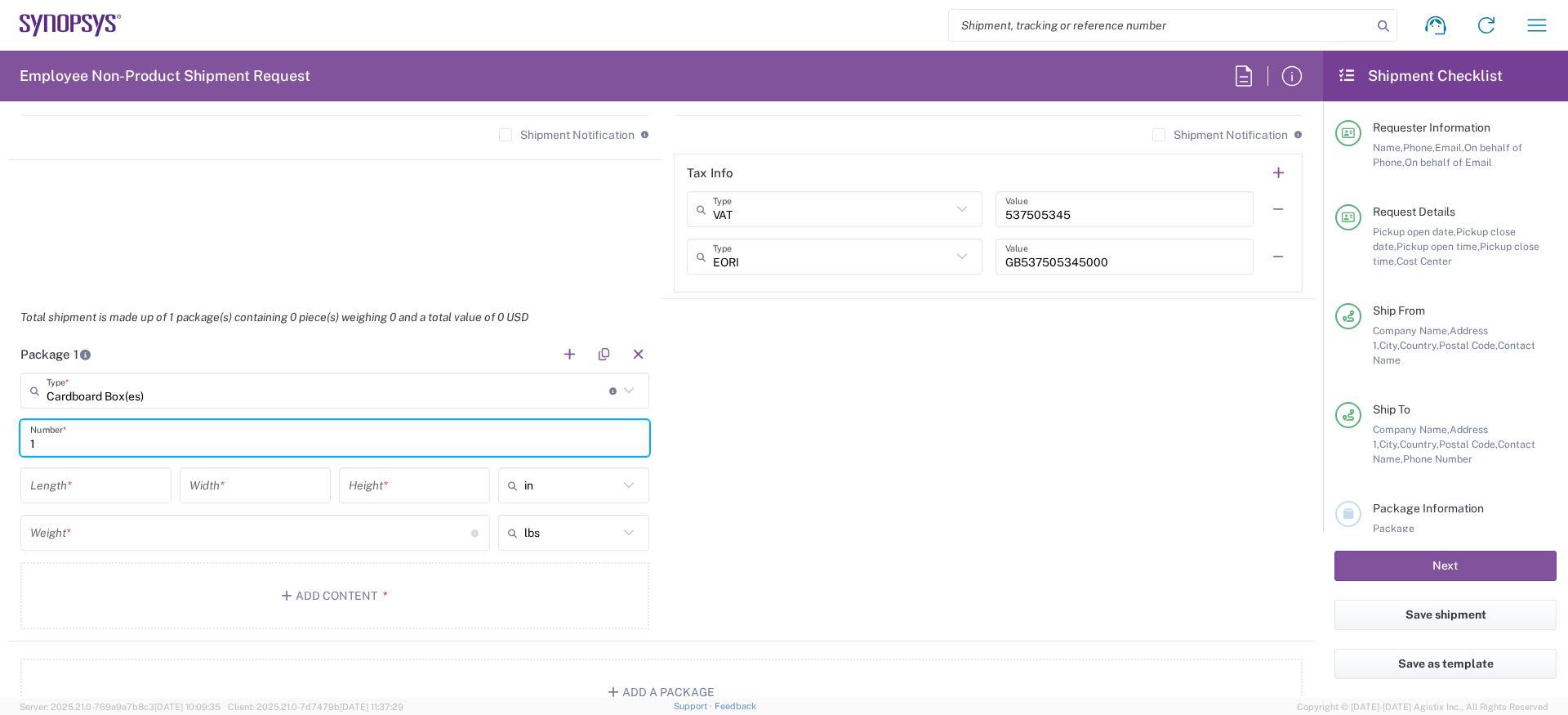
type input "1"
click at [105, 467] on div "Length *" at bounding box center [96, 485] width 151 height 36
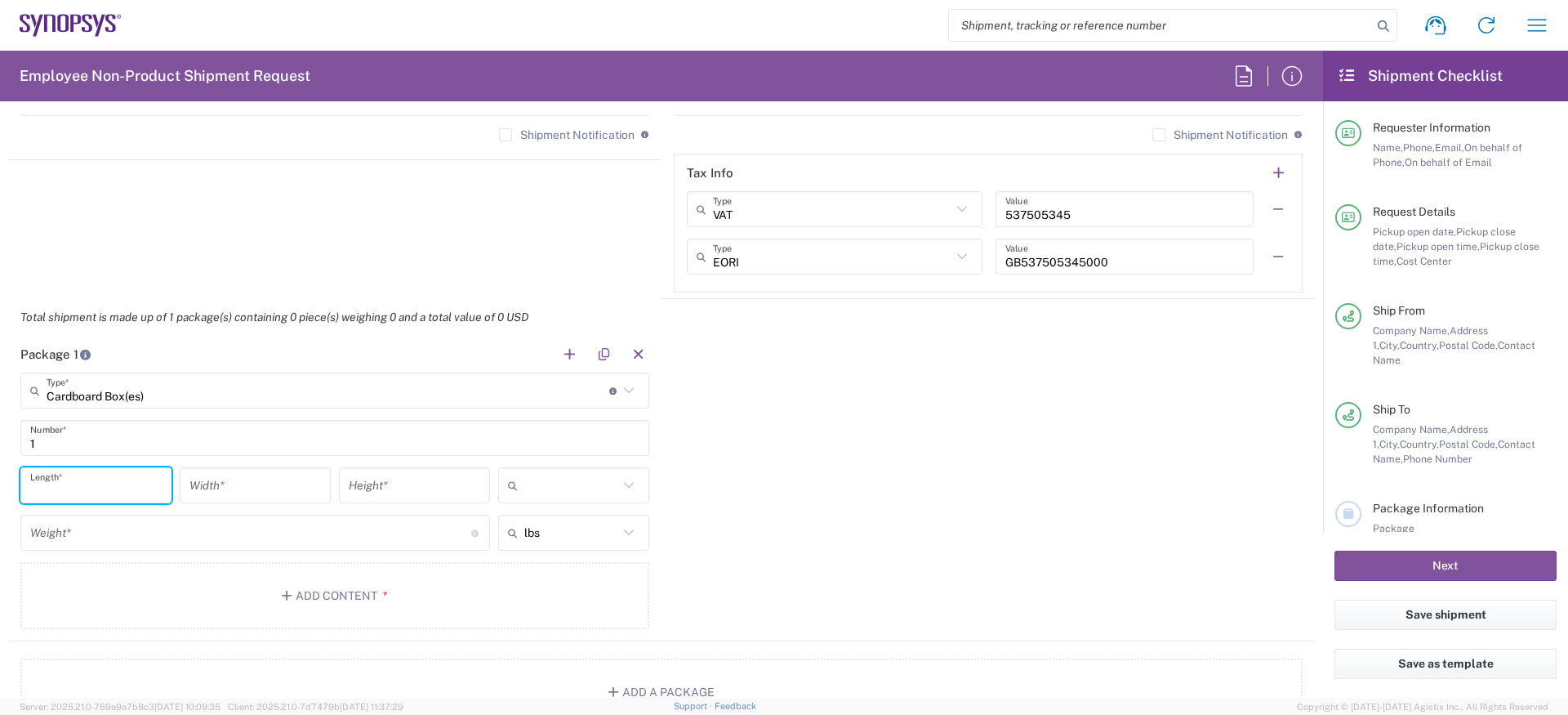
click at [616, 487] on input "text" at bounding box center [571, 485] width 94 height 26
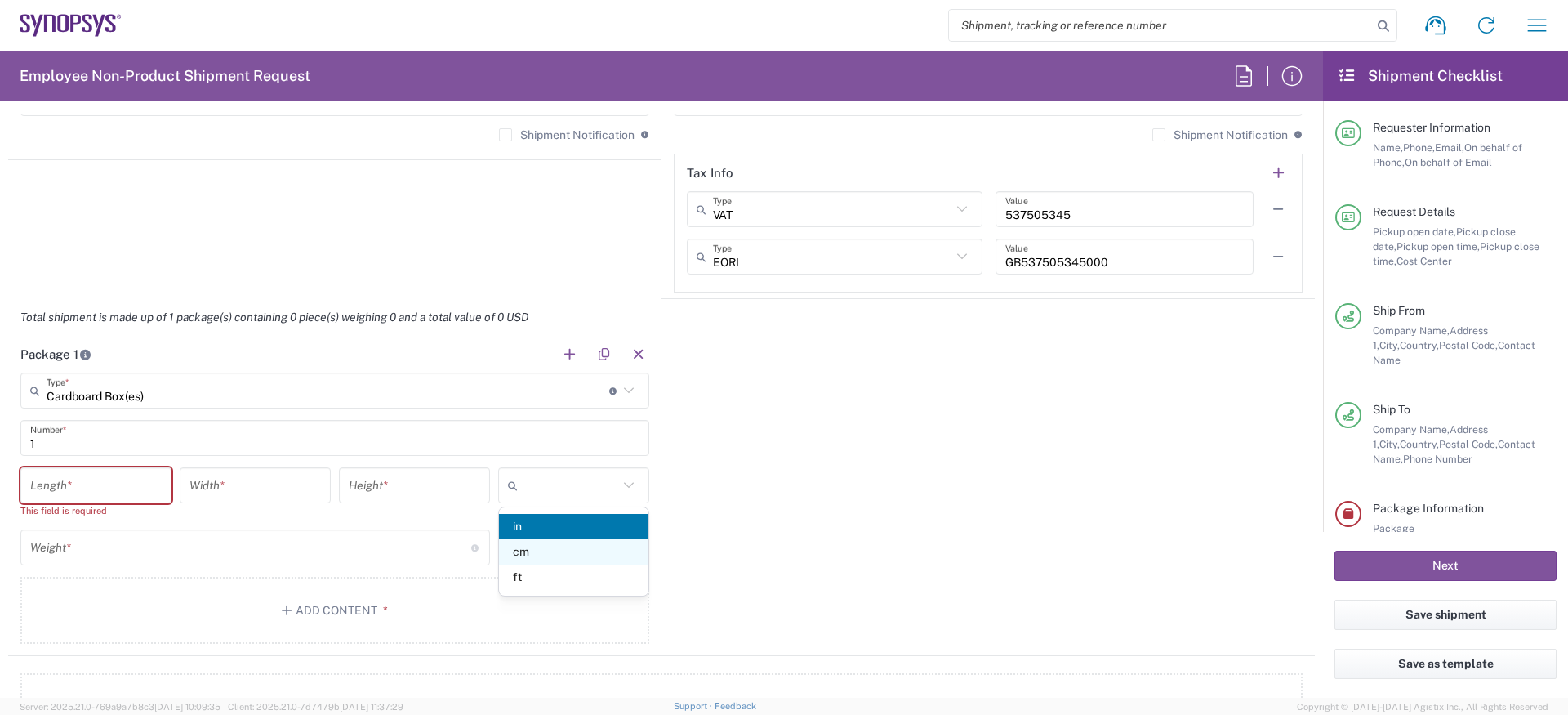
click at [540, 556] on span "cm" at bounding box center [574, 552] width 149 height 25
type input "cm"
click at [585, 489] on input "text" at bounding box center [571, 485] width 94 height 26
click at [558, 551] on span "ft" at bounding box center [574, 552] width 149 height 25
type input "ft"
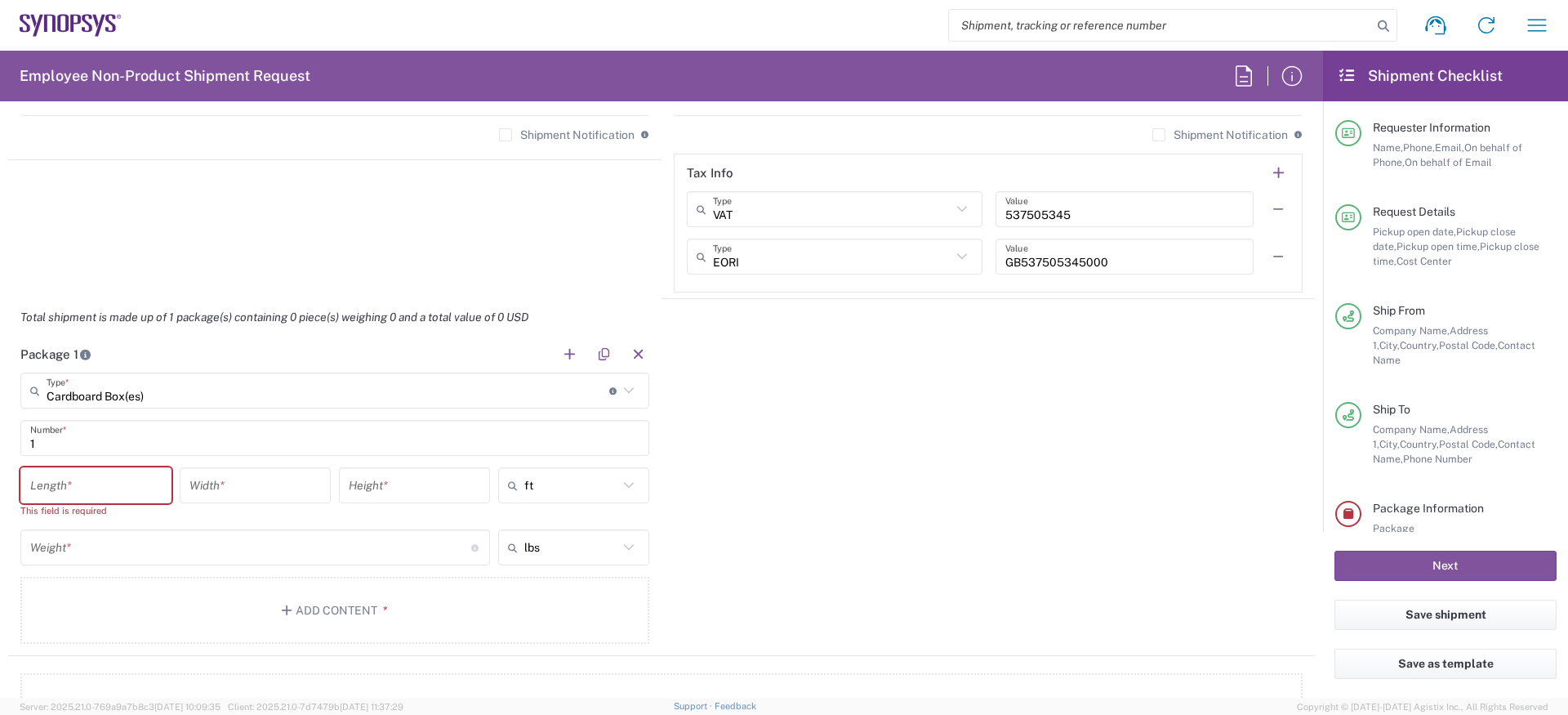
click at [549, 467] on div "ft" at bounding box center [574, 485] width 151 height 36
click at [538, 574] on span "in" at bounding box center [574, 577] width 149 height 25
type input "in"
click at [128, 488] on input "number" at bounding box center [96, 486] width 132 height 29
type input "16"
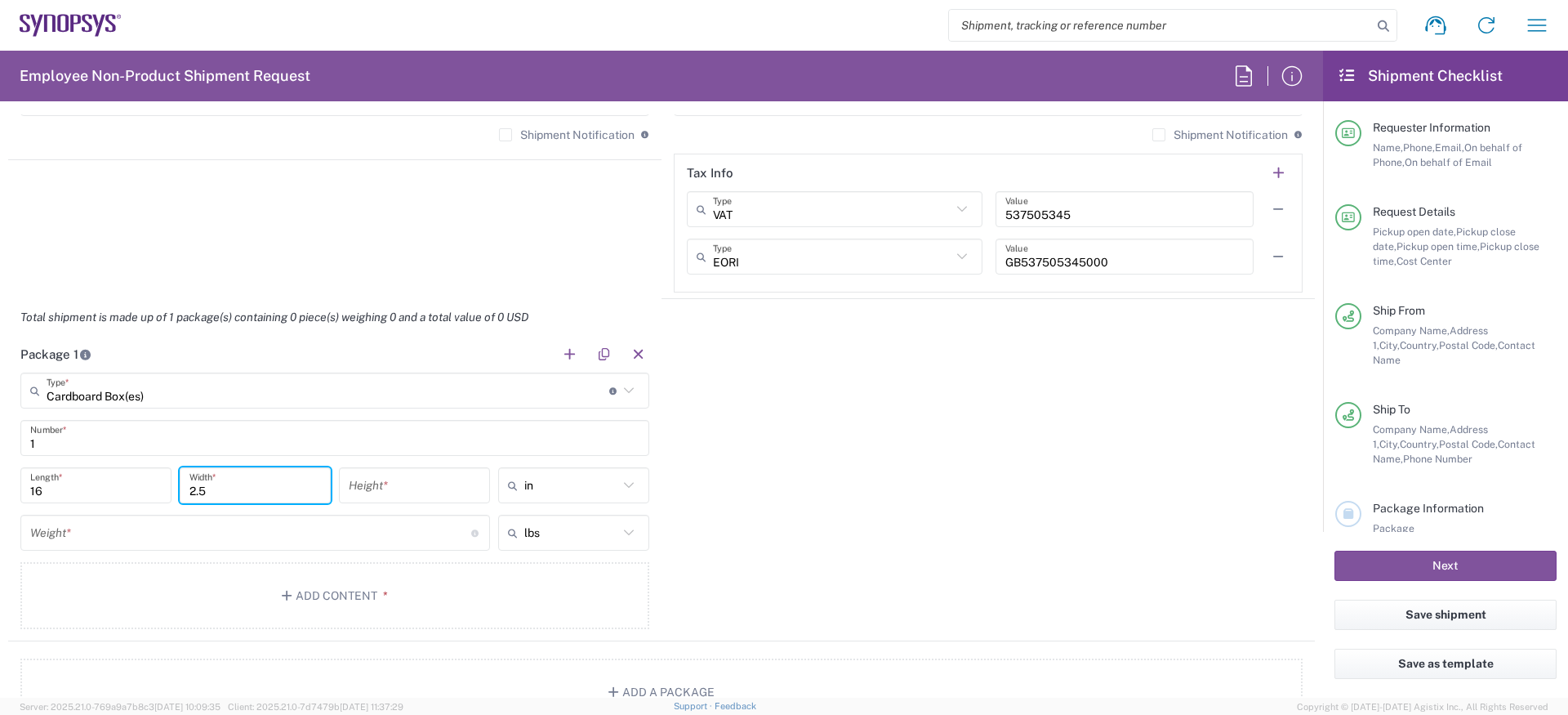
type input "2.5"
type input "2"
type input "14"
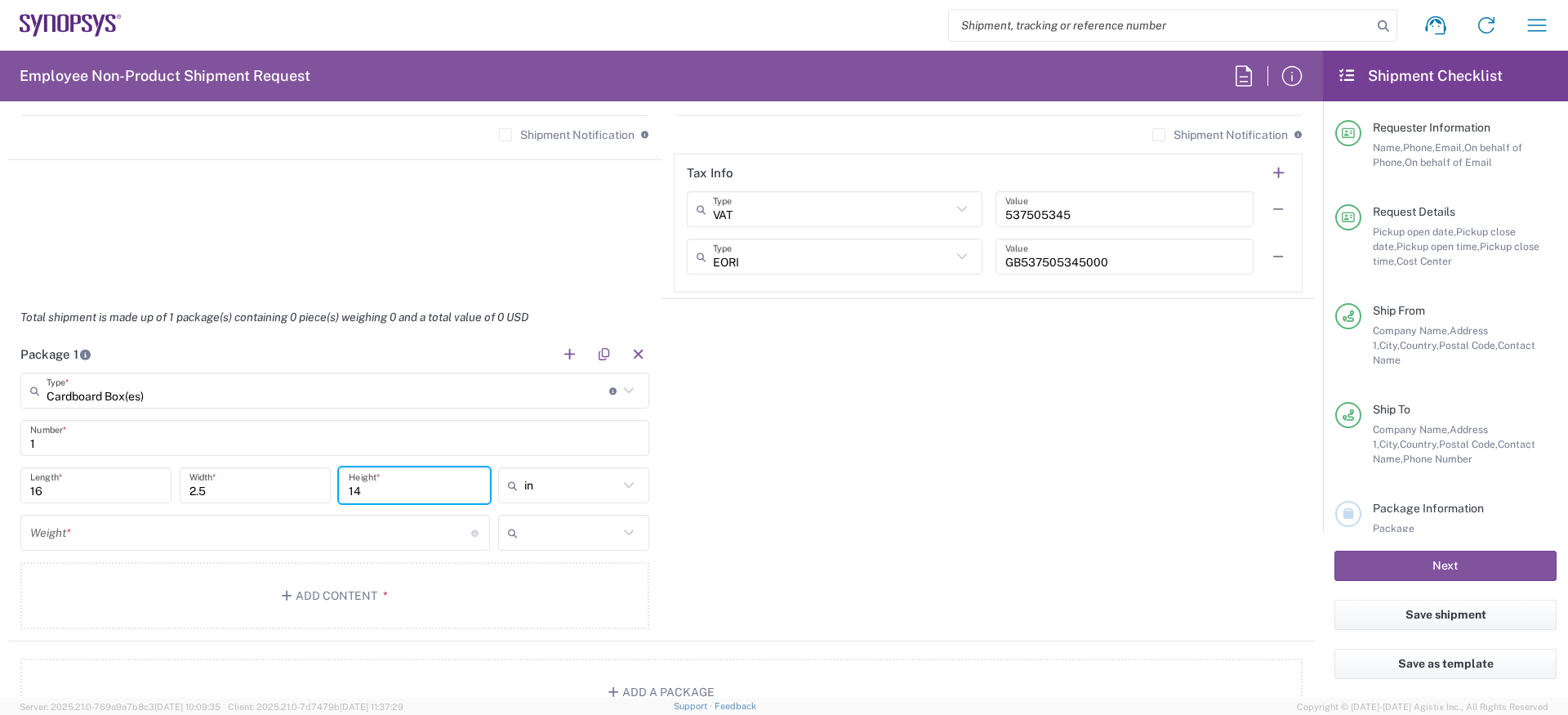
click at [565, 528] on input "text" at bounding box center [571, 532] width 94 height 26
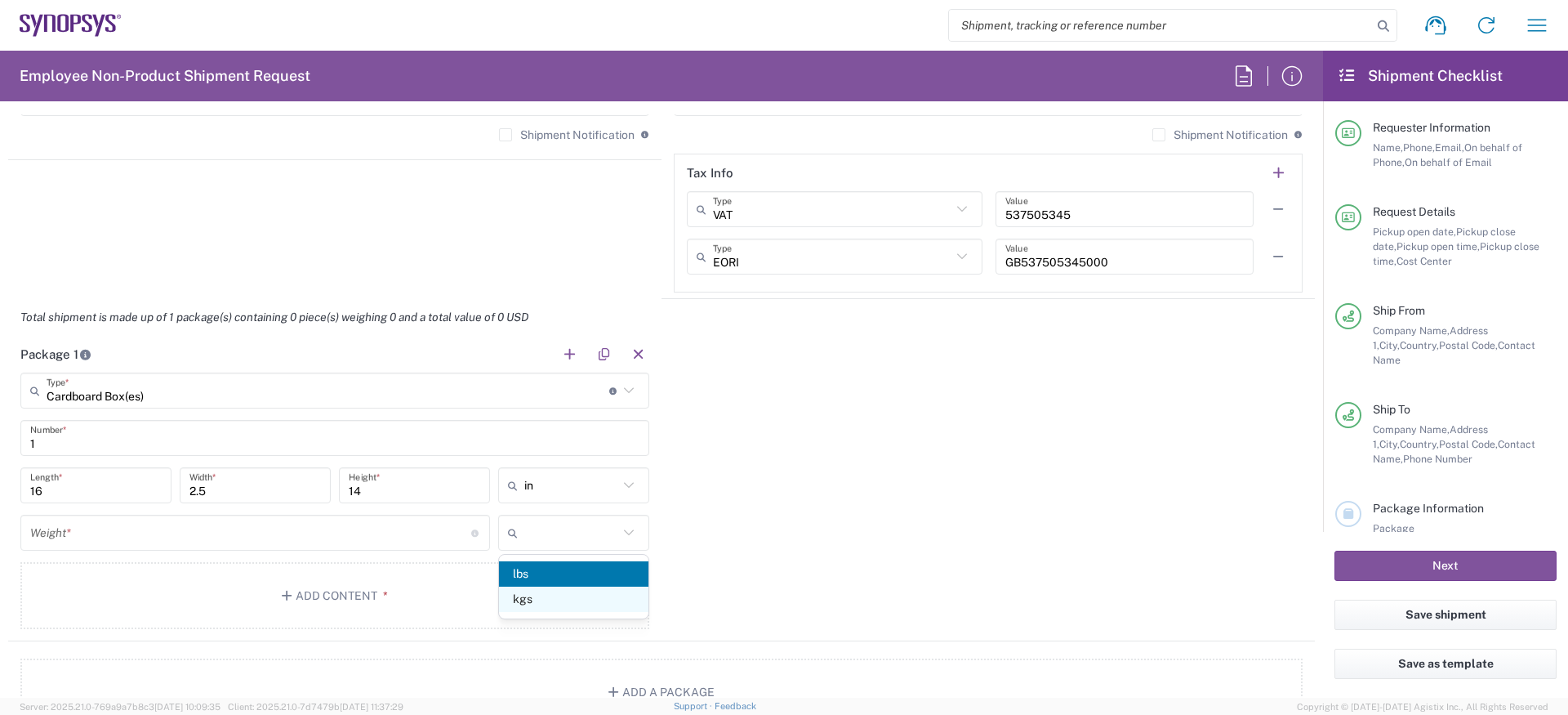
click at [555, 589] on span "kgs" at bounding box center [574, 599] width 149 height 25
type input "kgs"
click at [361, 540] on input "number" at bounding box center [251, 533] width 441 height 29
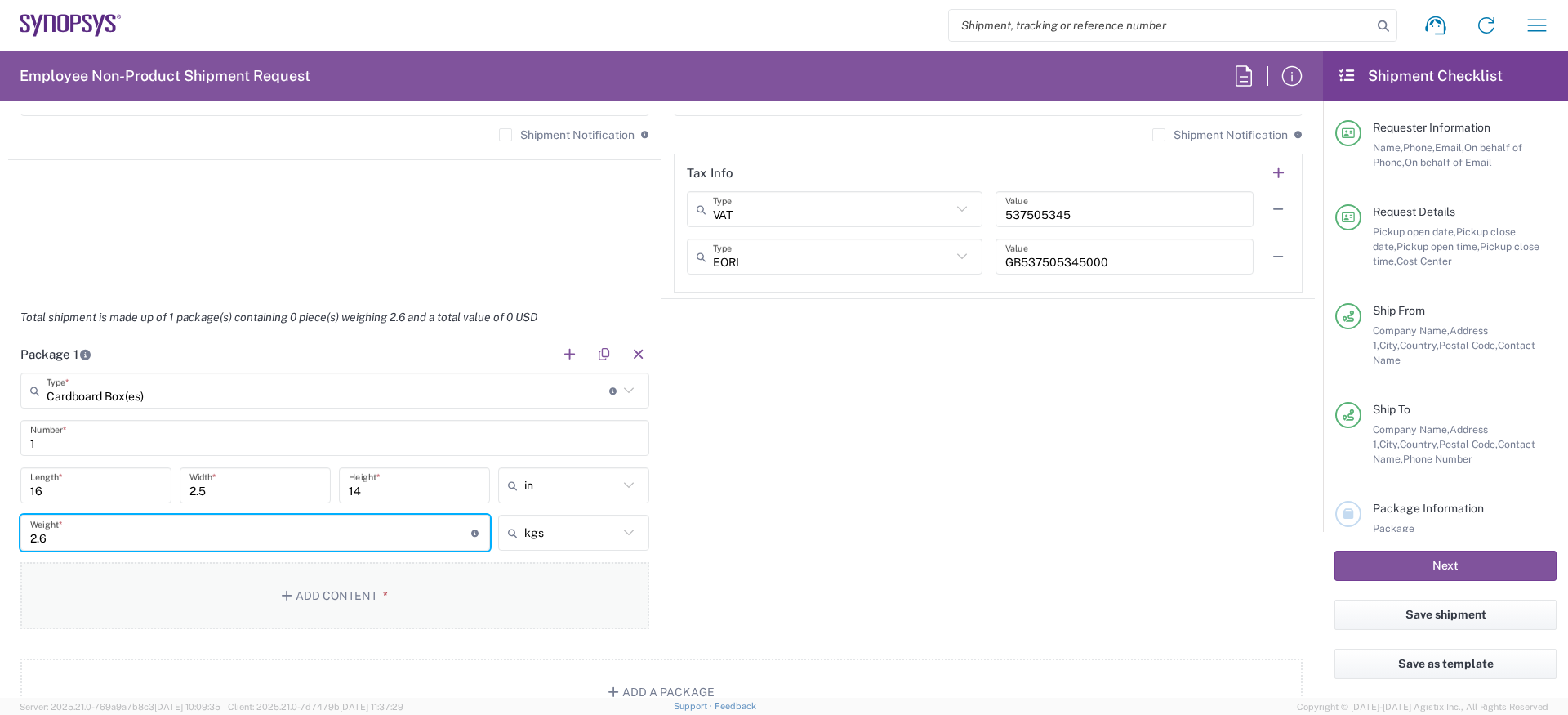
type input "2.6"
click at [460, 626] on button "Add Content *" at bounding box center [335, 596] width 629 height 67
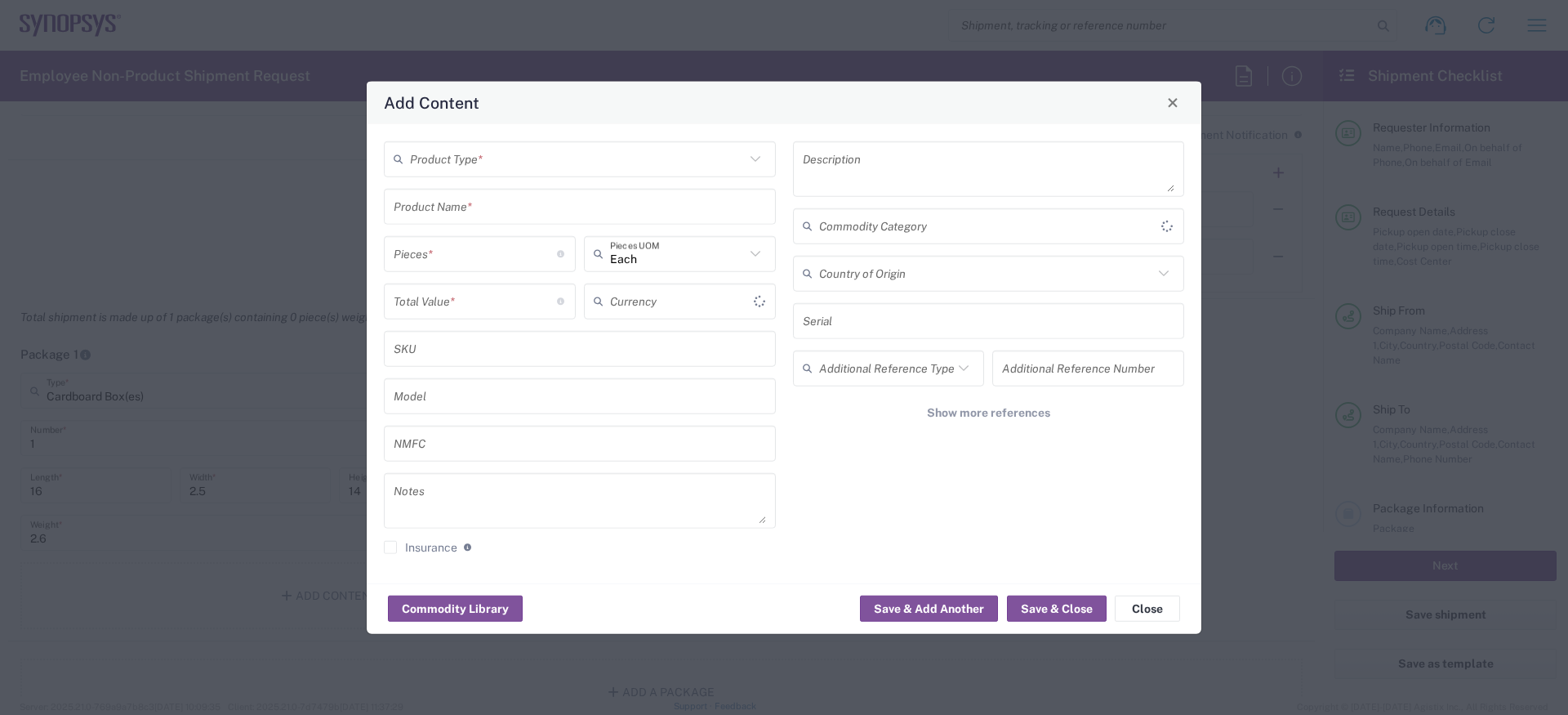
type input "US Dollar"
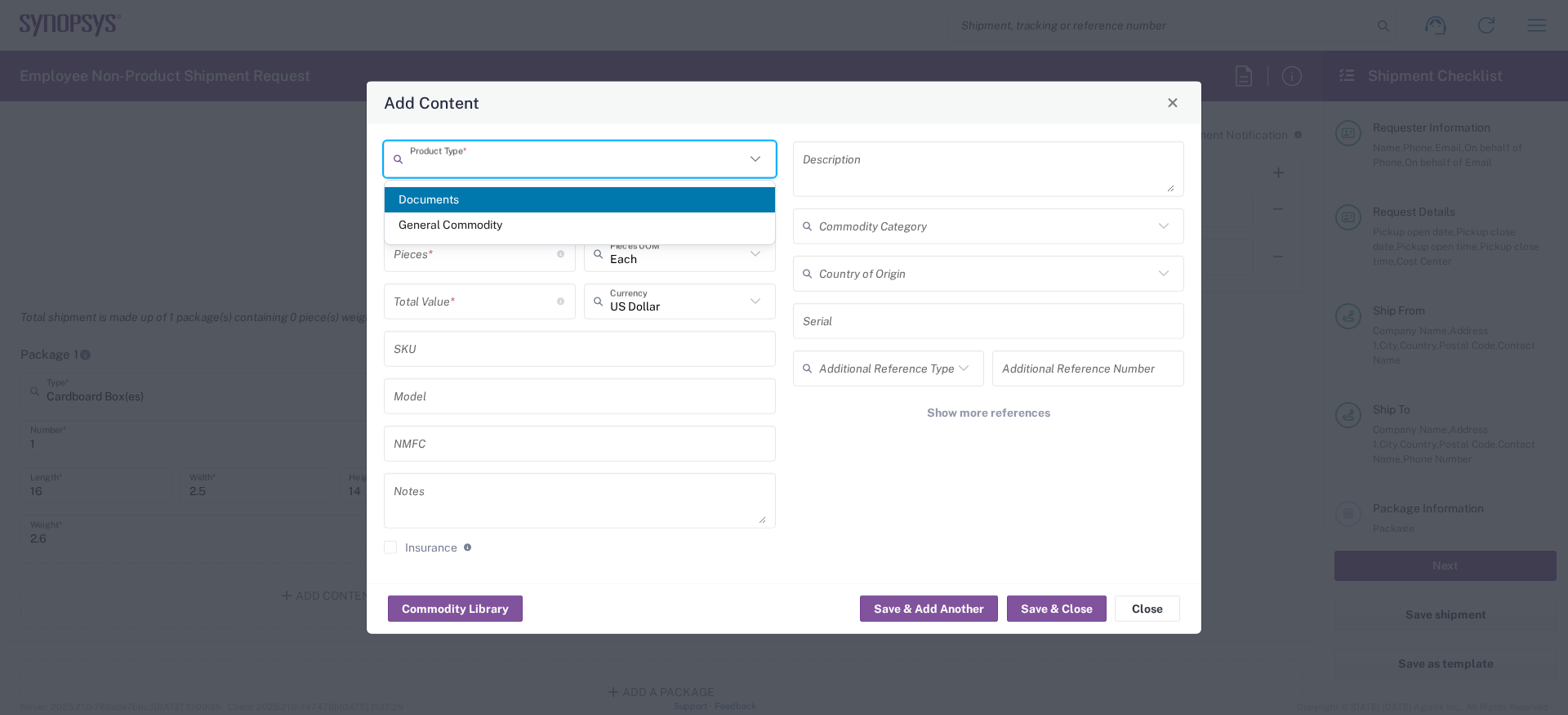
click at [534, 166] on input "text" at bounding box center [577, 159] width 335 height 29
click at [494, 224] on span "General Commodity" at bounding box center [580, 225] width 390 height 25
type input "General Commodity"
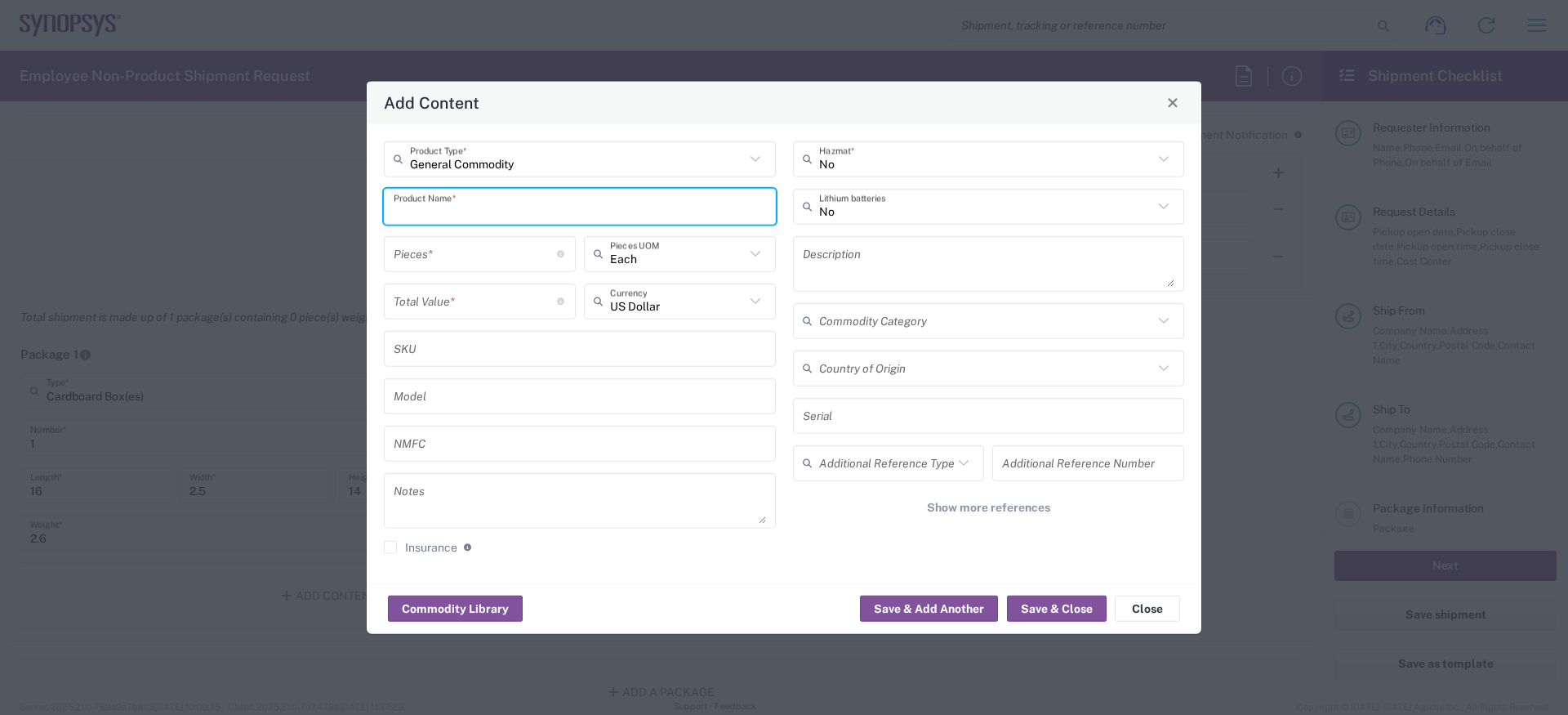
click at [494, 212] on input "text" at bounding box center [580, 206] width 372 height 29
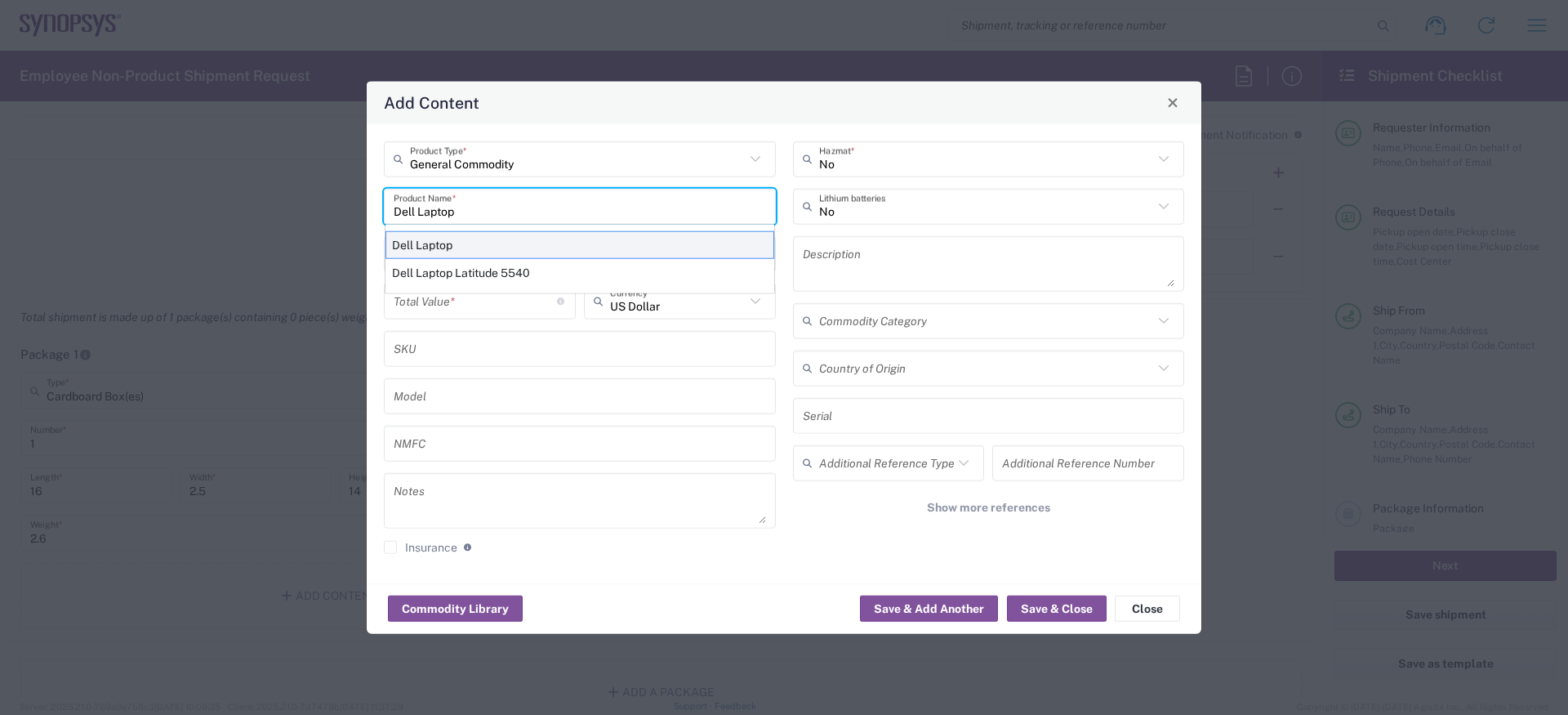
type input "Dell Laptop"
click at [470, 245] on div "Dell Laptop" at bounding box center [579, 244] width 388 height 28
type textarea "Dell Laptop"
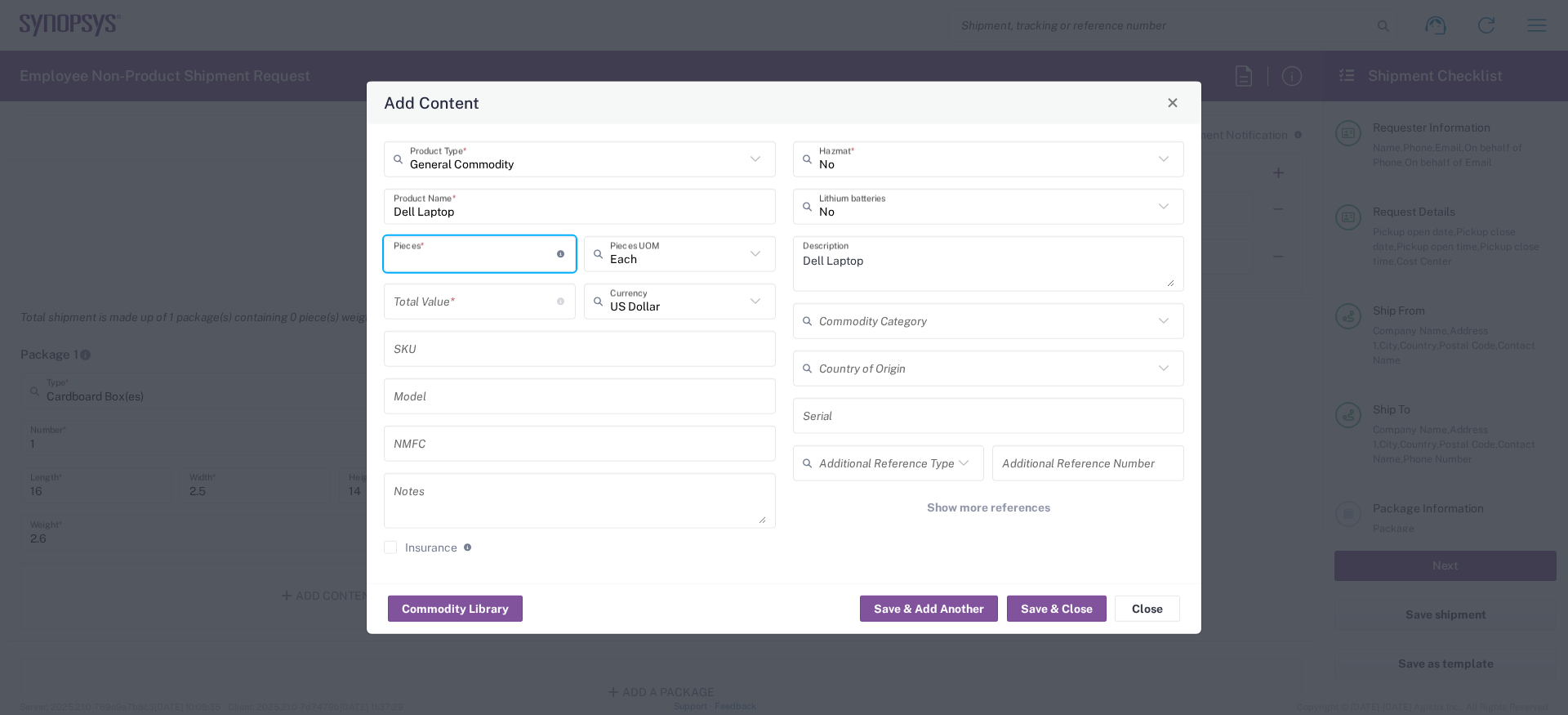
click at [456, 249] on input "number" at bounding box center [475, 253] width 164 height 29
type input "1"
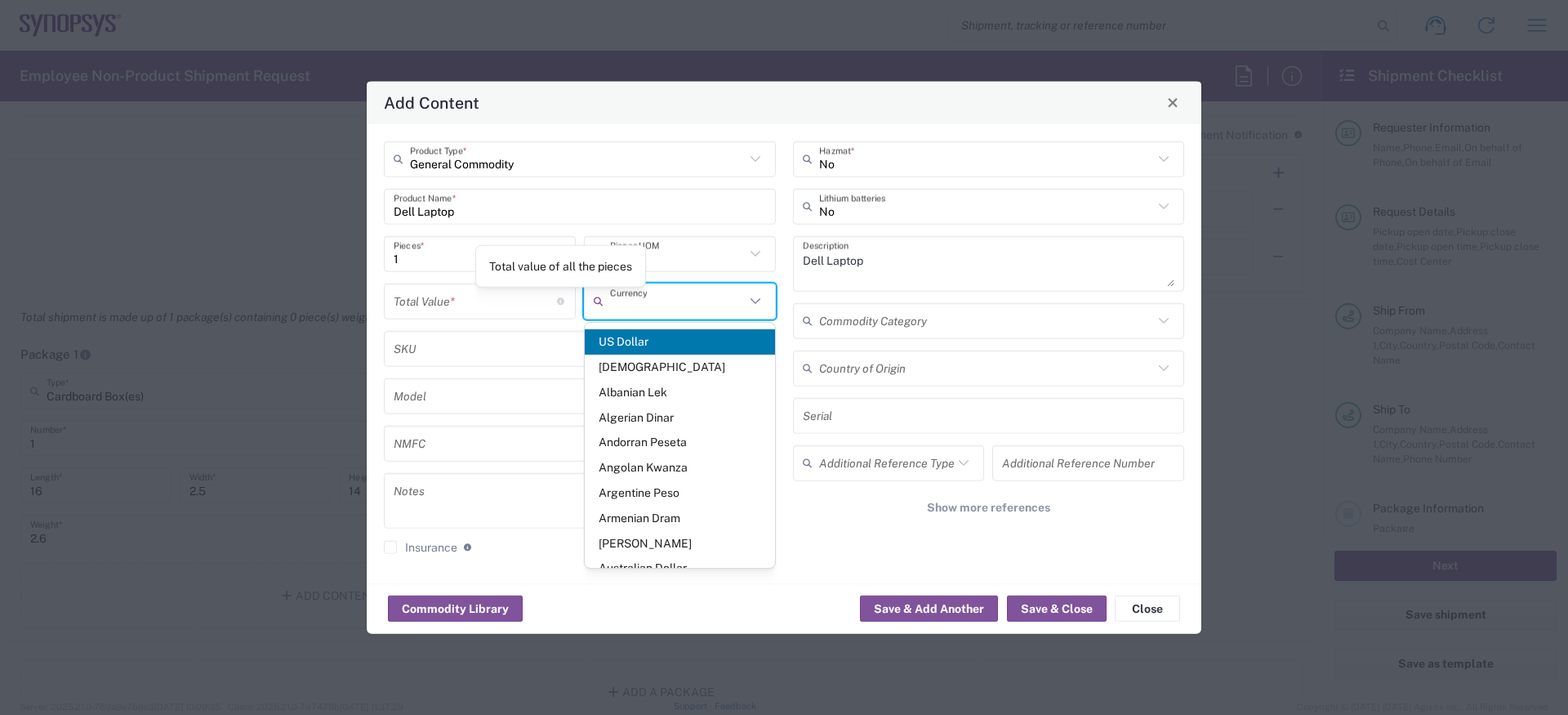
click at [628, 307] on input "text" at bounding box center [677, 301] width 135 height 29
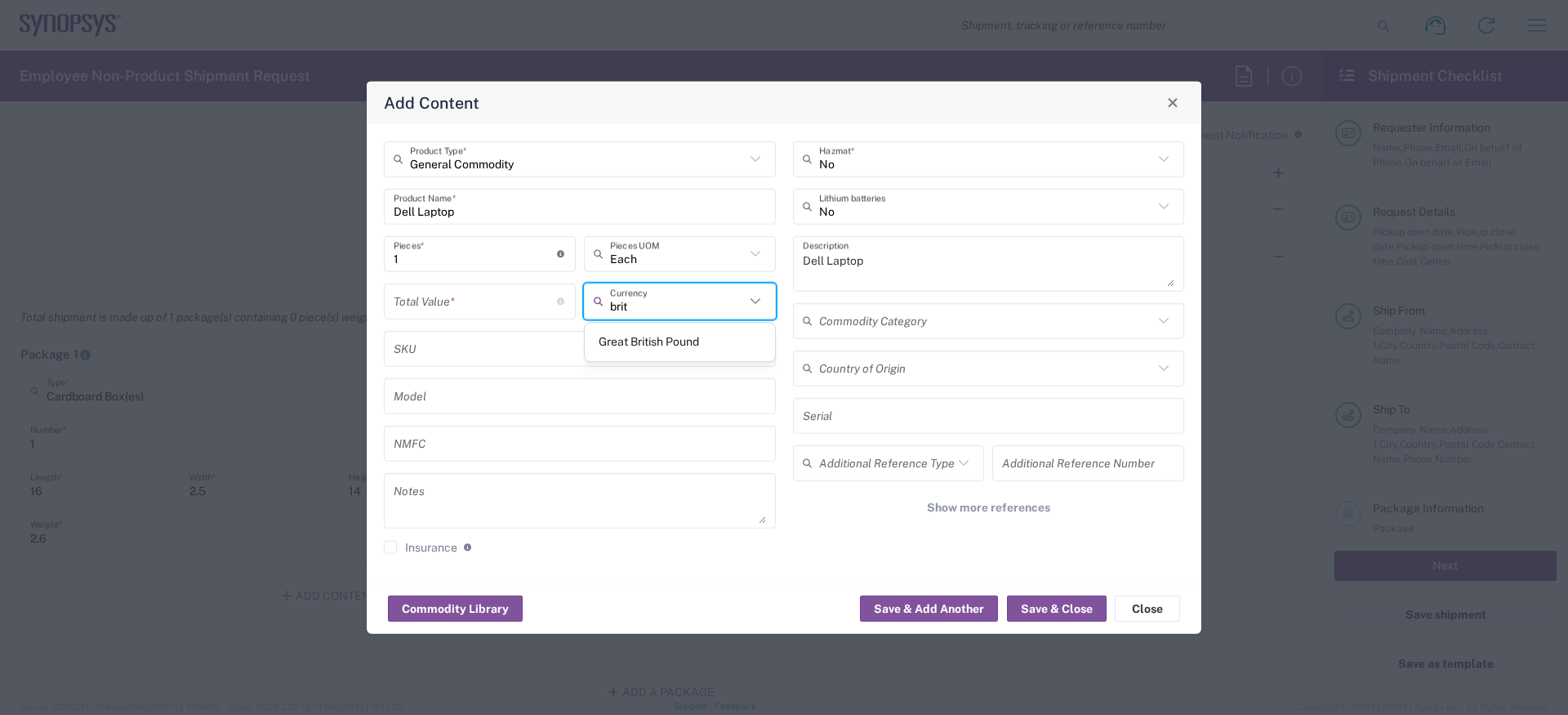
type input "brit"
click at [631, 358] on div "Great British Pound" at bounding box center [680, 342] width 190 height 39
click at [630, 311] on input "text" at bounding box center [677, 301] width 135 height 29
click at [639, 347] on span "Great British Pound" at bounding box center [680, 342] width 190 height 25
type input "Great British Pound"
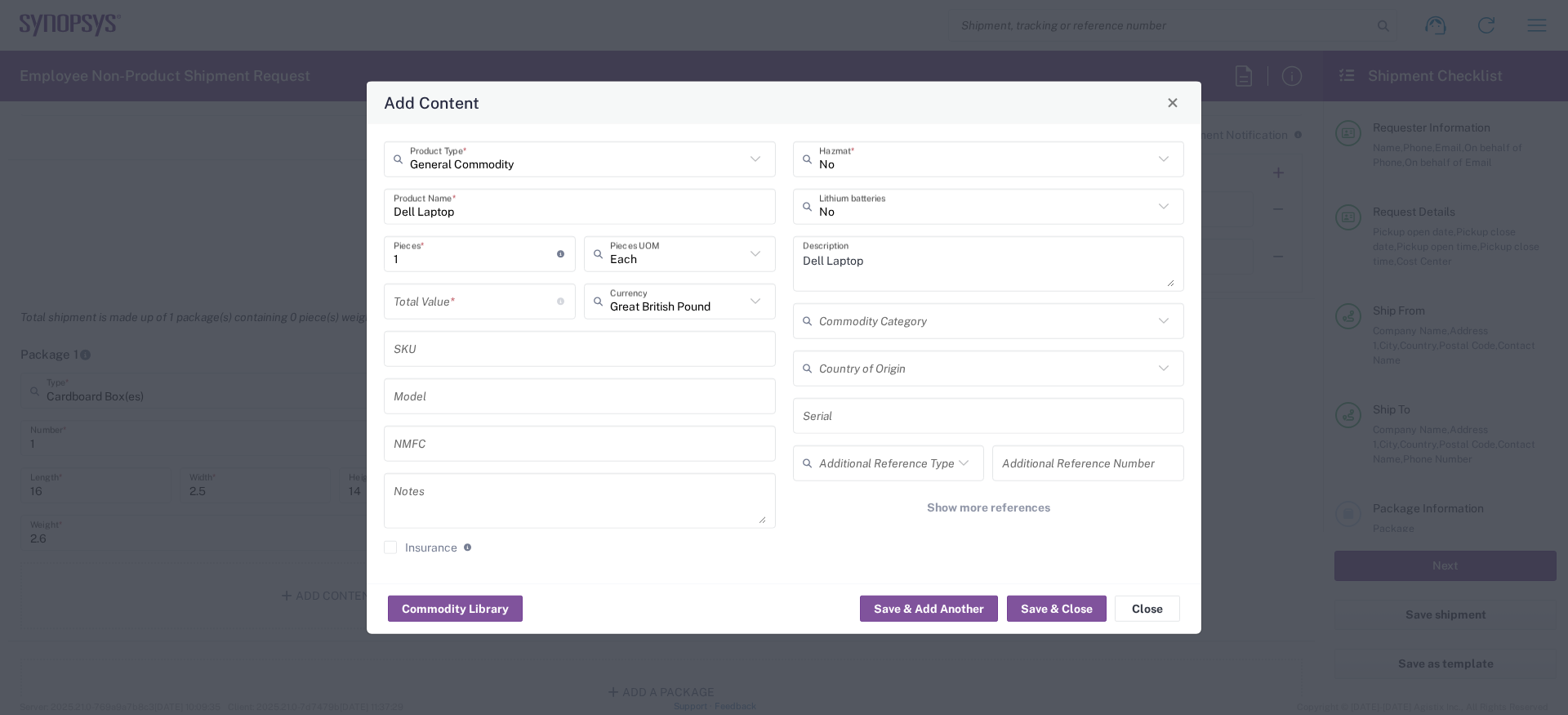
click at [493, 298] on input "number" at bounding box center [475, 301] width 164 height 29
type input "777"
click at [1058, 614] on button "Save & Close" at bounding box center [1056, 608] width 100 height 26
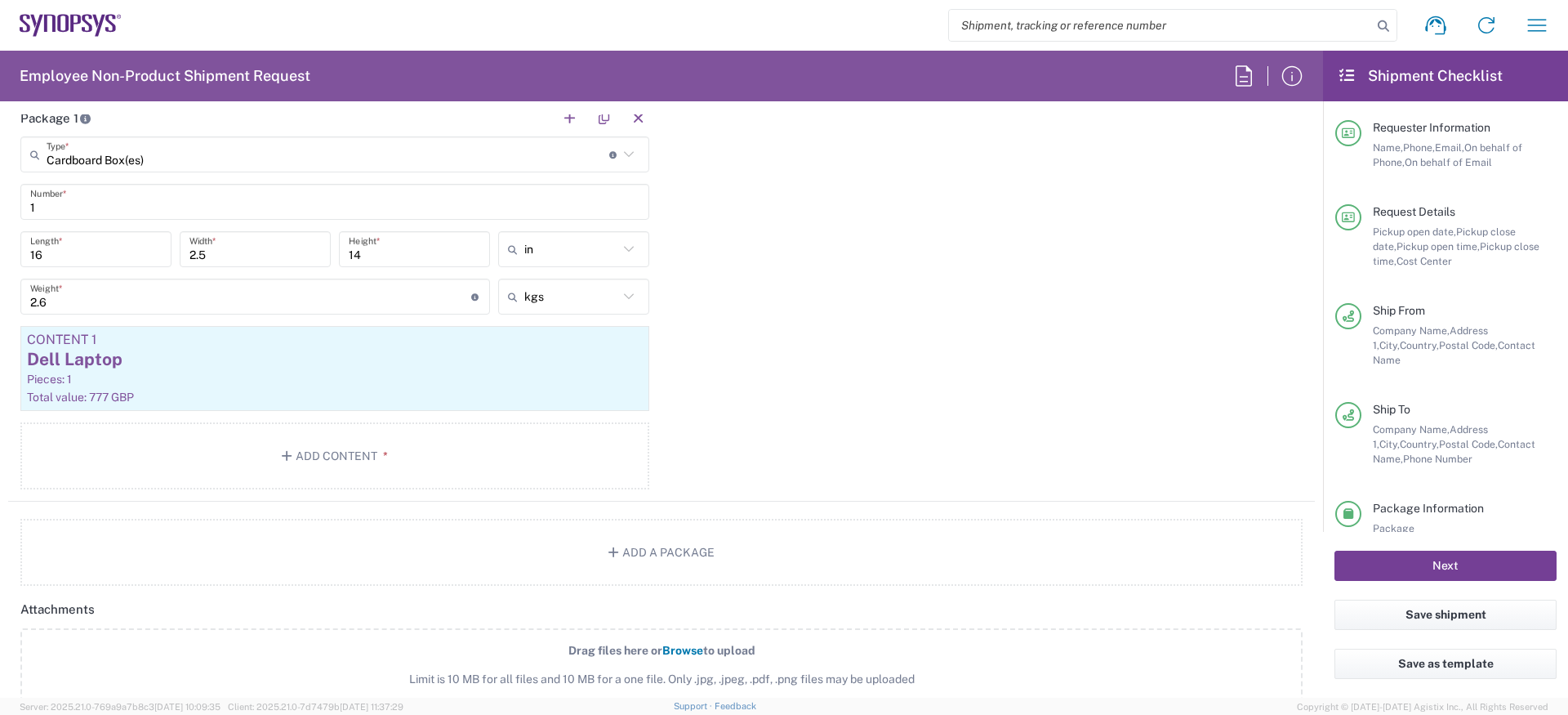
scroll to position [1605, 0]
click at [1485, 566] on button "Next" at bounding box center [1446, 566] width 222 height 30
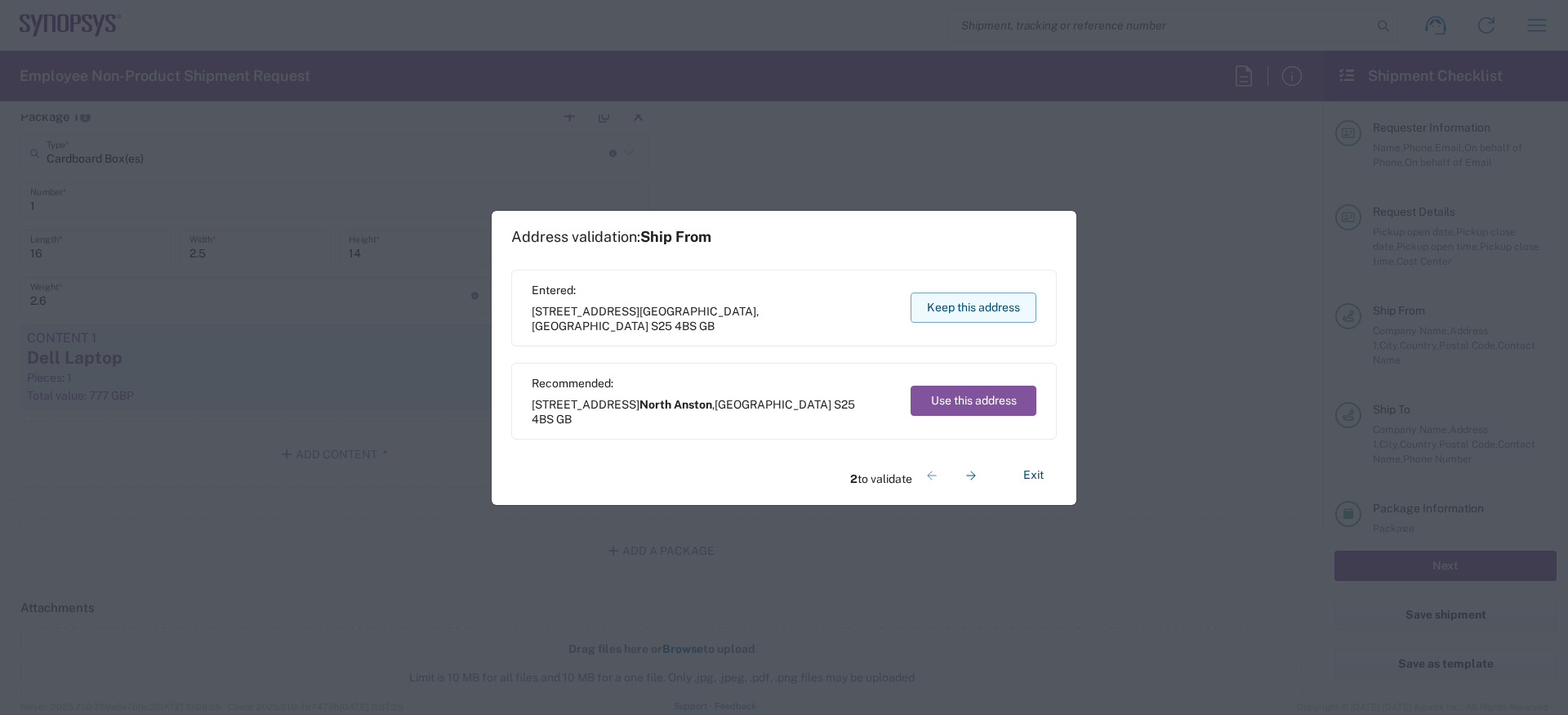
click at [995, 313] on button "Keep this address" at bounding box center [973, 308] width 126 height 30
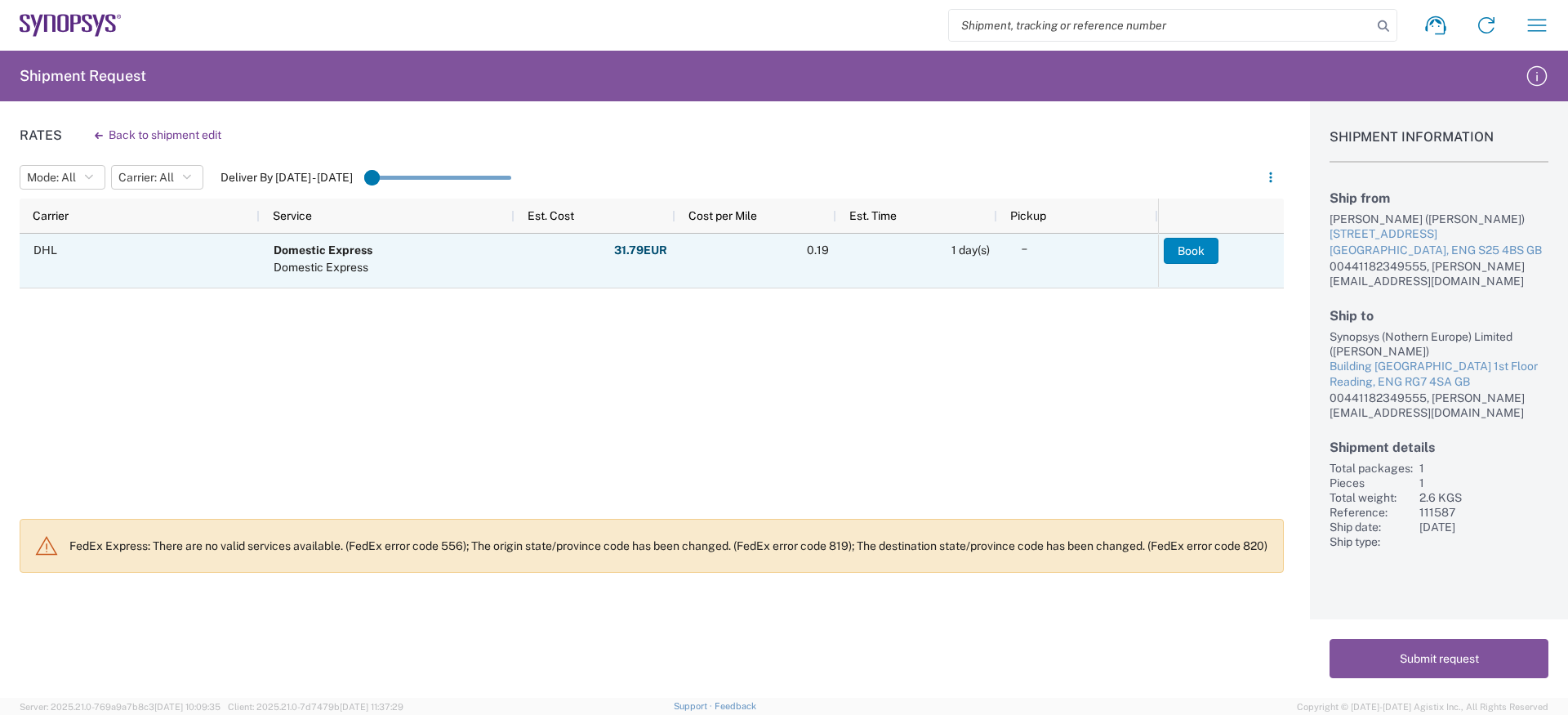
click at [1189, 249] on button "Book" at bounding box center [1190, 250] width 55 height 26
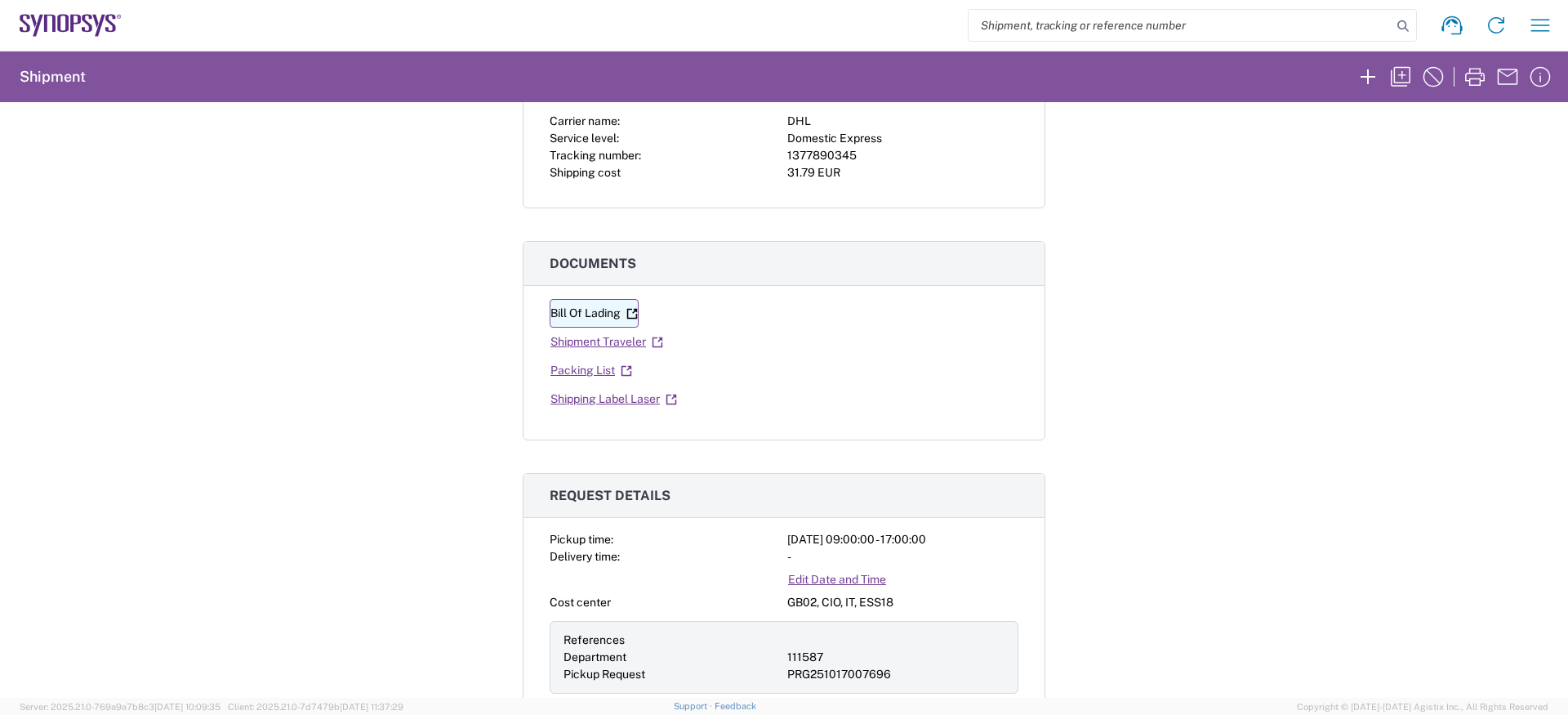
scroll to position [144, 0]
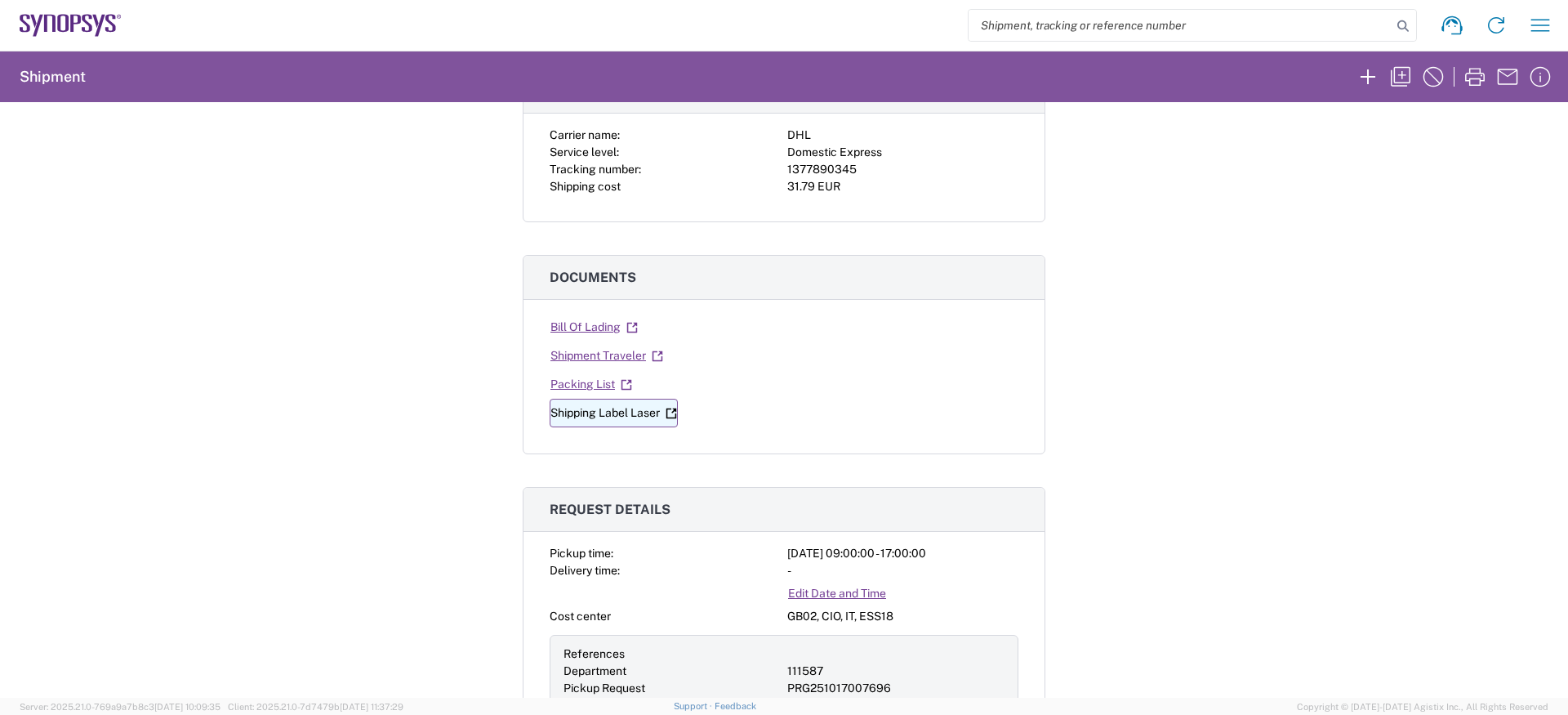
click at [616, 410] on link "Shipping Label Laser" at bounding box center [613, 413] width 128 height 29
click at [1527, 39] on button "button" at bounding box center [1540, 25] width 33 height 33
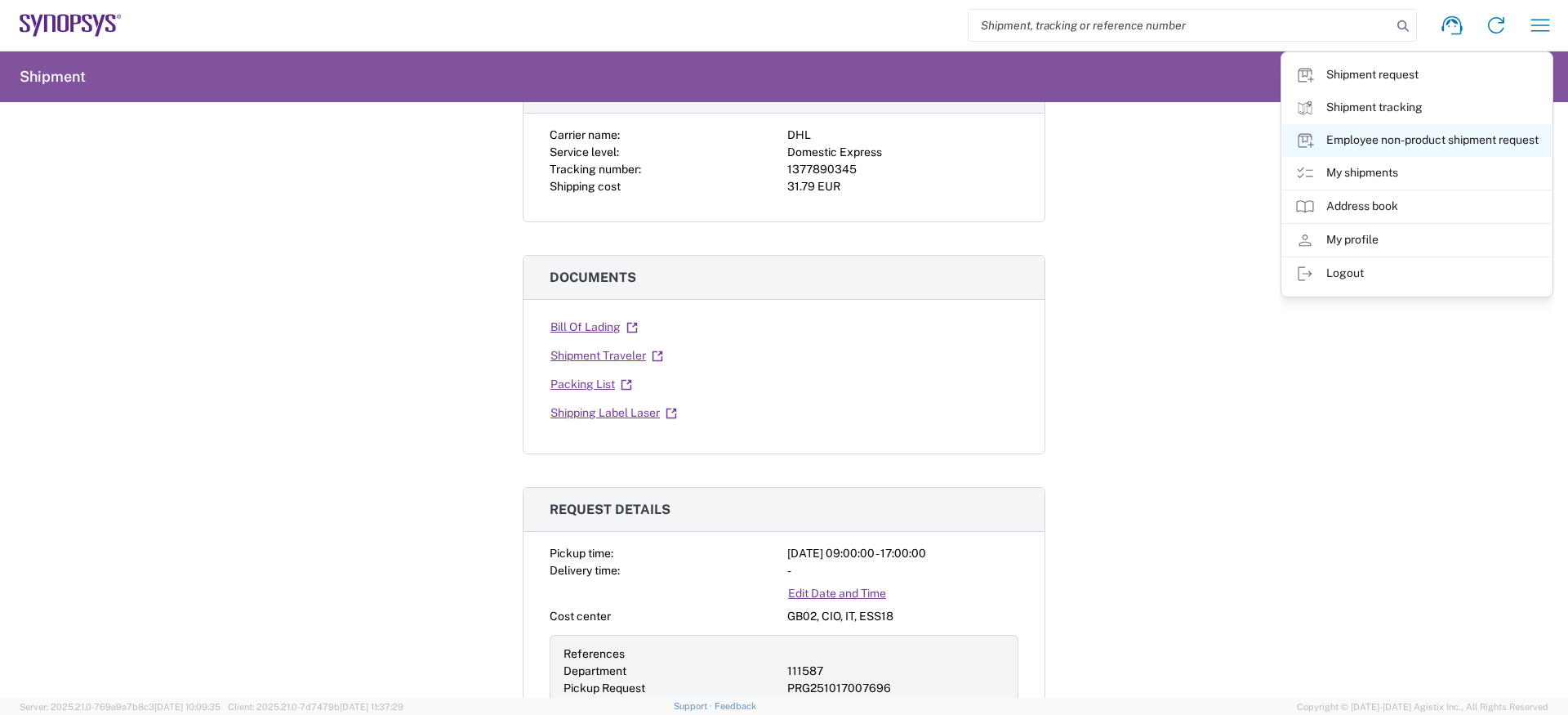
click at [1429, 145] on link "Employee non-product shipment request" at bounding box center [1416, 140] width 269 height 33
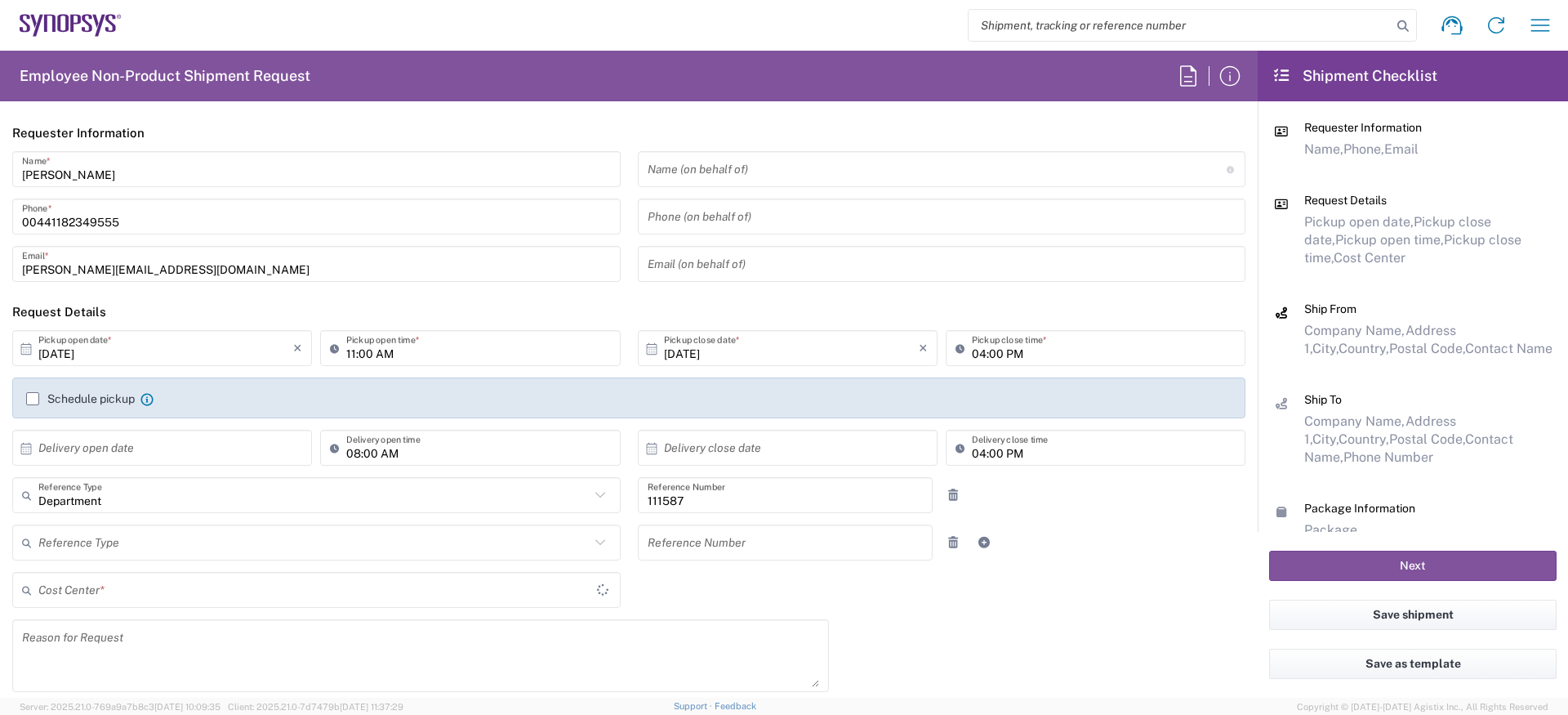
type input "[GEOGRAPHIC_DATA]"
type input "GB02, CIO, IT, ESS18 111587"
click at [354, 353] on input "11:00 AM" at bounding box center [478, 348] width 263 height 29
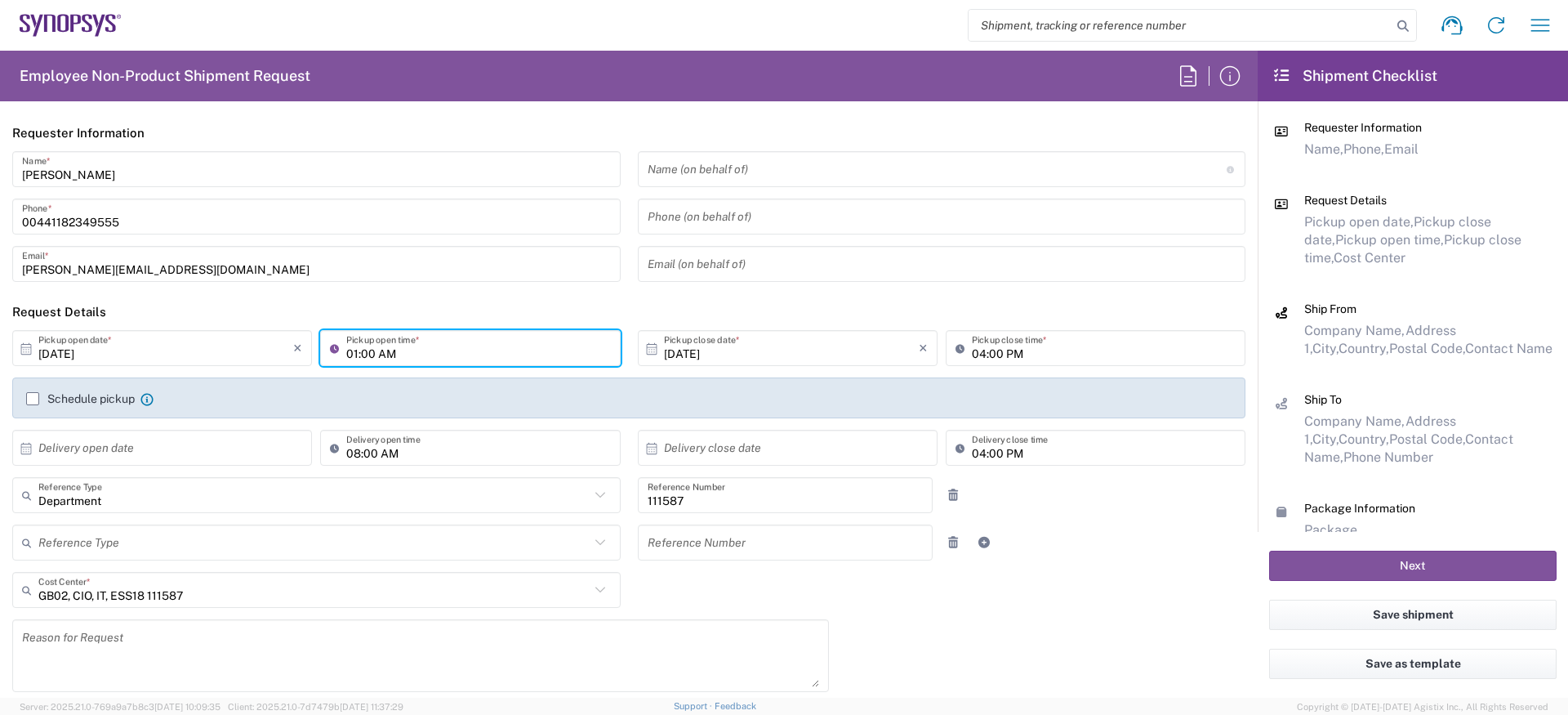
click at [438, 350] on input "01:00 AM" at bounding box center [478, 348] width 263 height 29
type input "01:00 PM"
click at [44, 387] on div "Schedule pickup When scheduling a pickup please be sure to meet the following c…" at bounding box center [629, 398] width 1233 height 41
click at [44, 395] on label "Schedule pickup" at bounding box center [80, 399] width 108 height 13
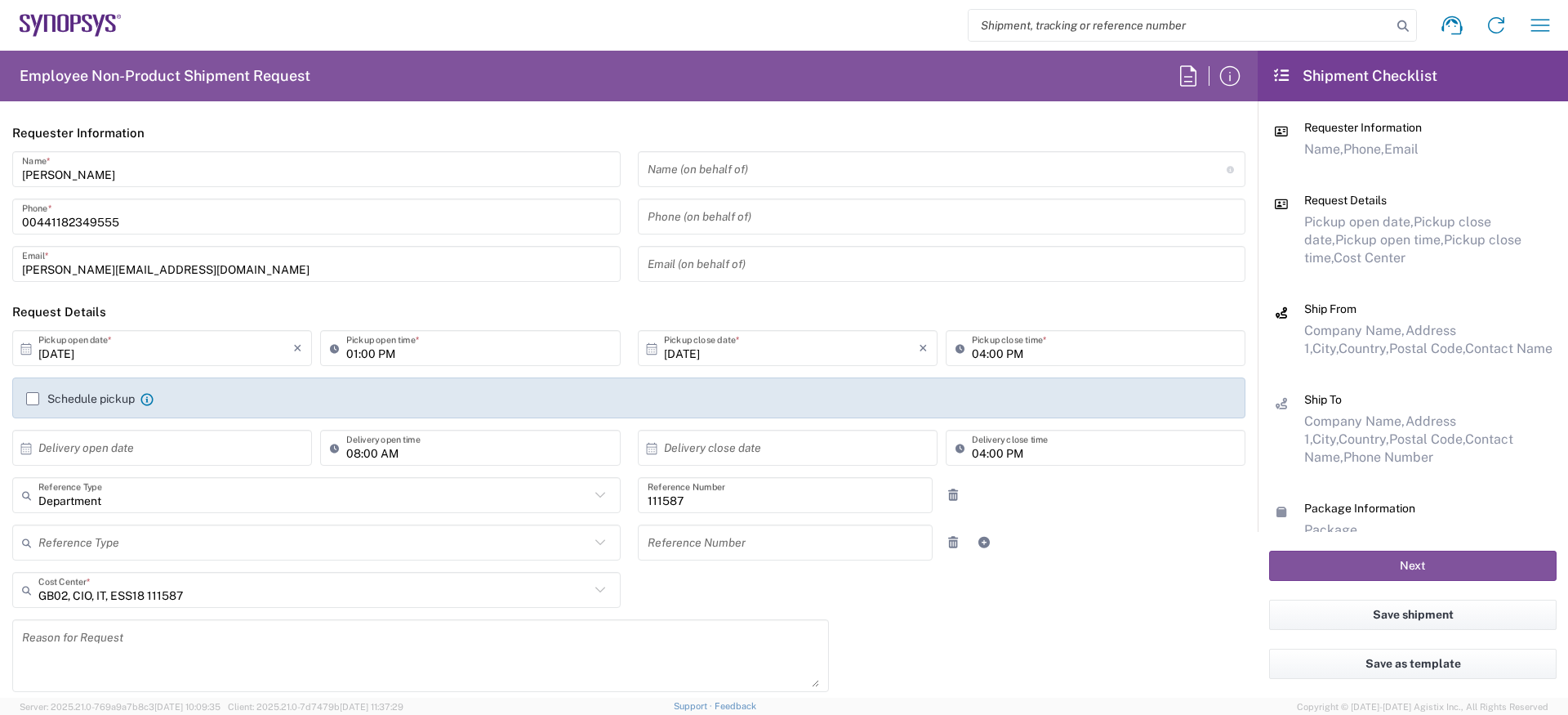
click at [33, 399] on input "Schedule pickup" at bounding box center [33, 399] width 0 height 0
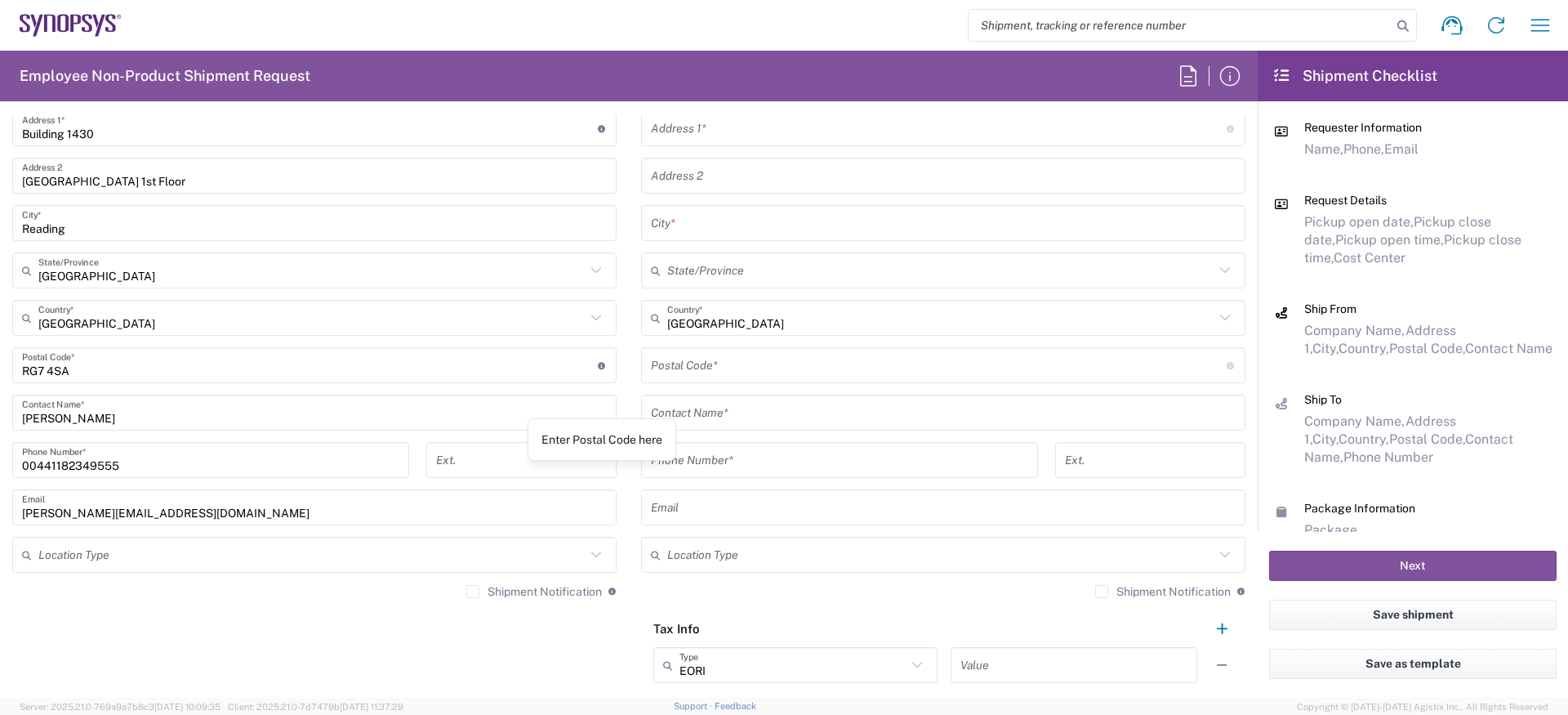
scroll to position [718, 0]
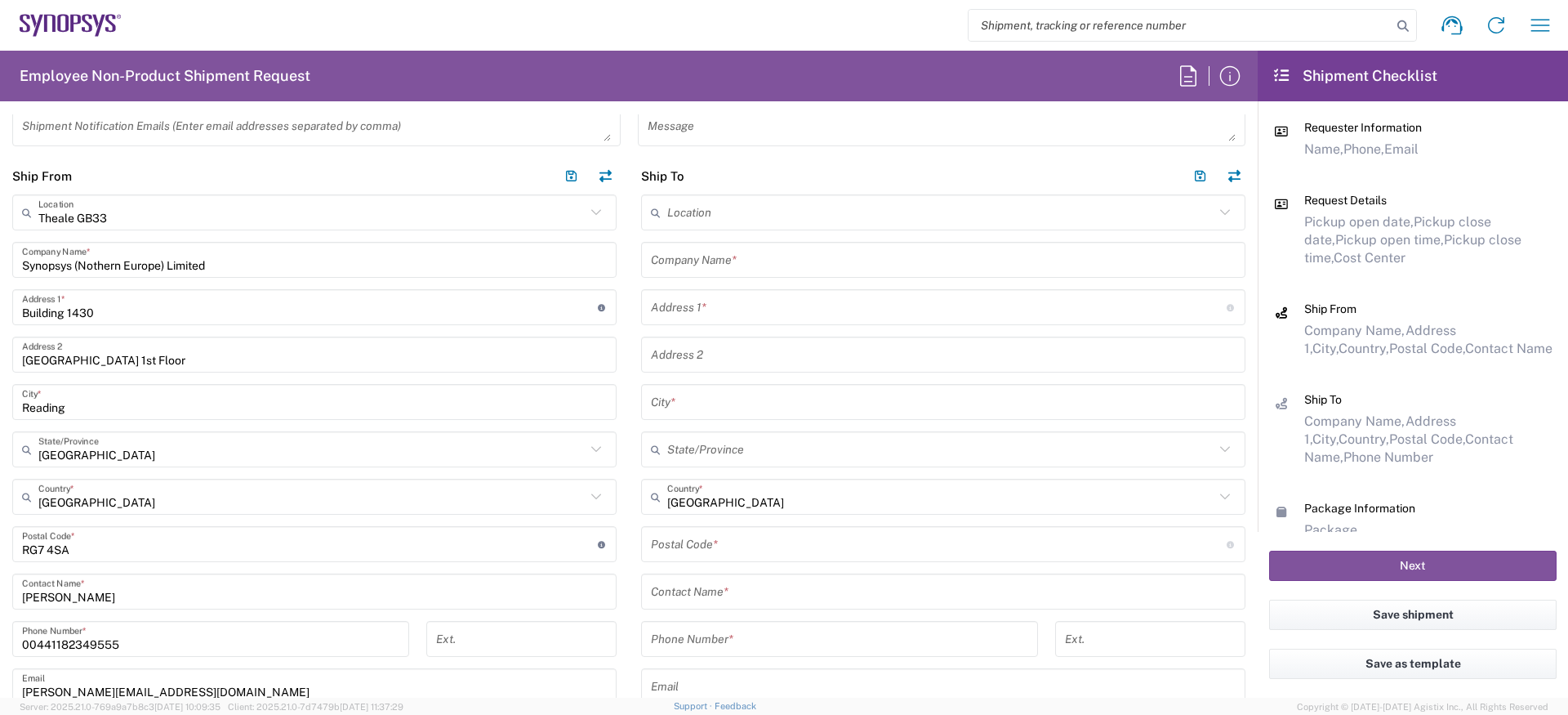
click at [716, 257] on input "text" at bounding box center [943, 260] width 585 height 29
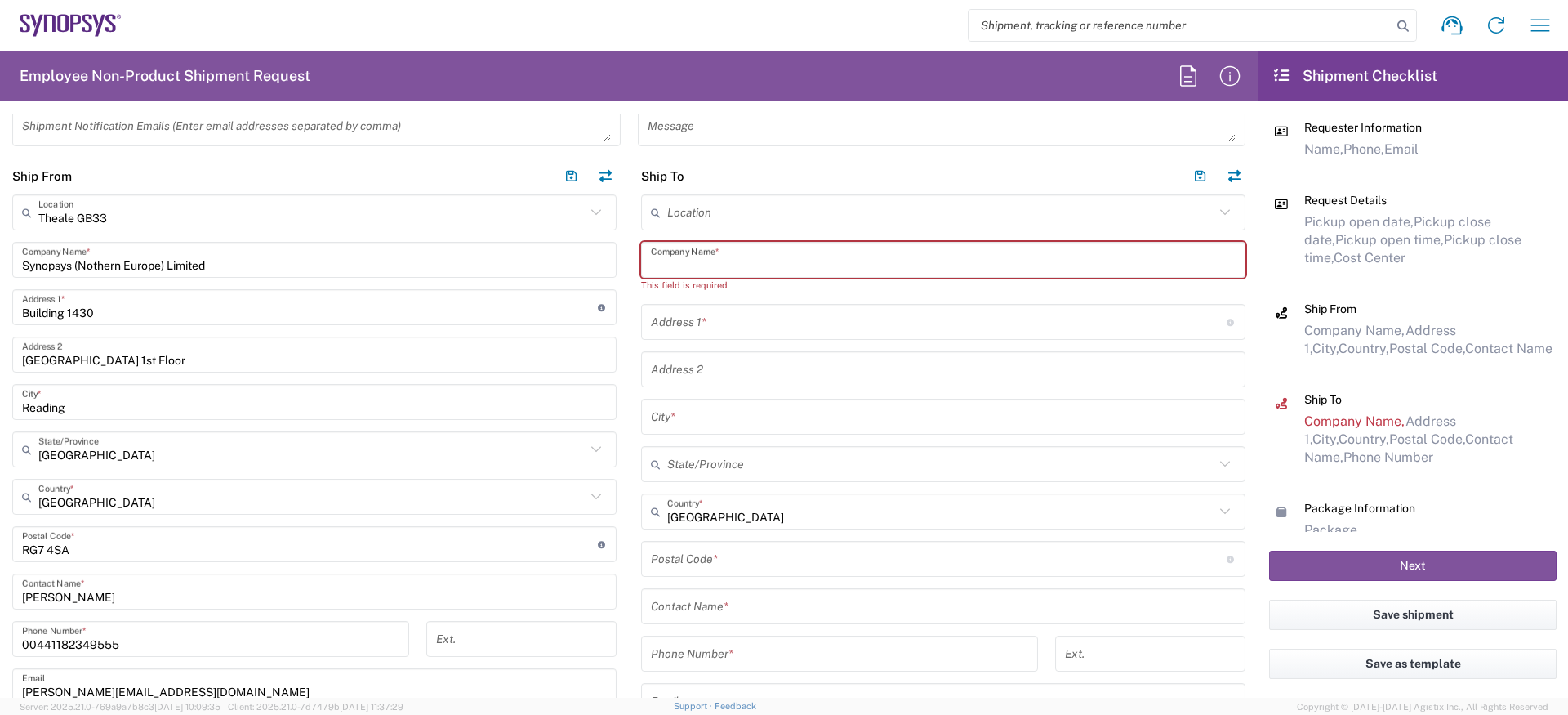
paste input "[PERSON_NAME]"
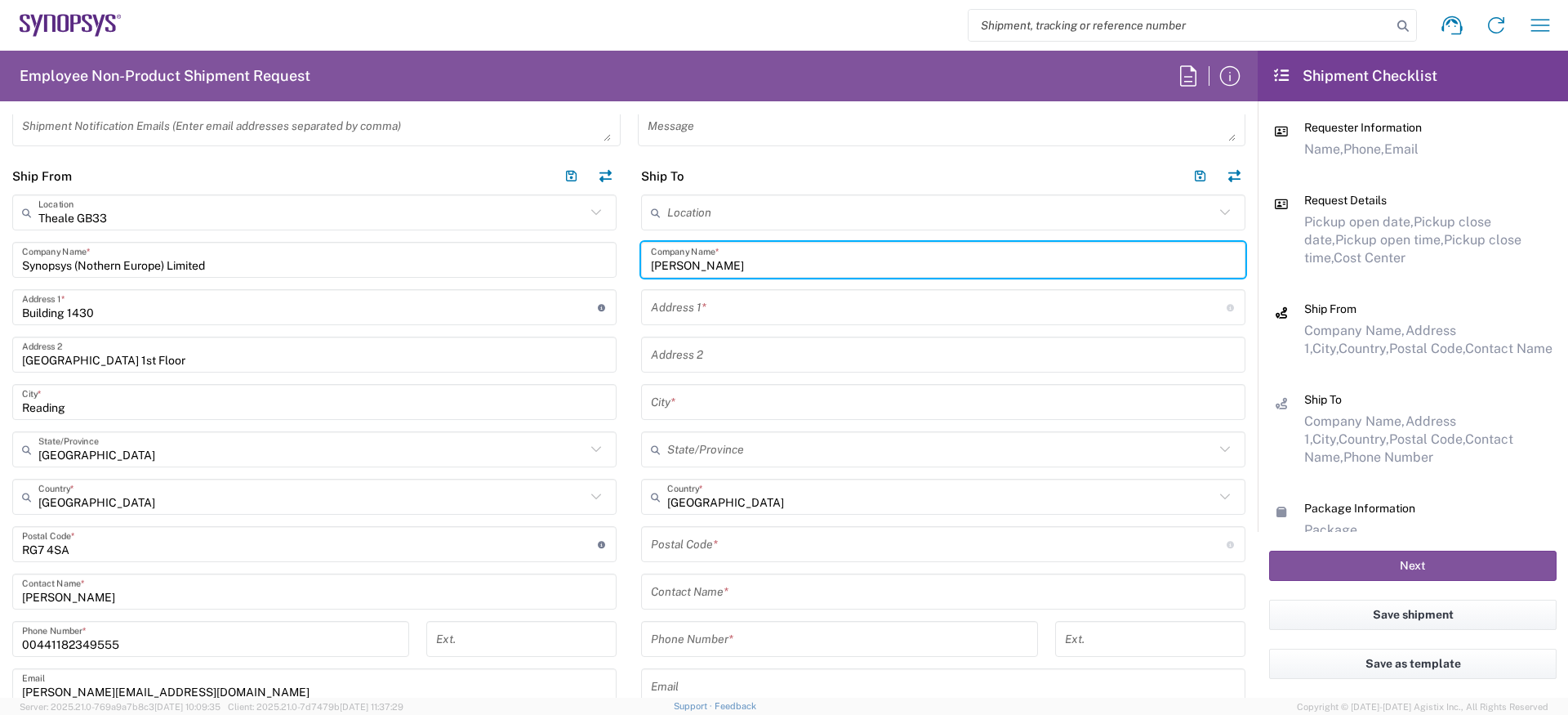
type input "[PERSON_NAME]"
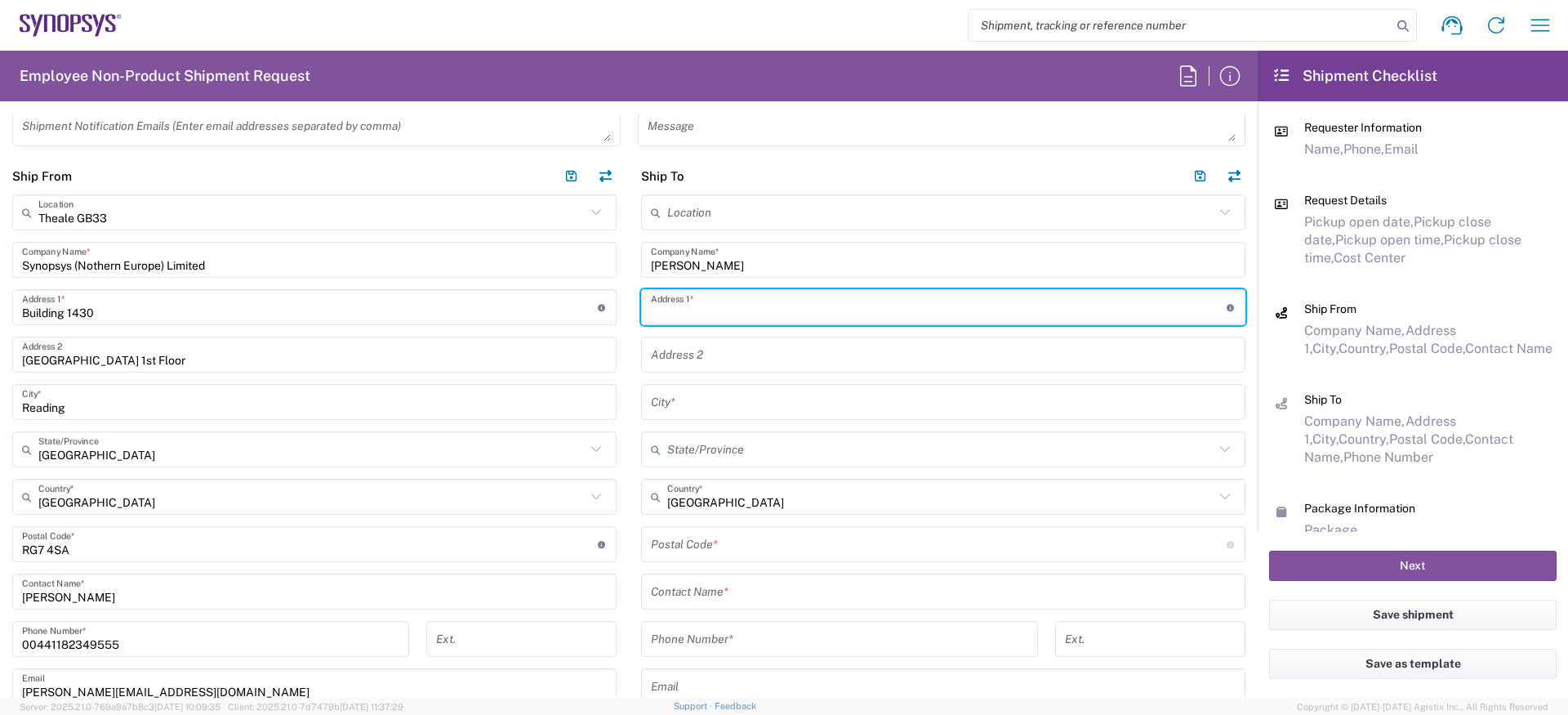
click at [694, 313] on input "text" at bounding box center [939, 307] width 576 height 29
paste input "[STREET_ADDRESS]"
type input "[STREET_ADDRESS]"
click at [732, 352] on input "text" at bounding box center [943, 355] width 585 height 29
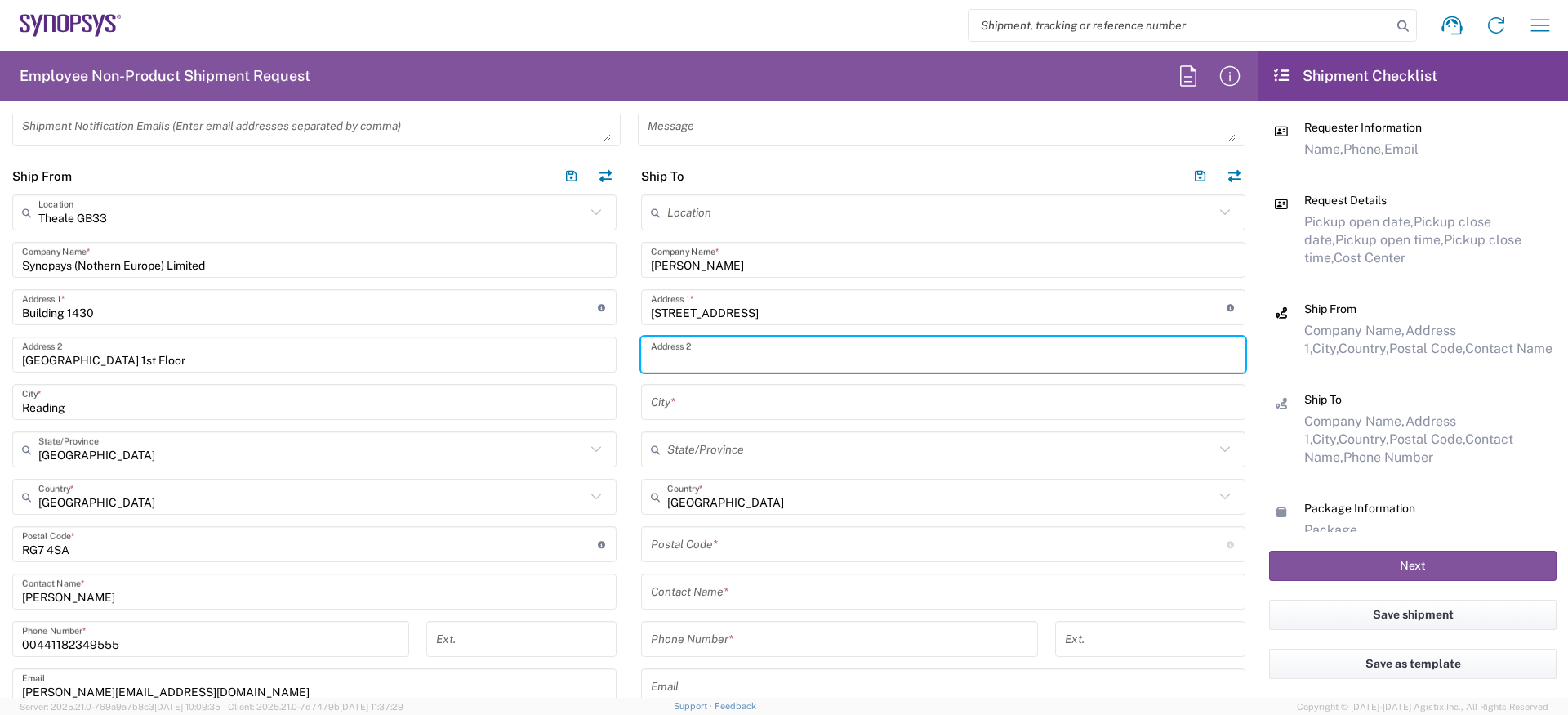
paste input "North Anston"
type input "North Anston"
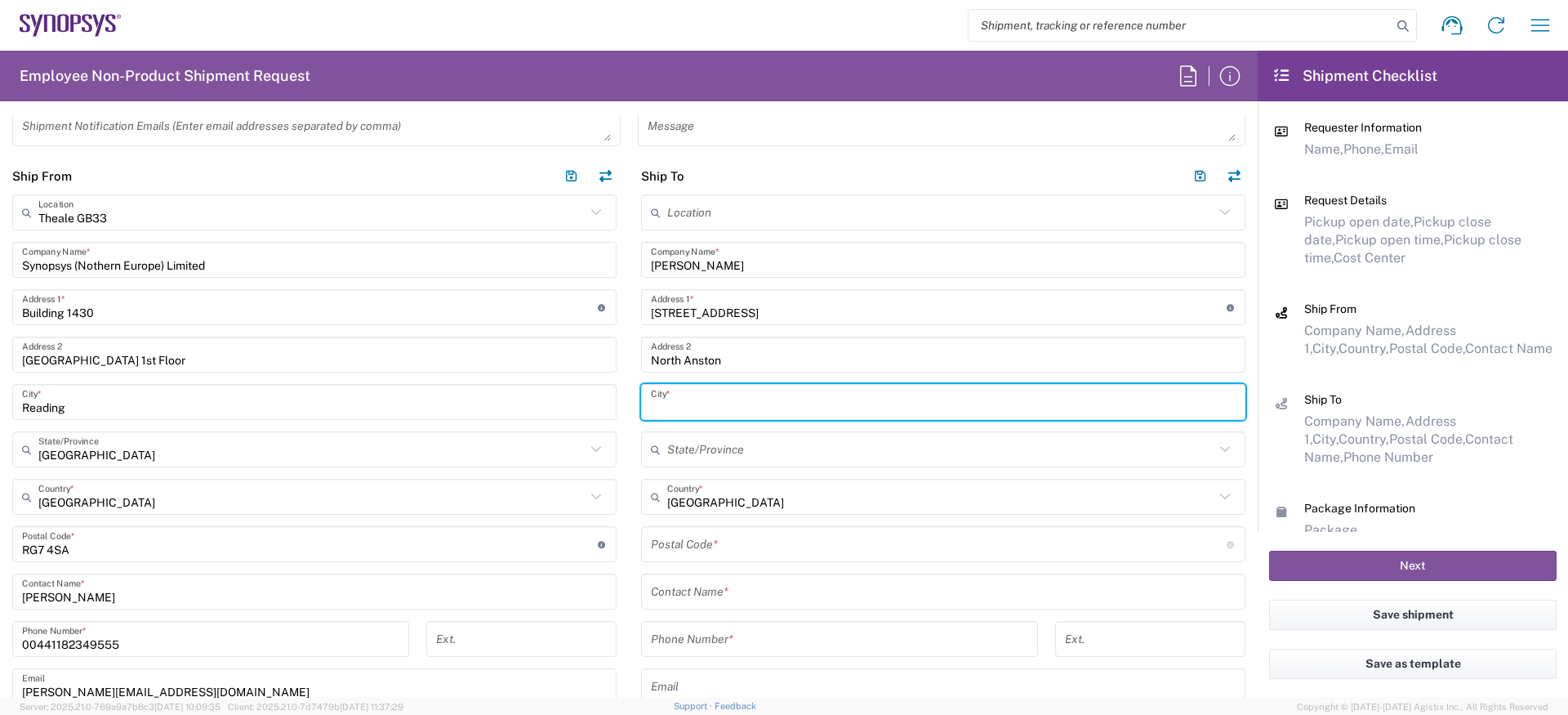
click at [677, 403] on input "text" at bounding box center [943, 402] width 585 height 29
paste input "[GEOGRAPHIC_DATA]"
type input "[GEOGRAPHIC_DATA]"
click at [746, 452] on input "text" at bounding box center [940, 450] width 547 height 29
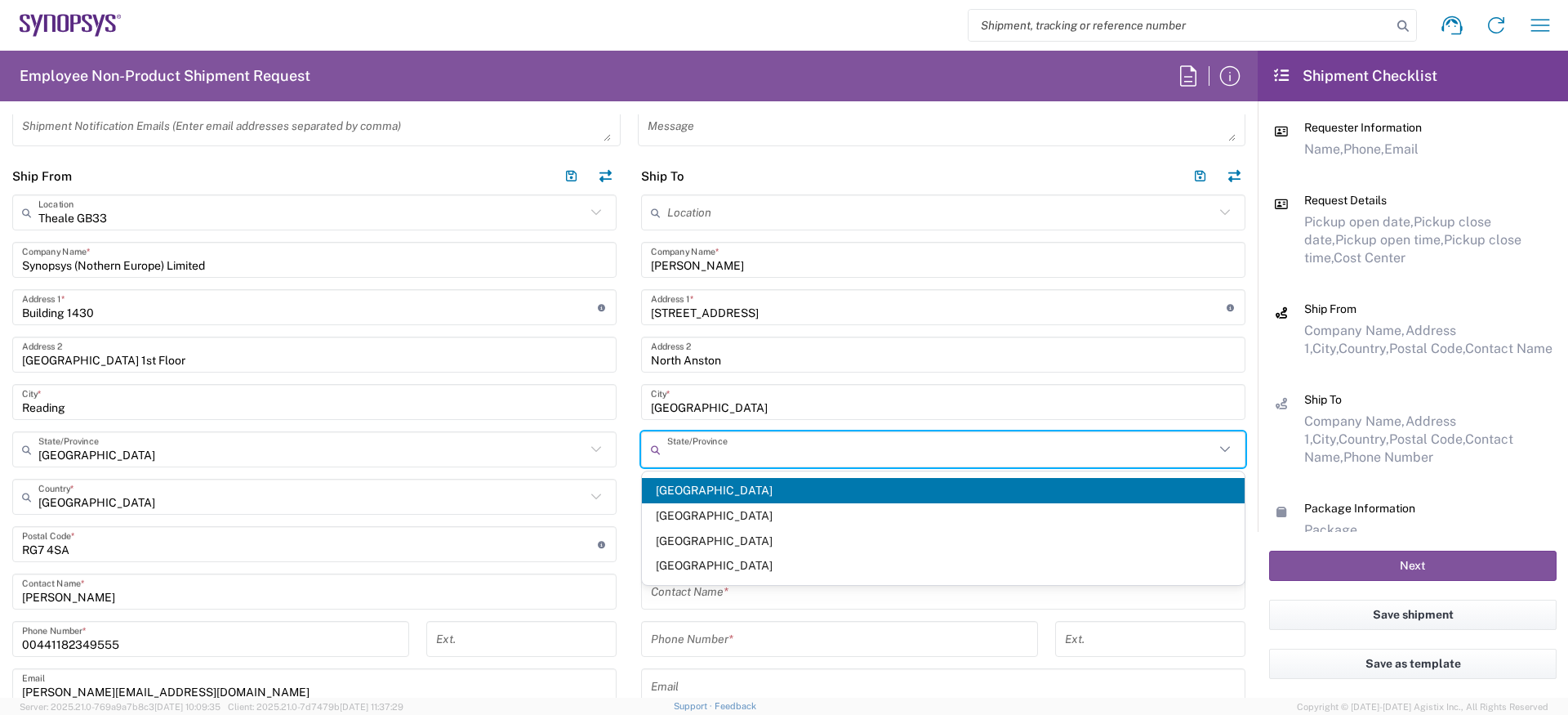
click at [721, 479] on span "[GEOGRAPHIC_DATA]" at bounding box center [943, 490] width 602 height 25
type input "[GEOGRAPHIC_DATA]"
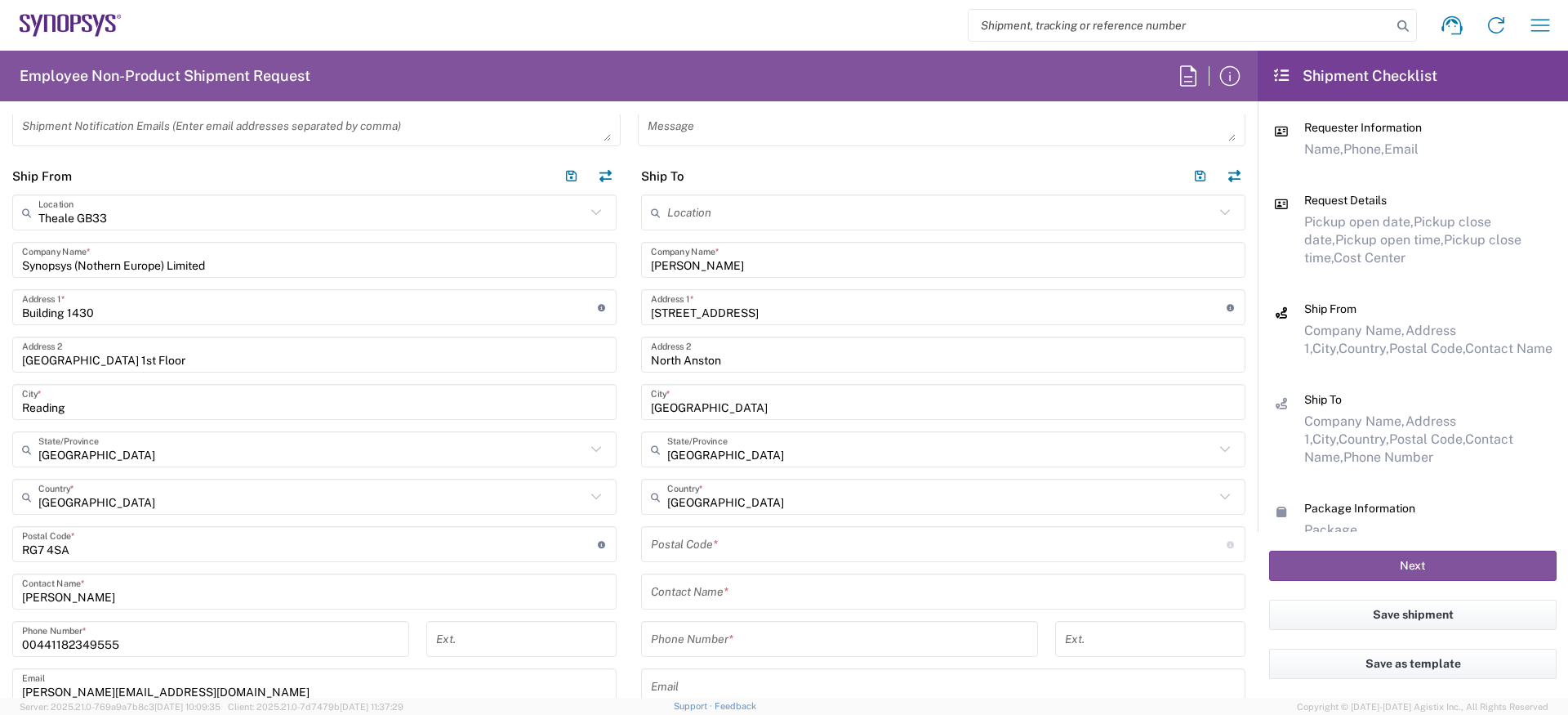
click at [729, 554] on input "undefined" at bounding box center [939, 545] width 576 height 29
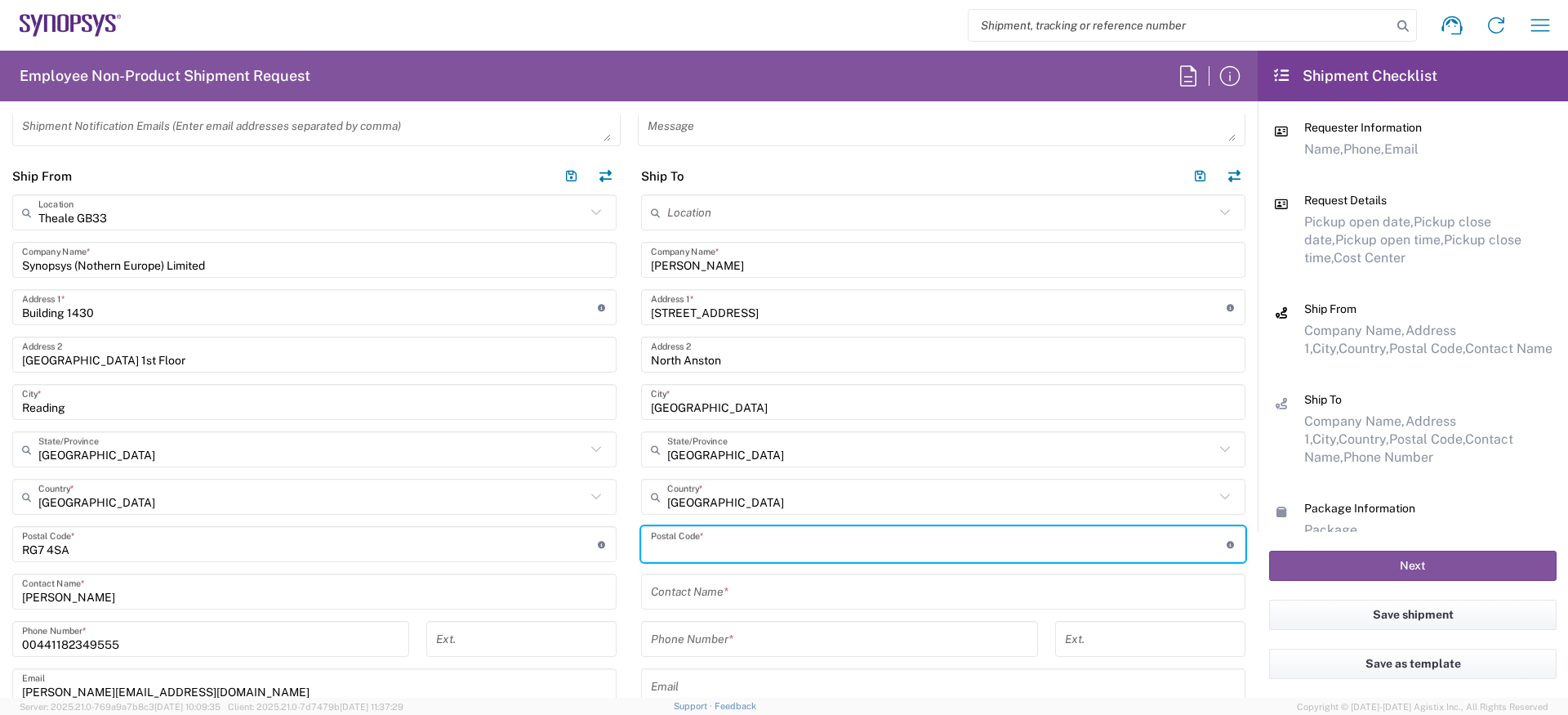
paste input "S25 4BS"
type input "S25 4BS"
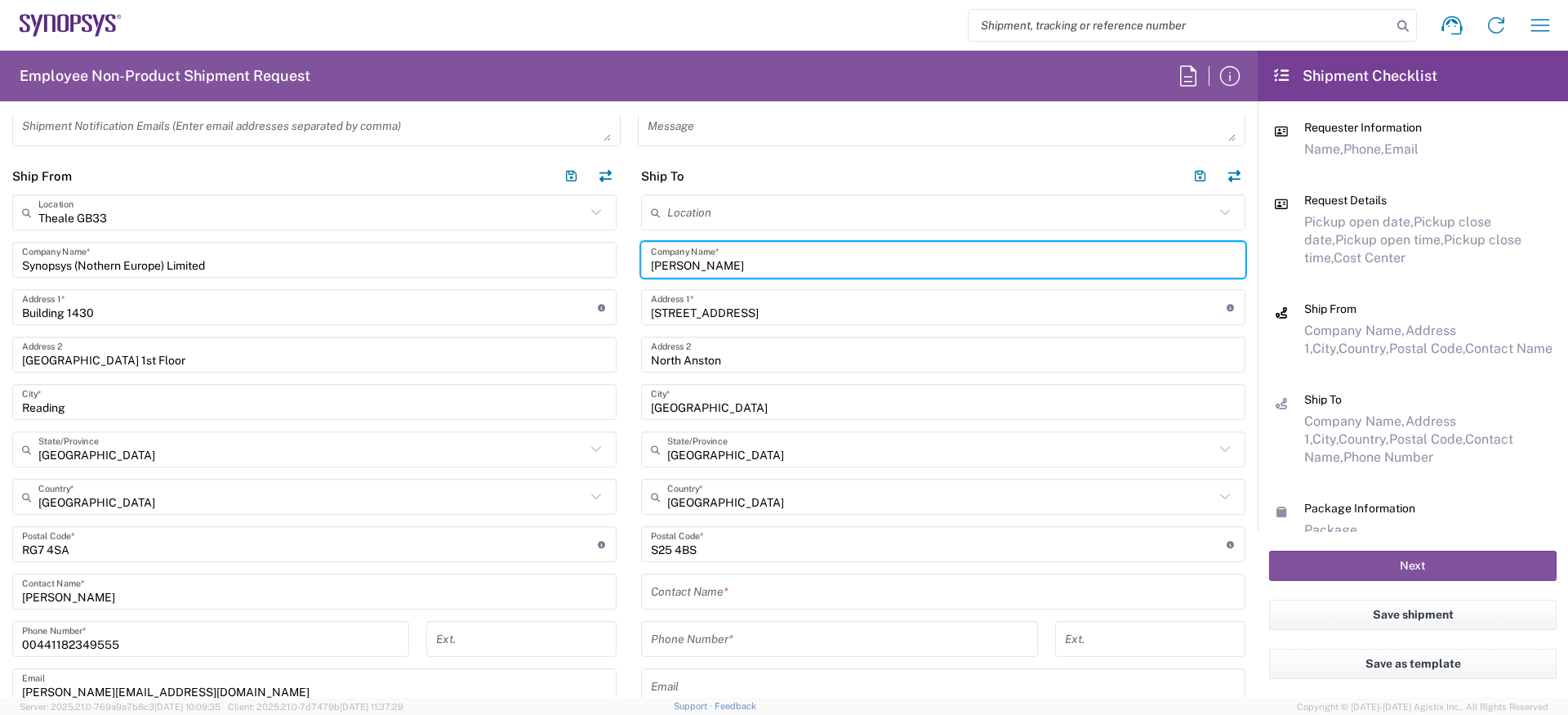
click at [707, 261] on input "[PERSON_NAME]" at bounding box center [943, 260] width 585 height 29
click at [690, 593] on input "text" at bounding box center [943, 592] width 585 height 29
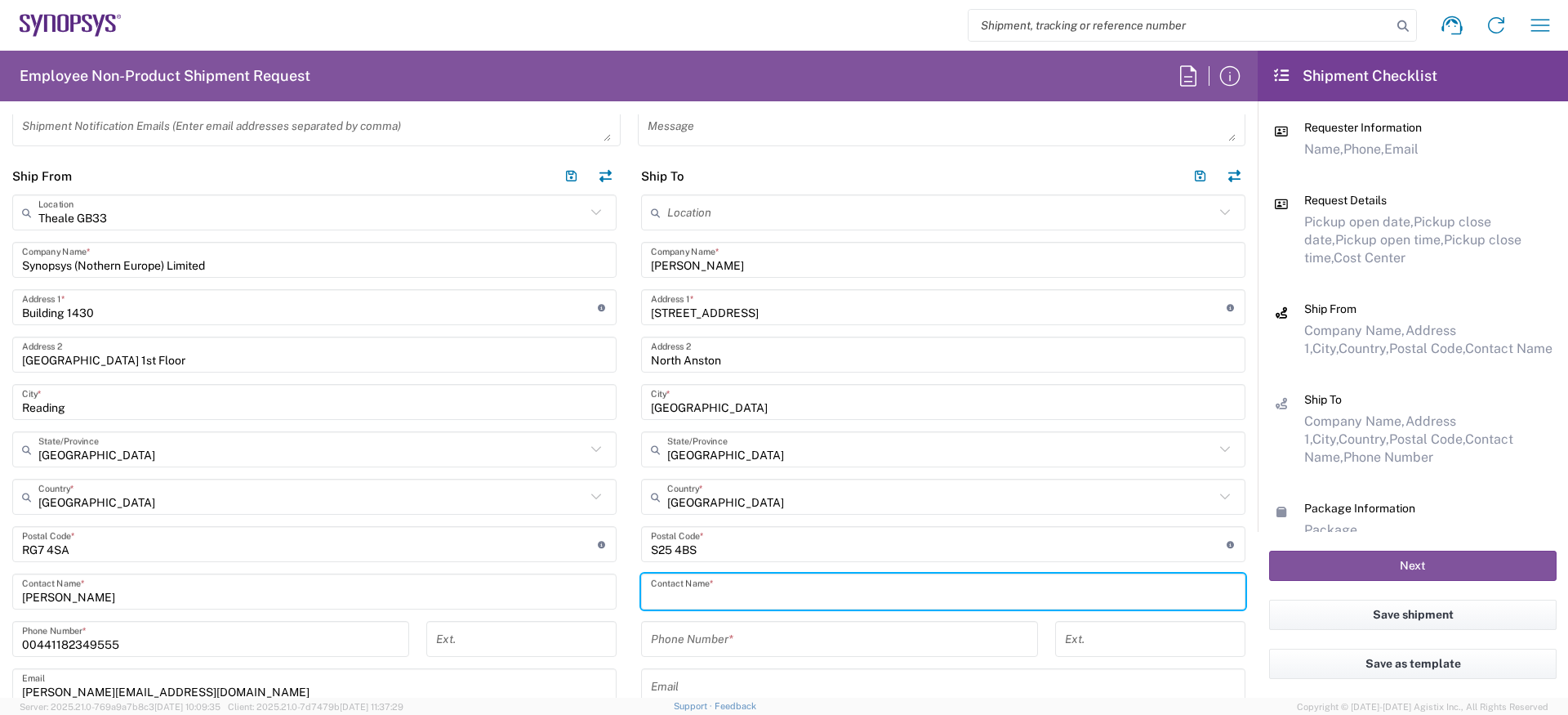
paste input "[PERSON_NAME]"
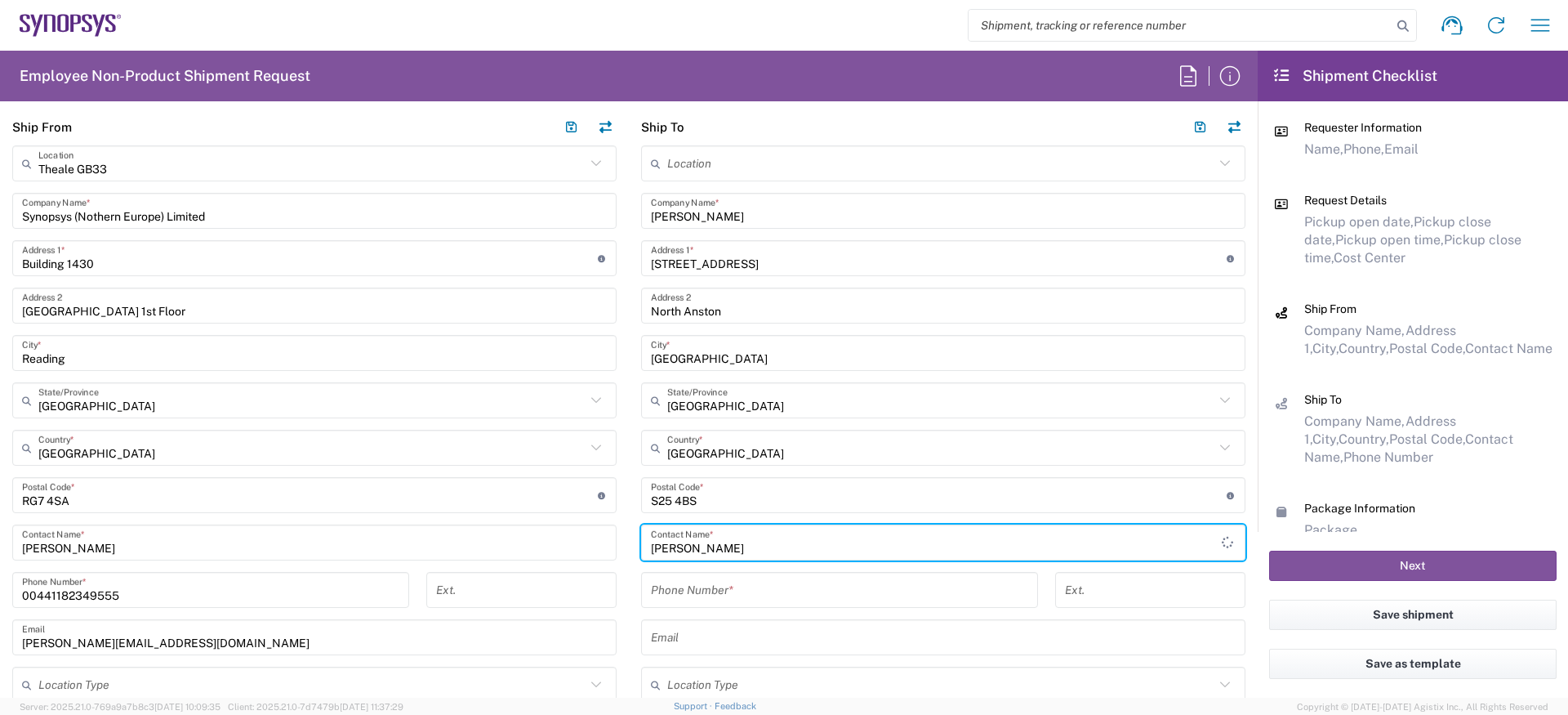
scroll to position [830, 0]
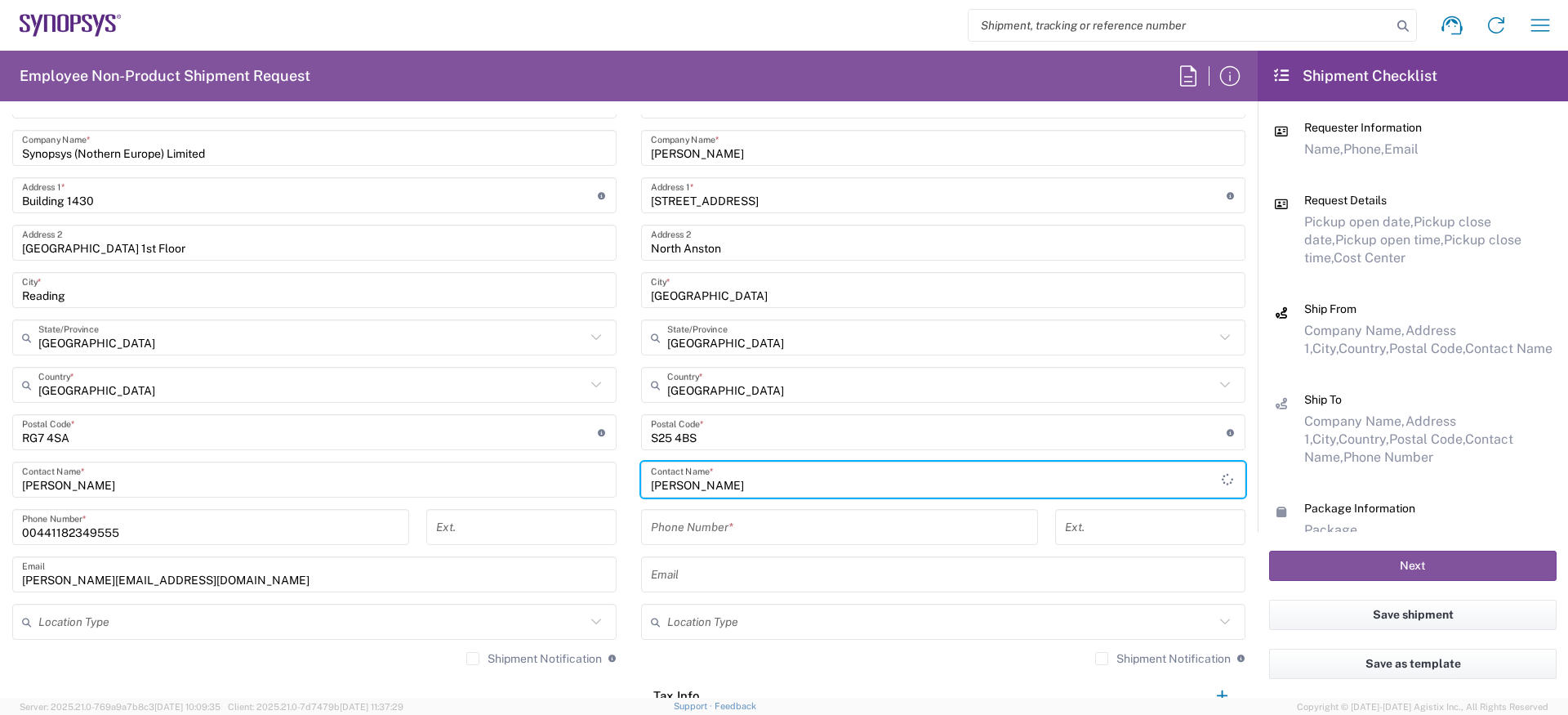
type input "[PERSON_NAME]"
click at [159, 540] on input "00441182349555" at bounding box center [211, 527] width 378 height 29
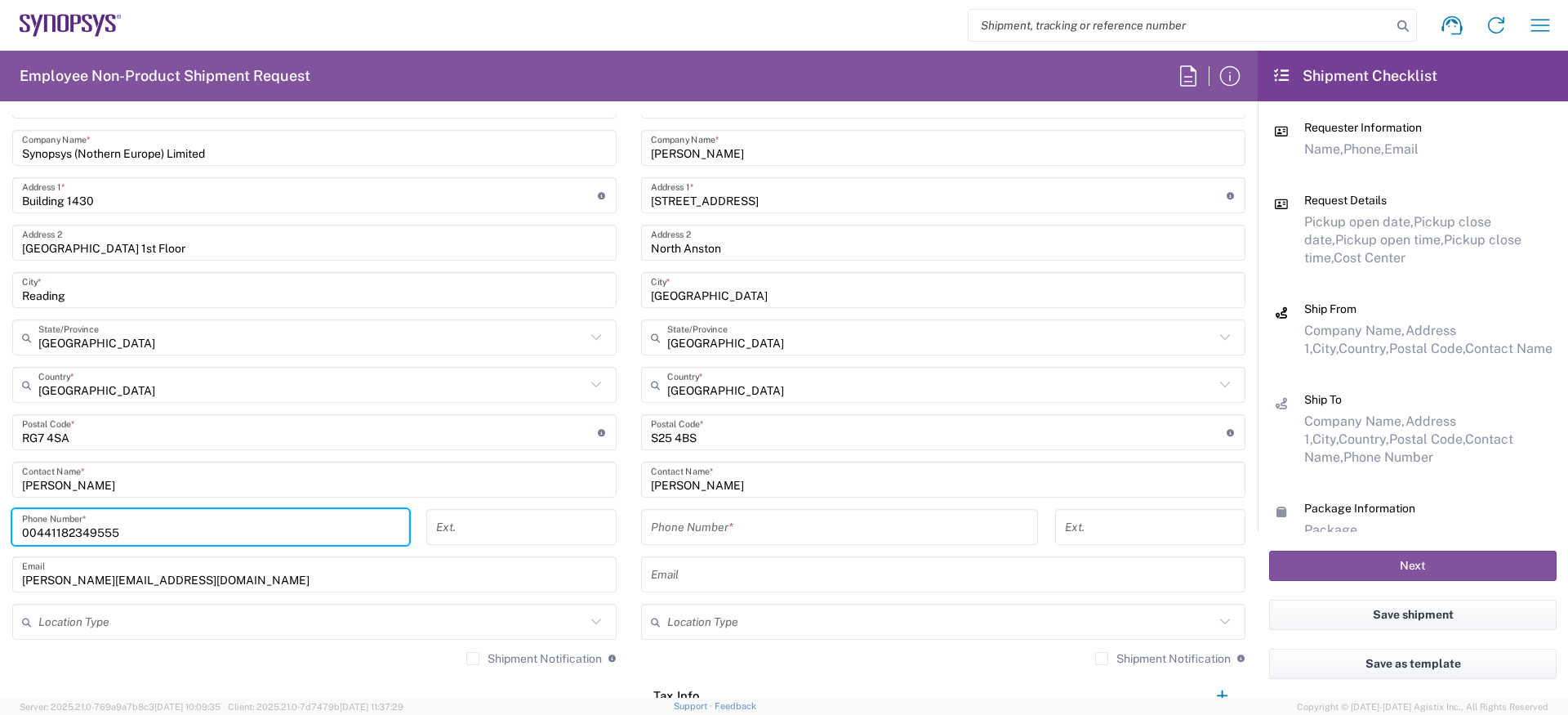
click at [159, 540] on input "00441182349555" at bounding box center [211, 527] width 378 height 29
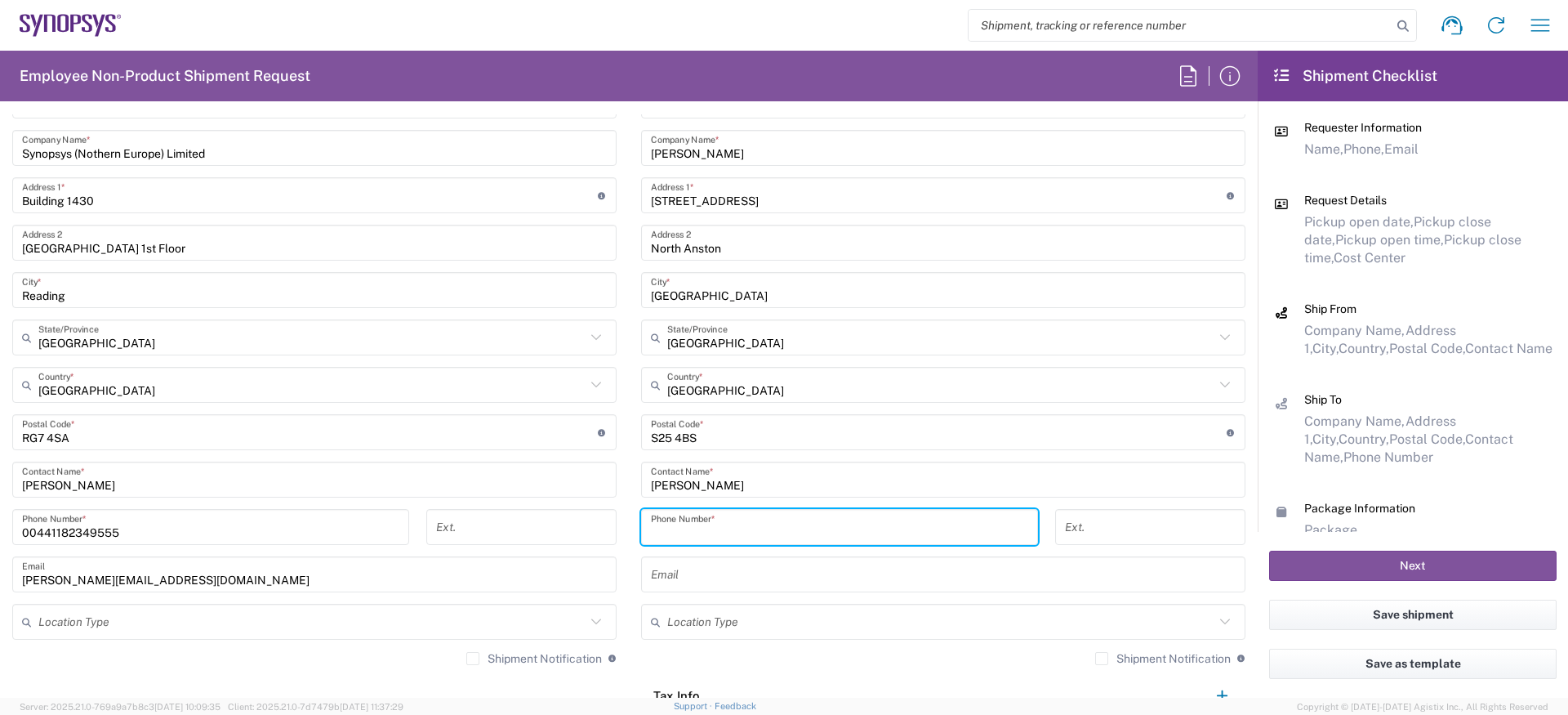
click at [758, 539] on input "tel" at bounding box center [840, 527] width 378 height 29
paste input "00441182349555"
type input "00441182349555"
click at [710, 563] on input "text" at bounding box center [943, 575] width 585 height 29
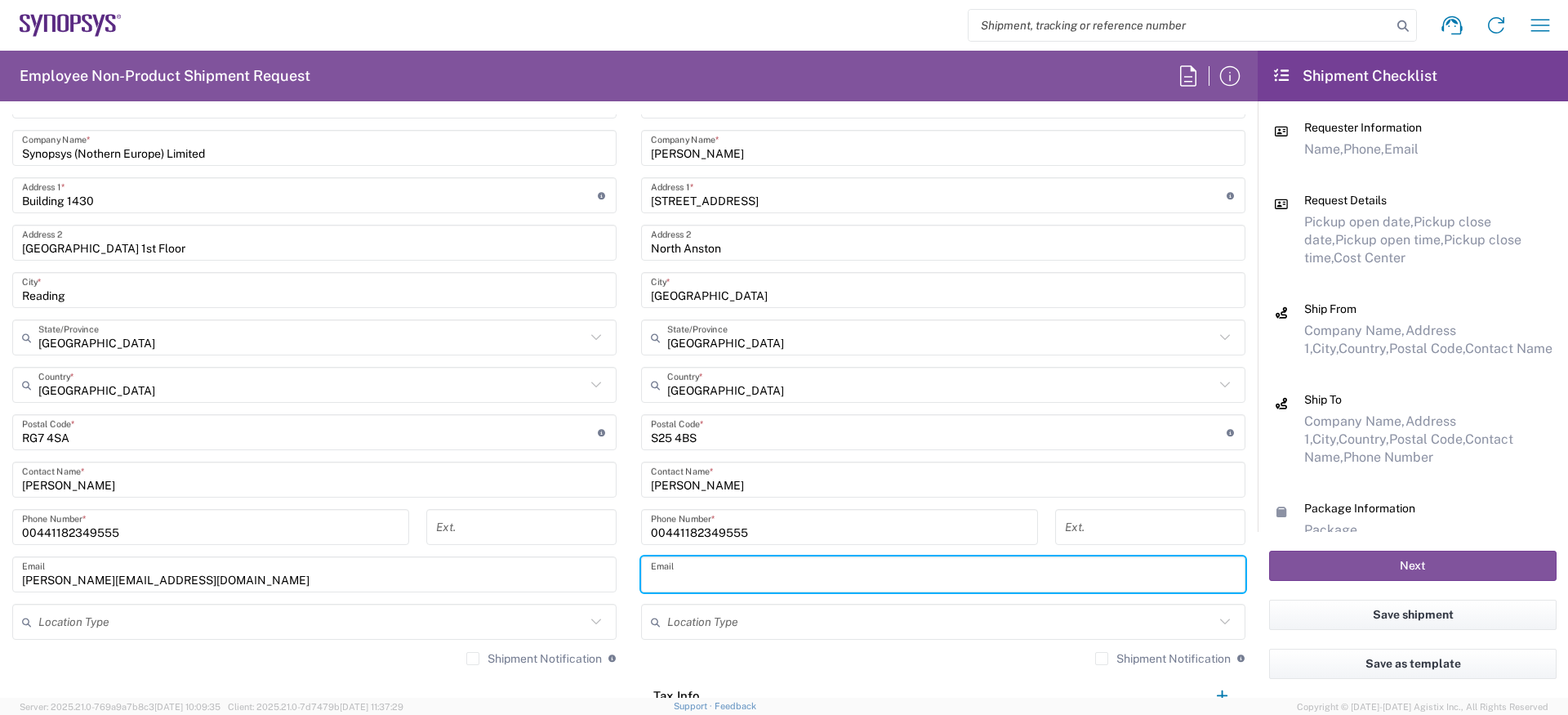
paste input "[PERSON_NAME][EMAIL_ADDRESS][DOMAIN_NAME]"
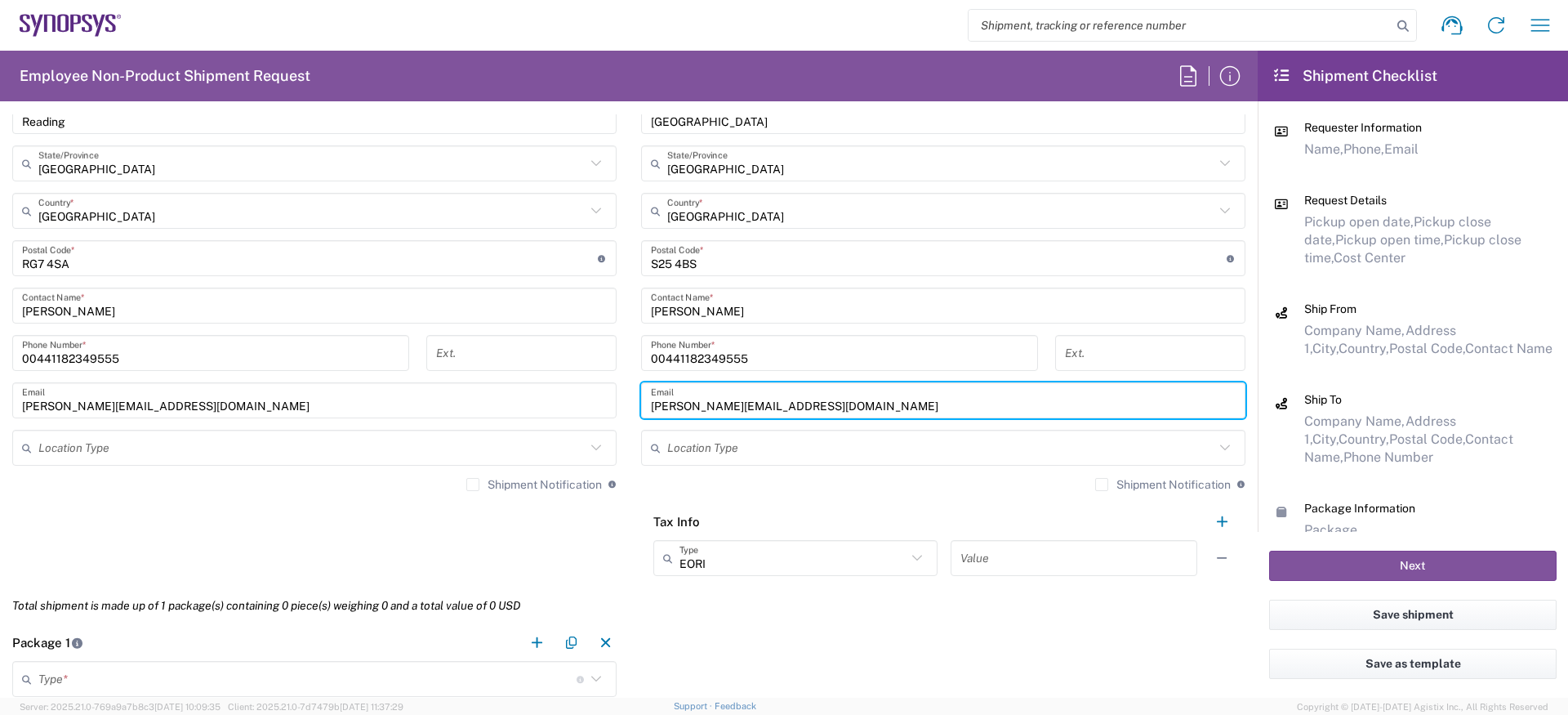
scroll to position [1180, 0]
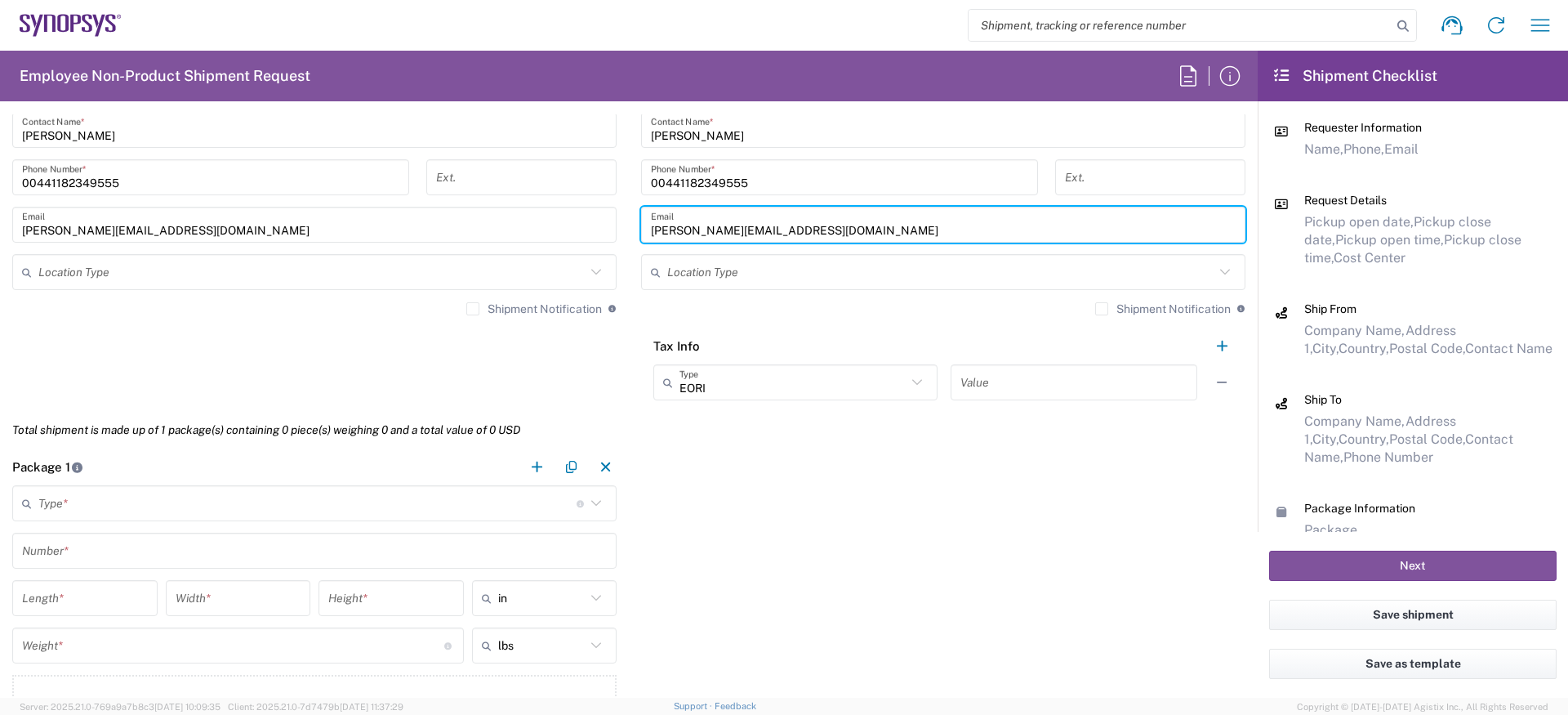
type input "[PERSON_NAME][EMAIL_ADDRESS][DOMAIN_NAME]"
click at [153, 502] on input "text" at bounding box center [308, 504] width 539 height 29
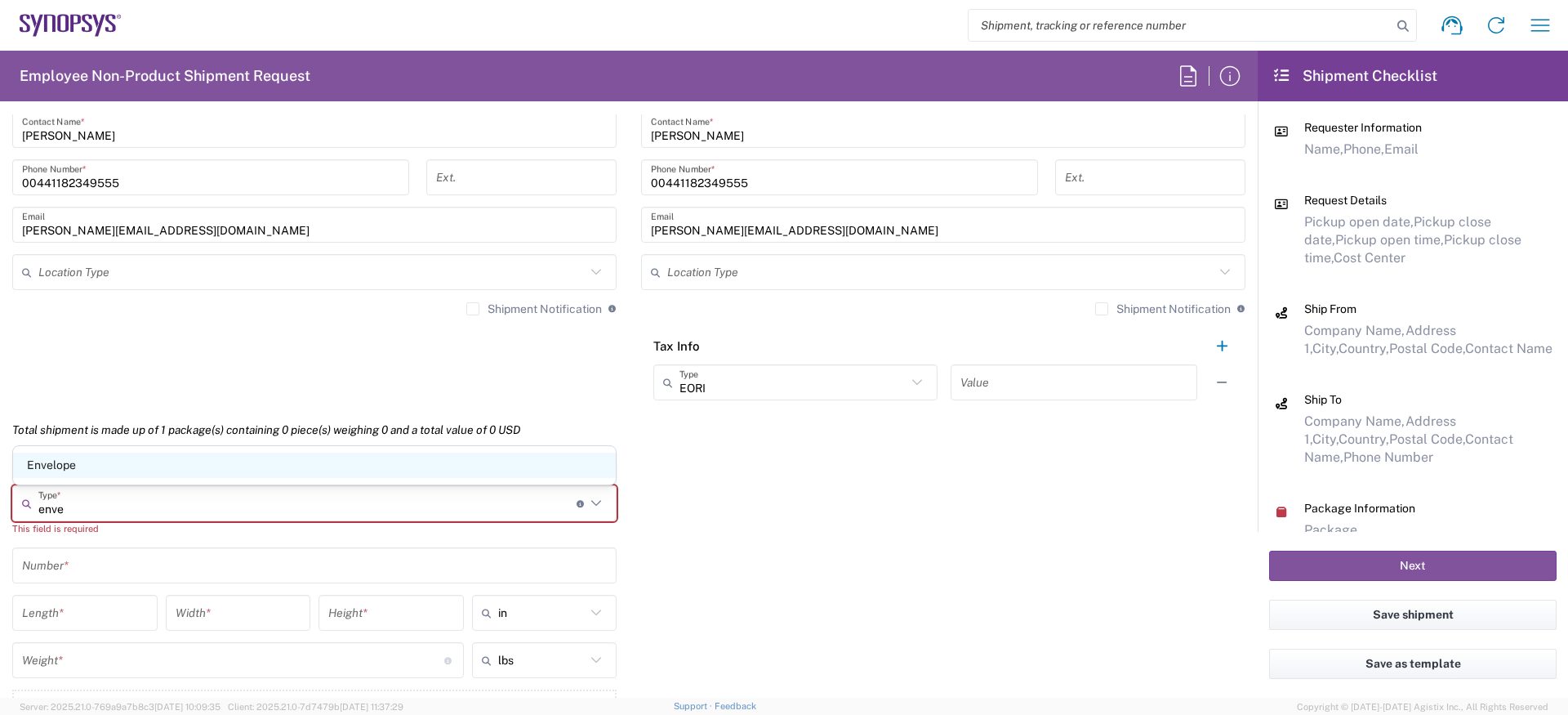
click at [140, 476] on span "Envelope" at bounding box center [315, 465] width 602 height 25
type input "Envelope"
type input "1"
type input "9.5"
type input "12.5"
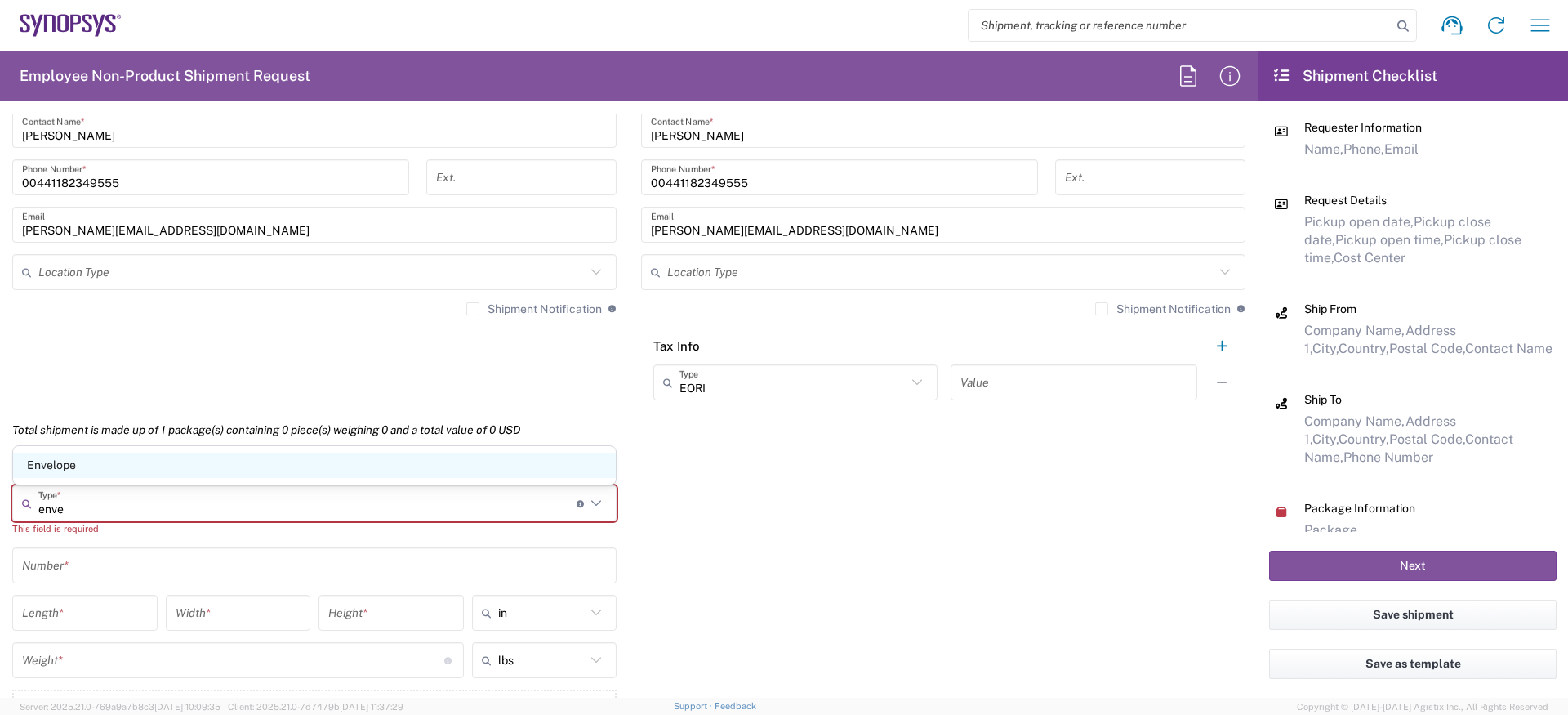
type input "0.25"
type input "1"
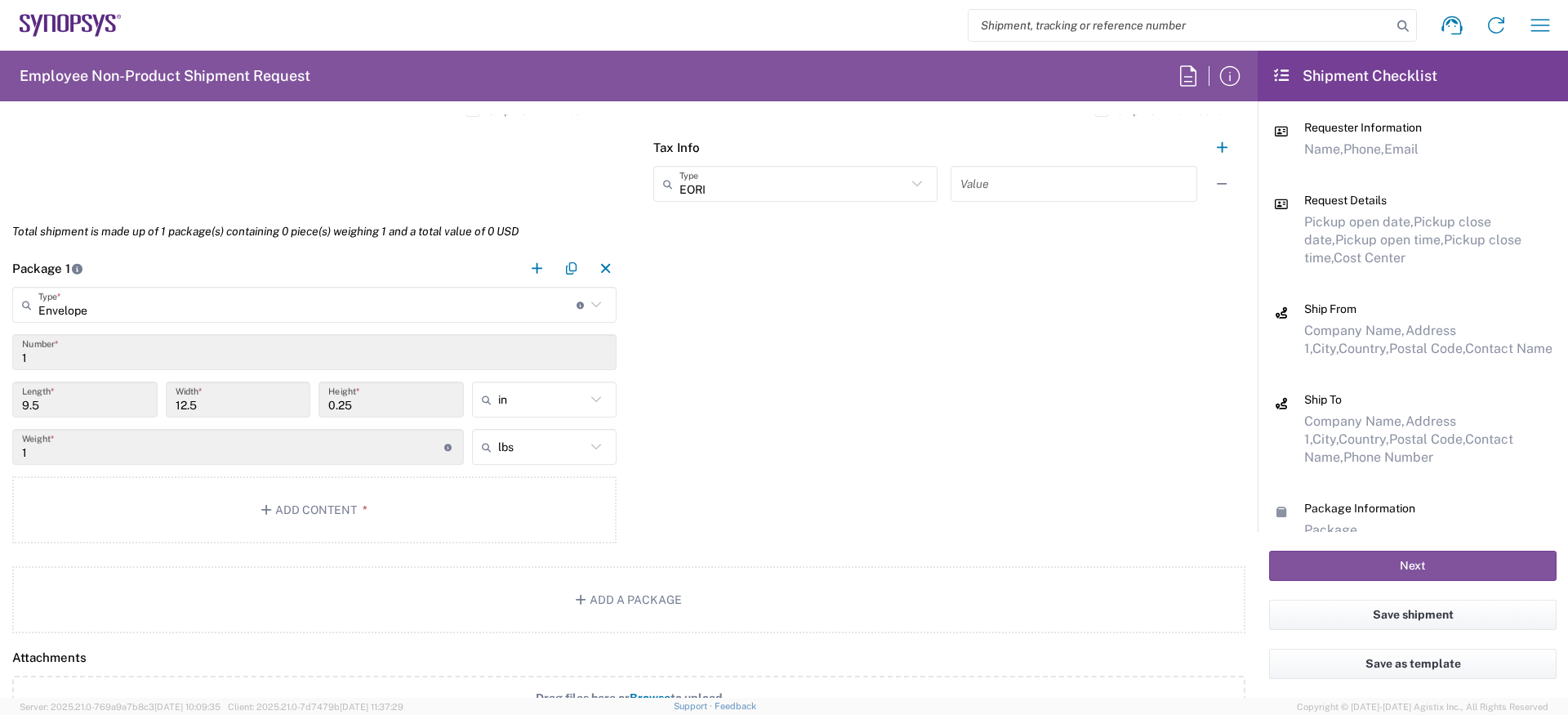
scroll to position [1389, 0]
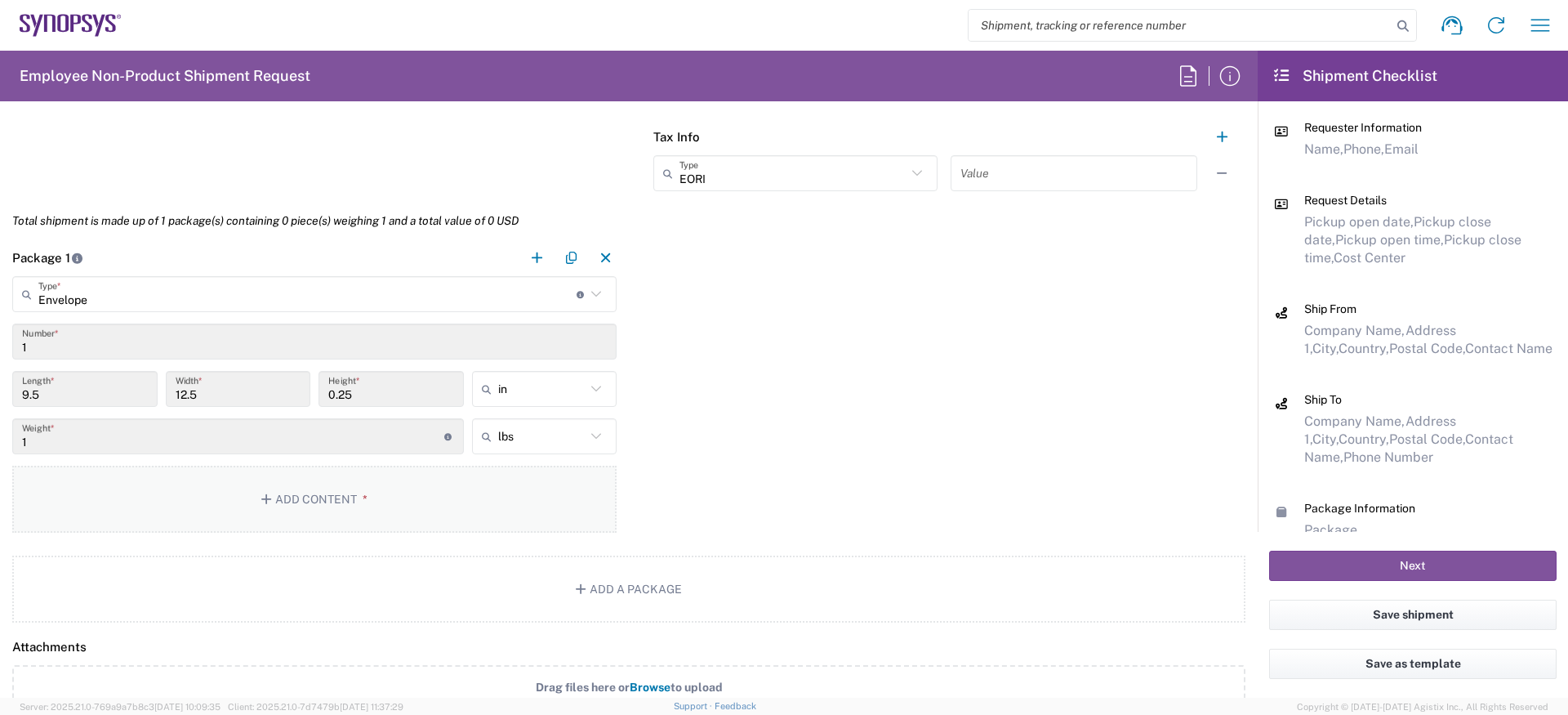
click at [320, 494] on button "Add Content *" at bounding box center [315, 499] width 604 height 67
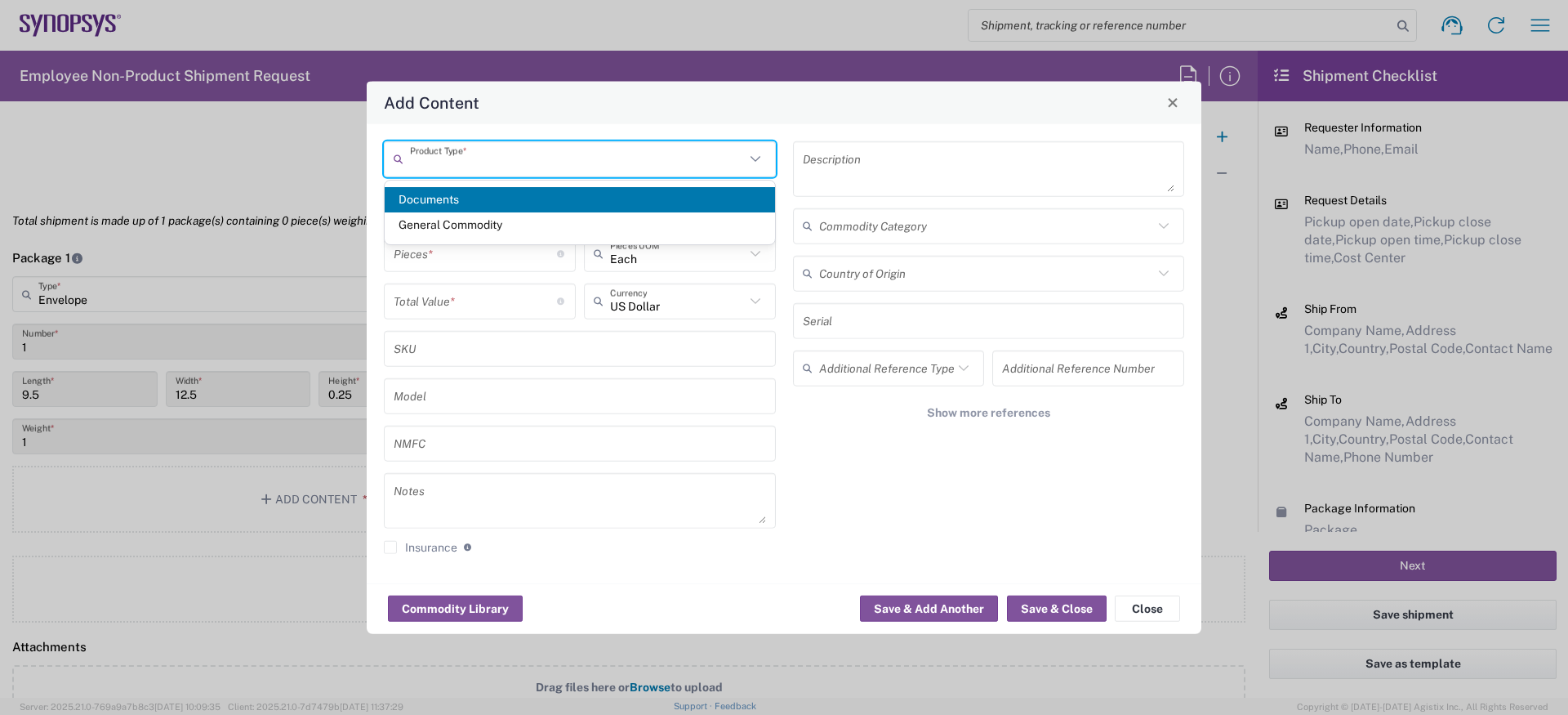
click at [545, 162] on input "text" at bounding box center [577, 159] width 335 height 29
click at [502, 196] on span "Documents" at bounding box center [580, 200] width 390 height 25
type input "Documents"
type input "1"
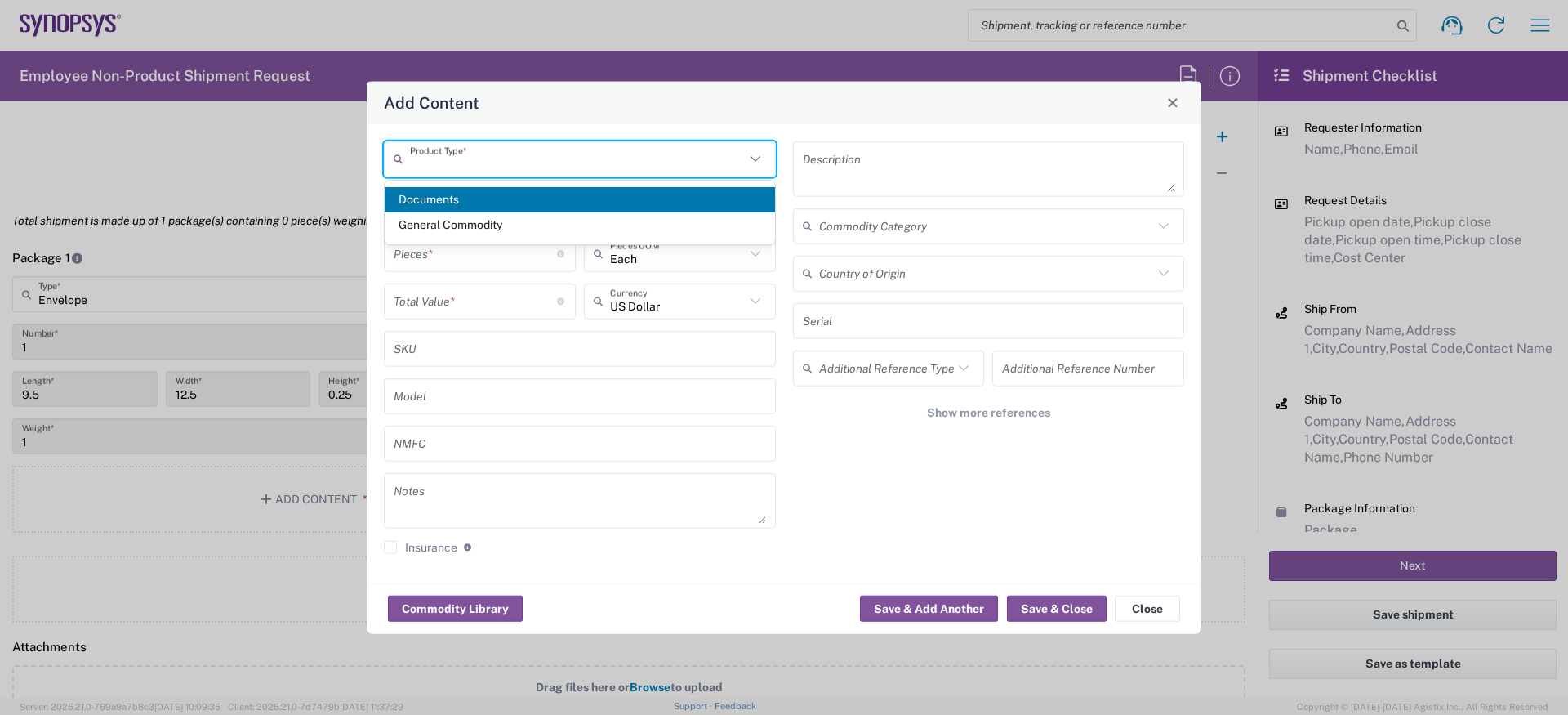
type input "1"
type textarea "Documents"
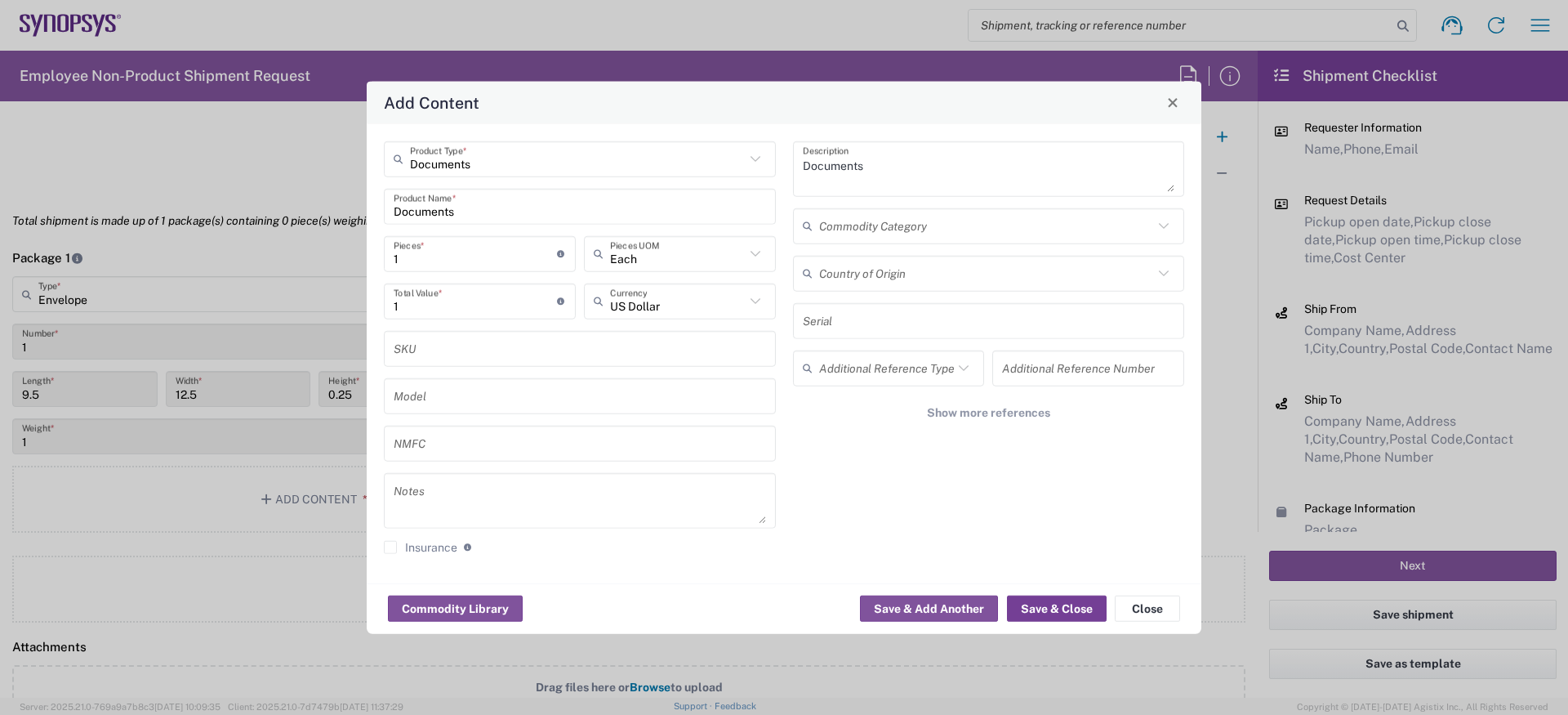
click at [1039, 618] on button "Save & Close" at bounding box center [1056, 608] width 100 height 26
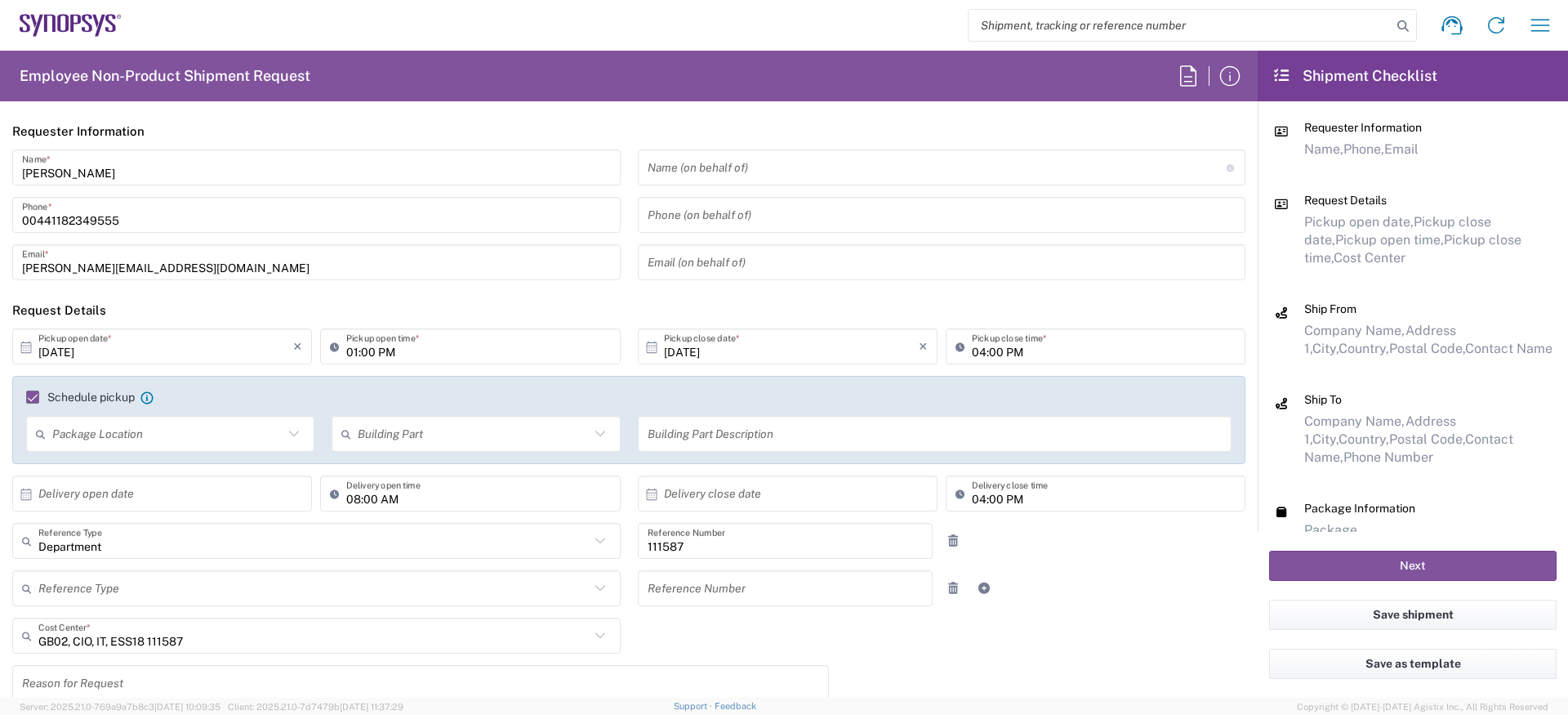
scroll to position [0, 0]
click at [1466, 566] on button "Next" at bounding box center [1413, 566] width 288 height 30
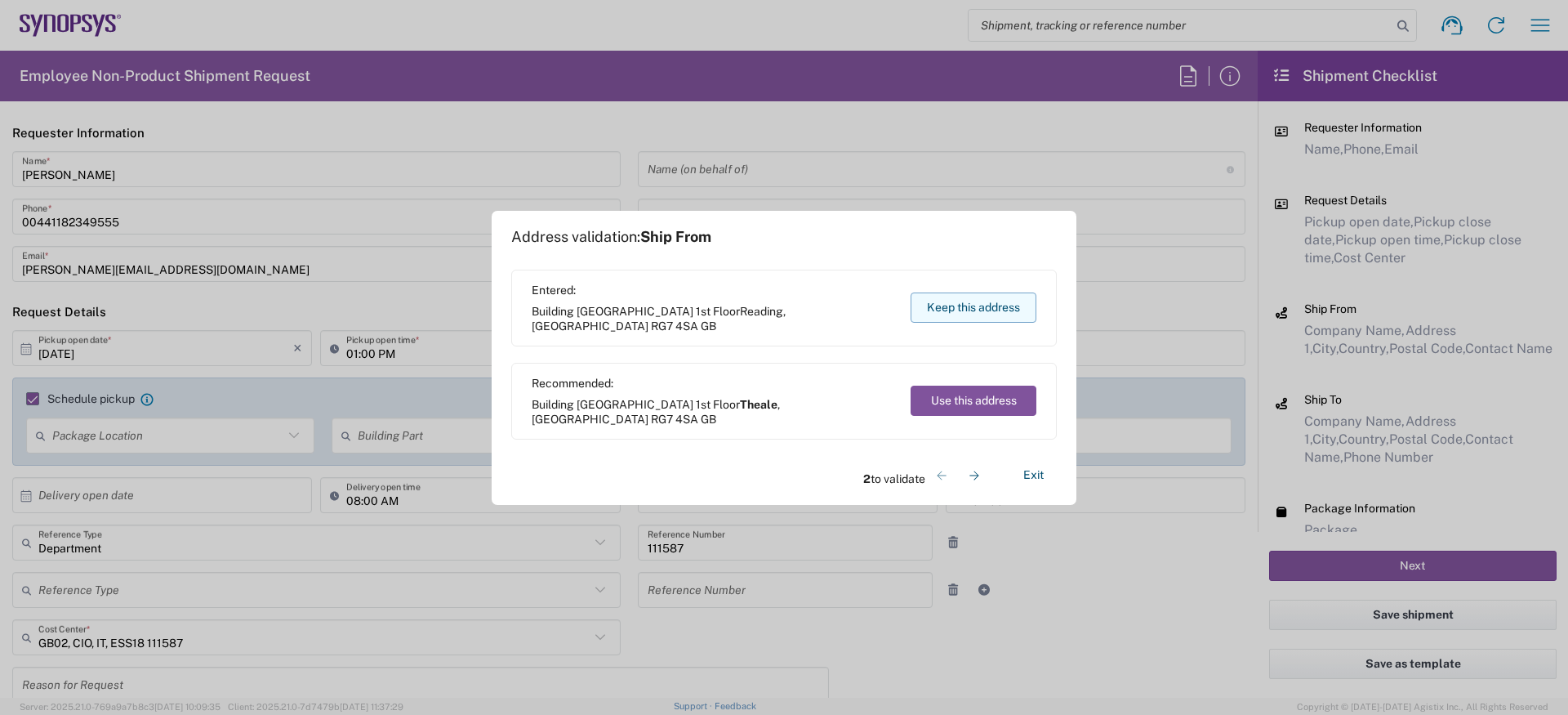
click at [1014, 314] on button "Keep this address" at bounding box center [973, 308] width 126 height 30
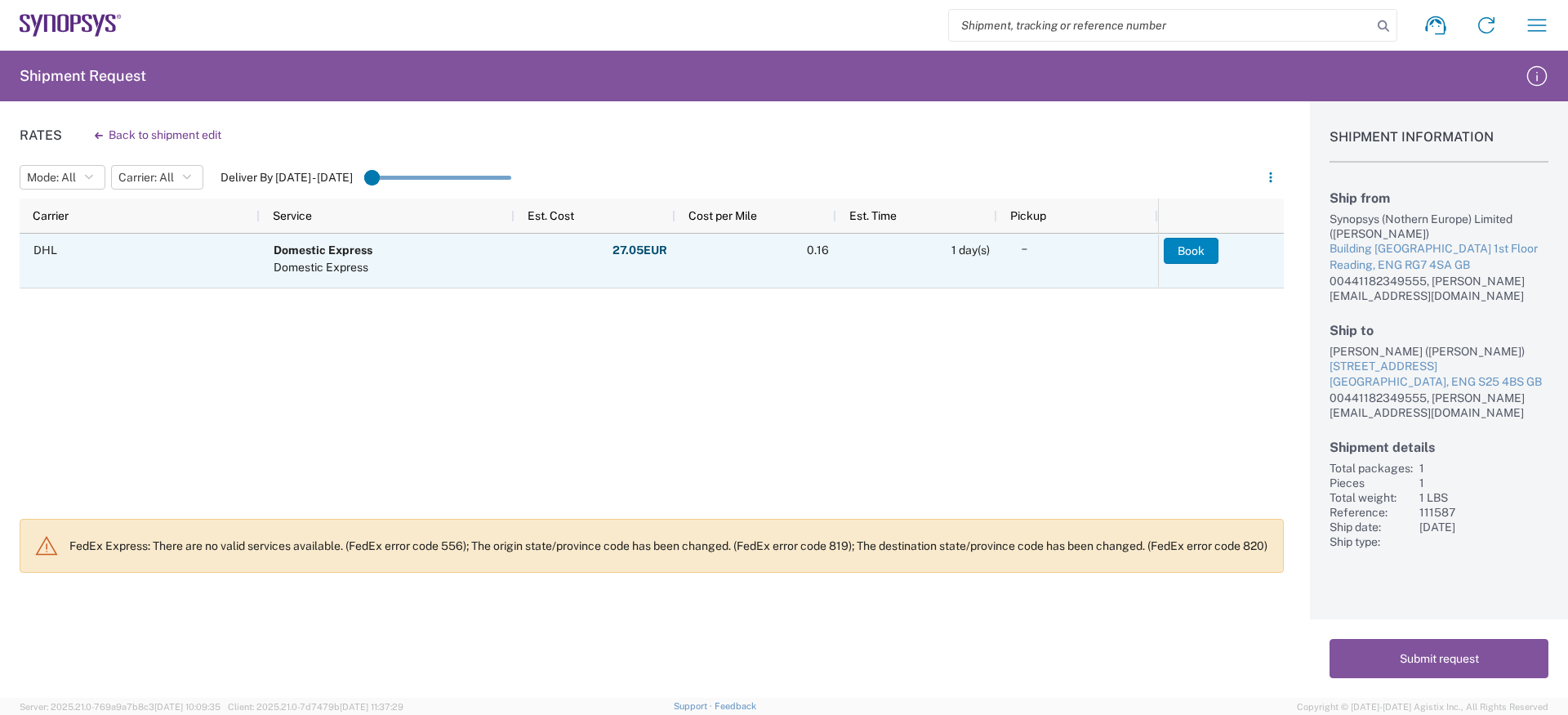
click at [1213, 258] on button "Book" at bounding box center [1190, 250] width 55 height 26
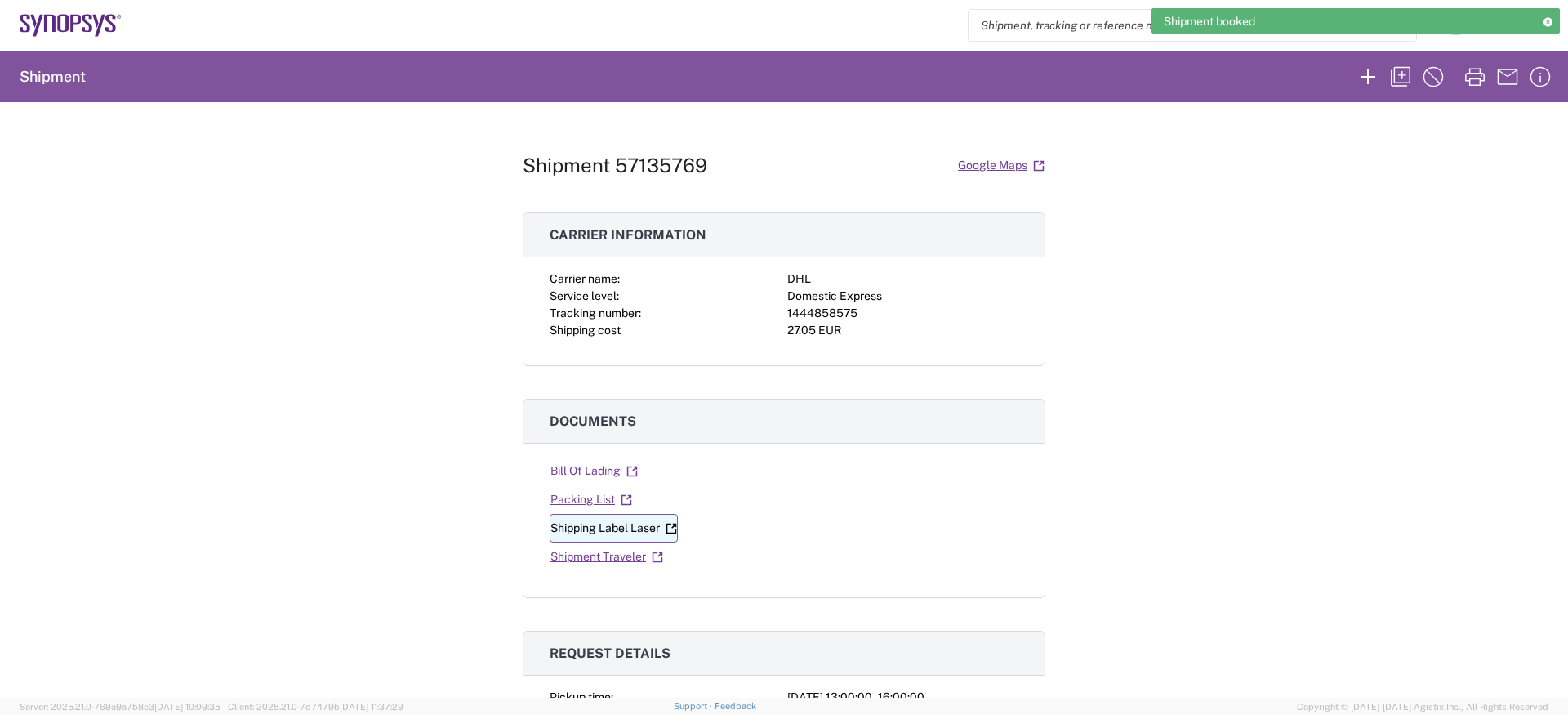
click at [605, 533] on link "Shipping Label Laser" at bounding box center [613, 528] width 128 height 29
